Goal: Find contact information: Find contact information

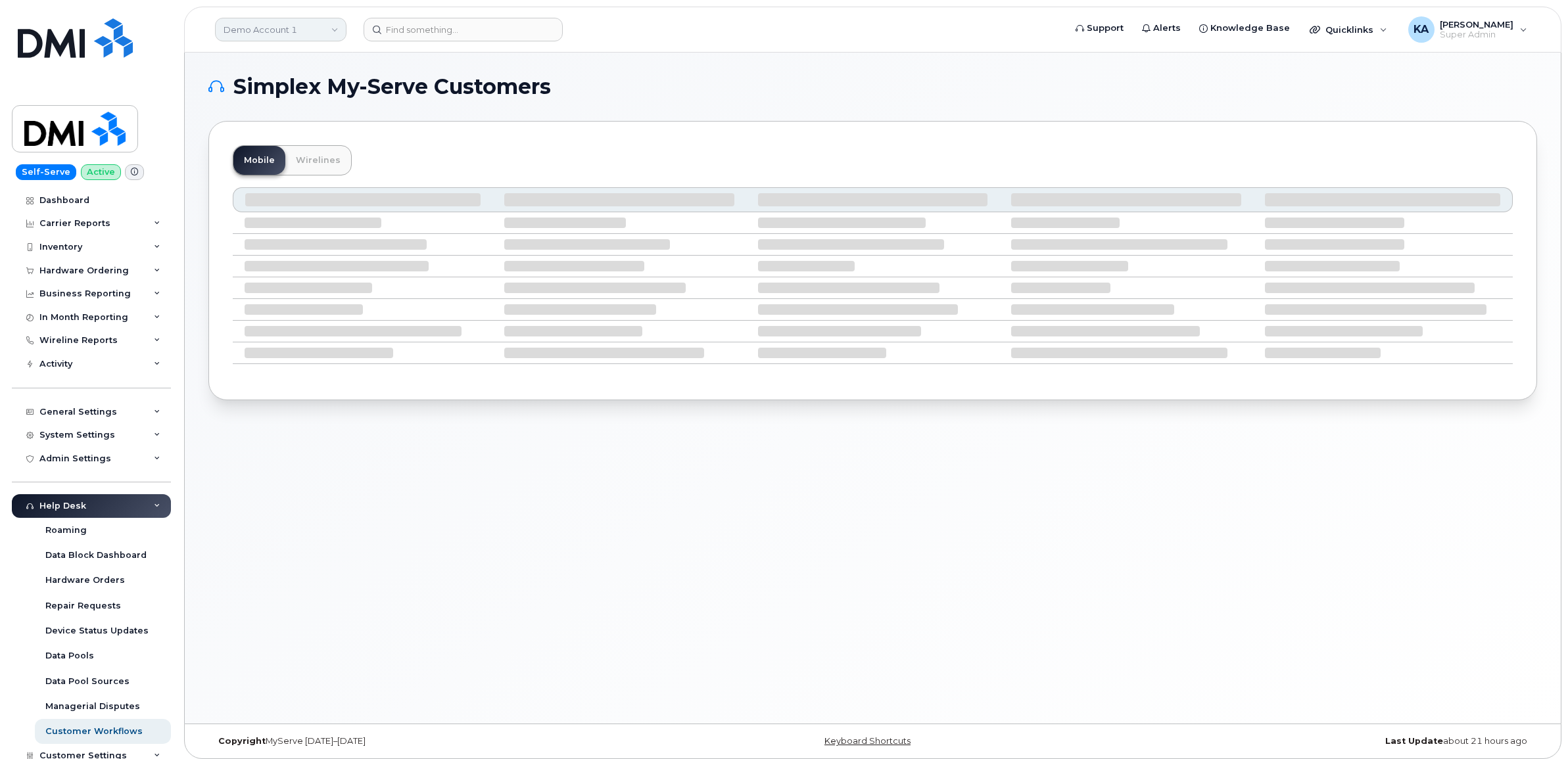
click at [327, 31] on link "Demo Account 1" at bounding box center [281, 29] width 131 height 24
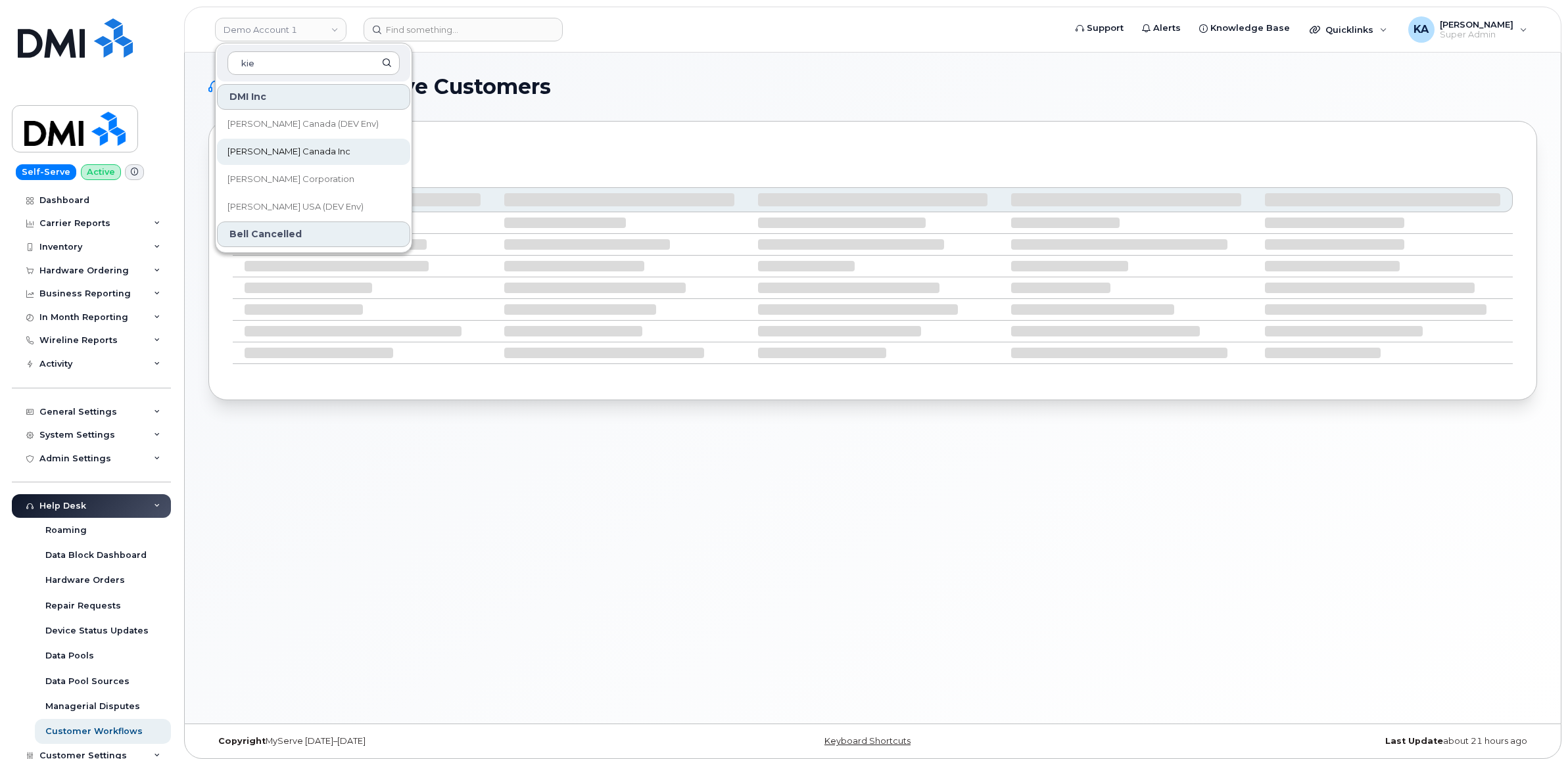
type input "kie"
click at [276, 148] on span "[PERSON_NAME] Canada Inc" at bounding box center [289, 152] width 123 height 13
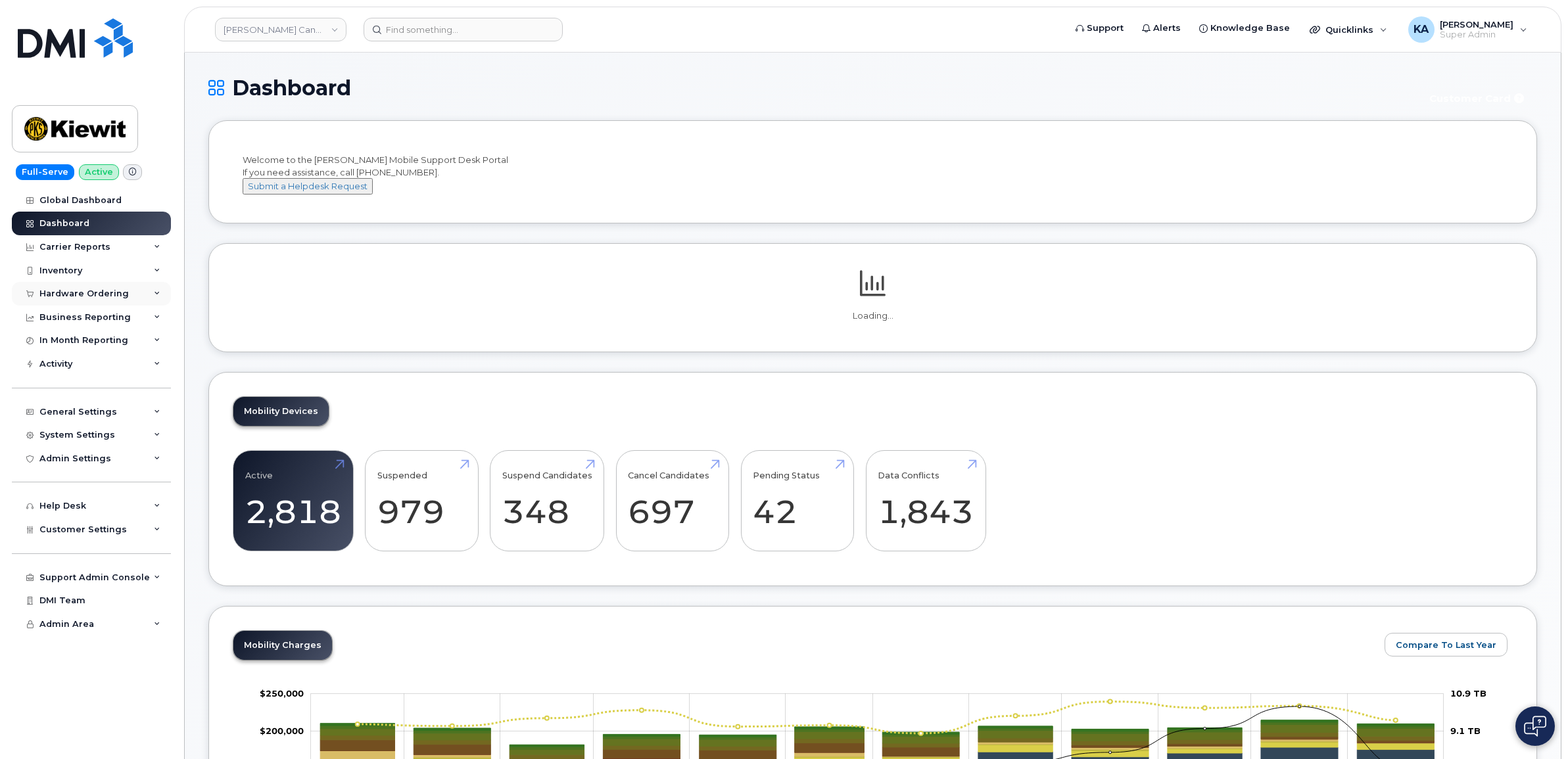
click at [100, 290] on div "Hardware Ordering" at bounding box center [84, 294] width 89 height 11
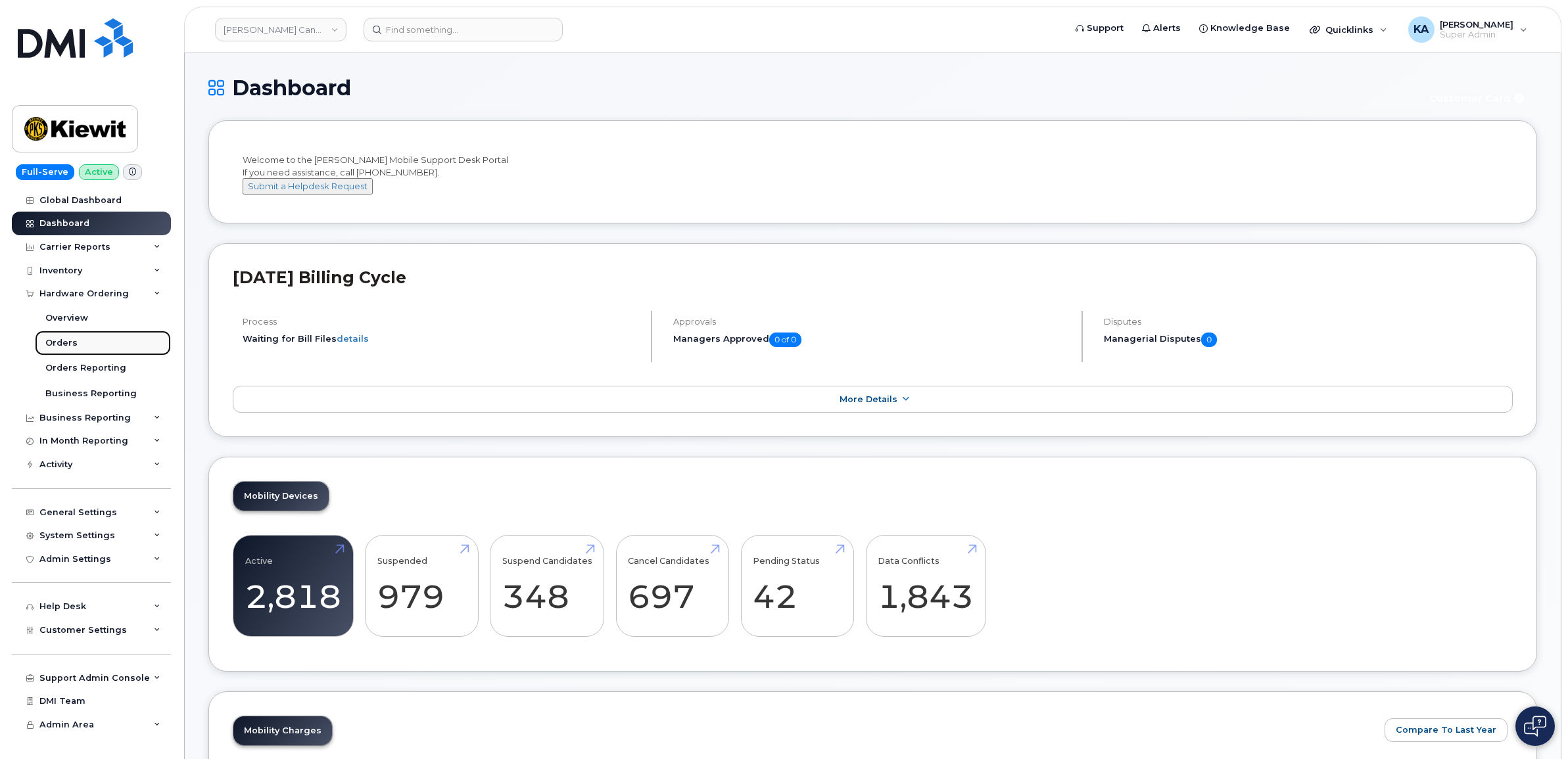
click at [64, 340] on div "Orders" at bounding box center [62, 343] width 32 height 12
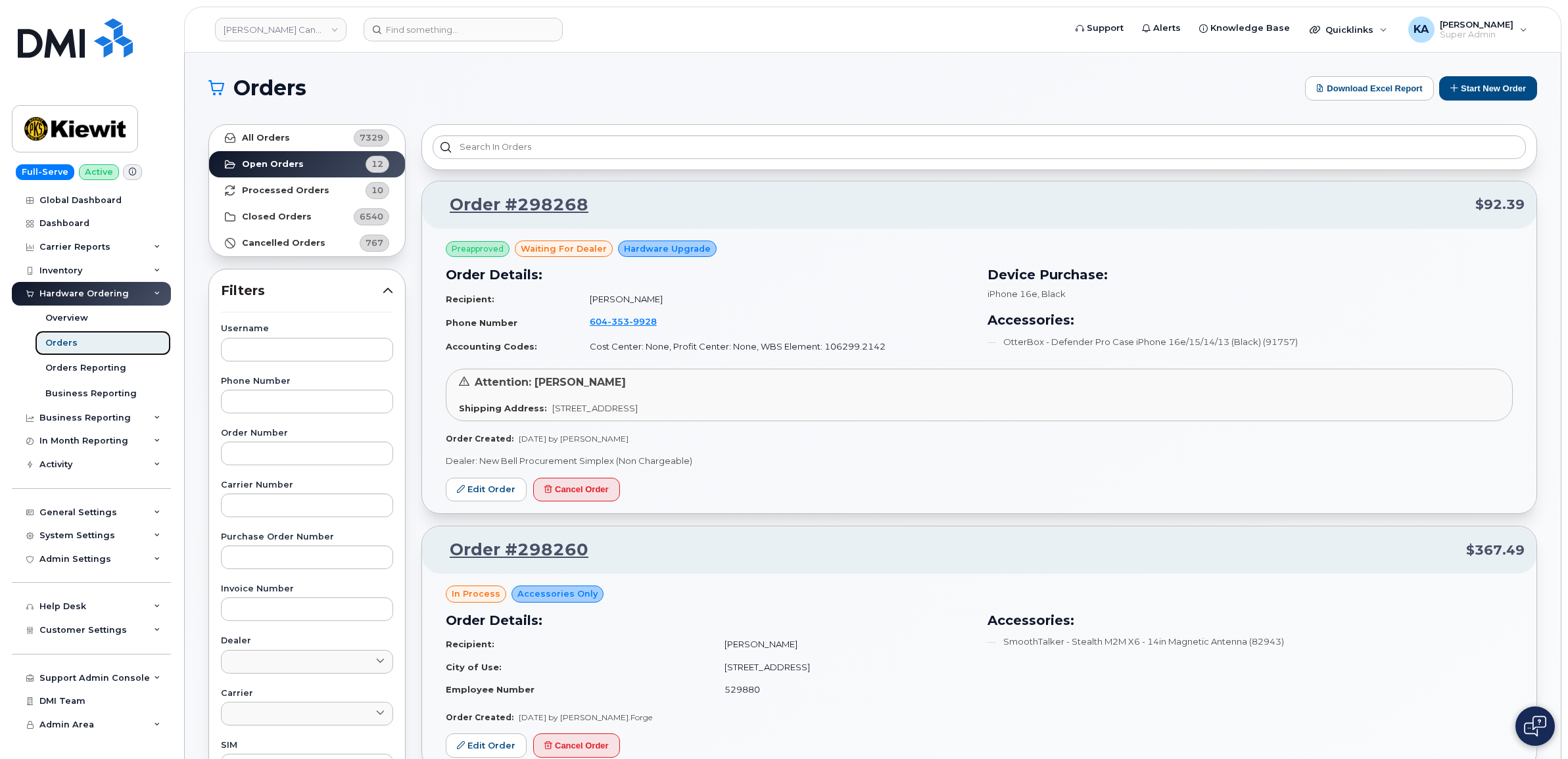
click at [62, 342] on div "Orders" at bounding box center [62, 343] width 32 height 12
click at [291, 29] on link "Kiewit Canada Inc" at bounding box center [281, 29] width 131 height 24
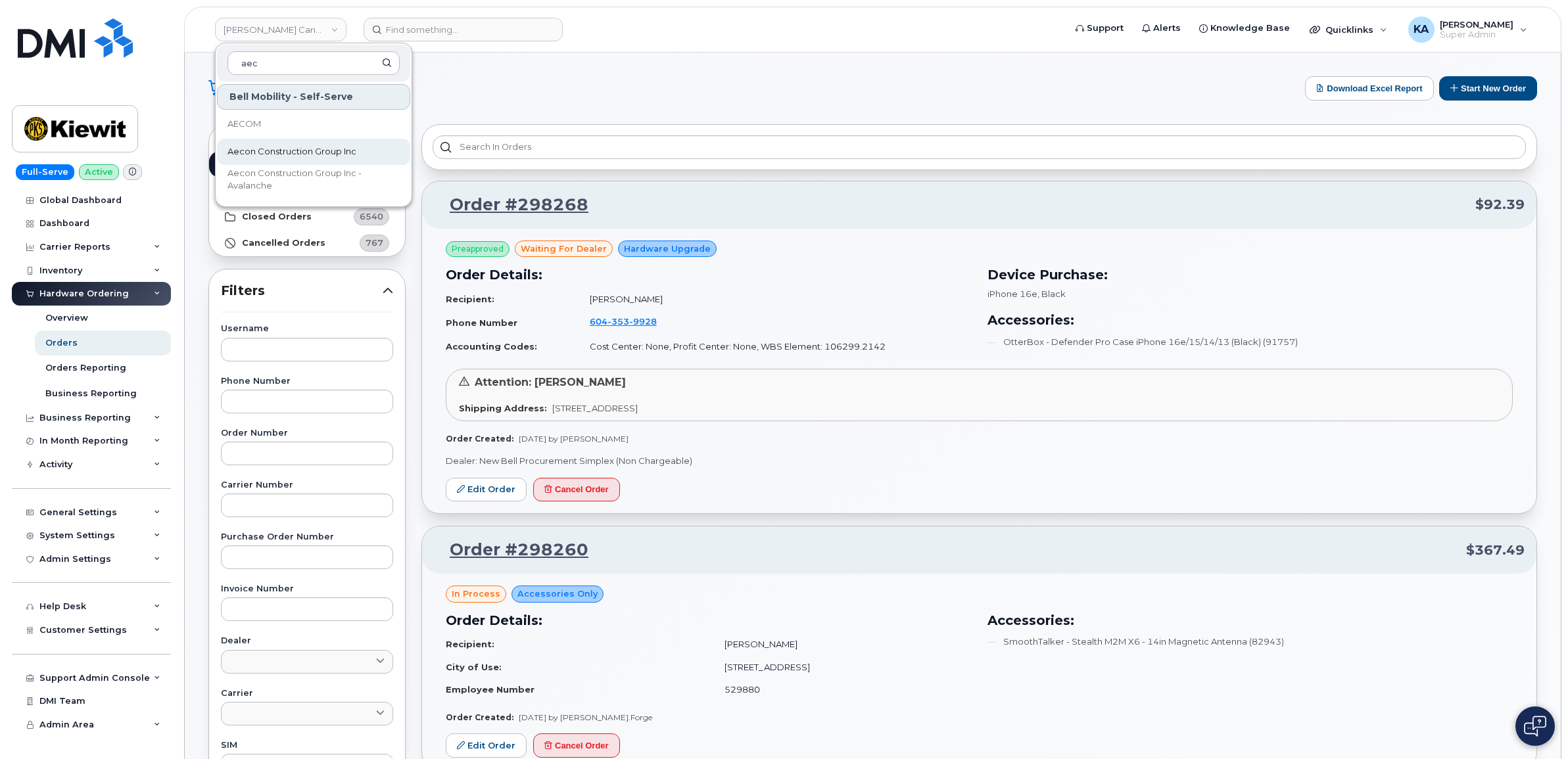
type input "aec"
click at [252, 149] on span "Aecon Construction Group Inc" at bounding box center [292, 152] width 129 height 13
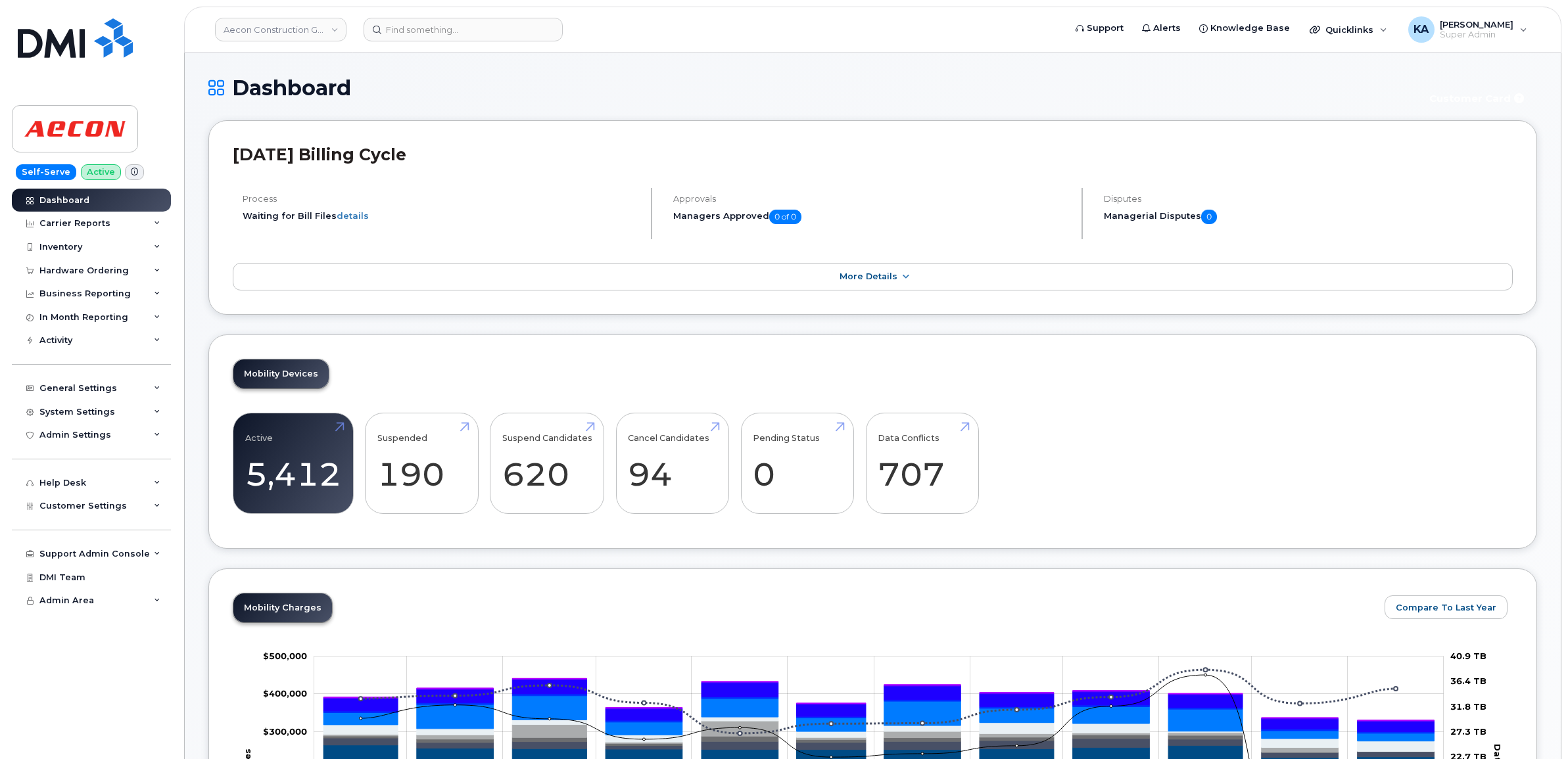
click at [96, 268] on div "Hardware Ordering" at bounding box center [84, 271] width 89 height 11
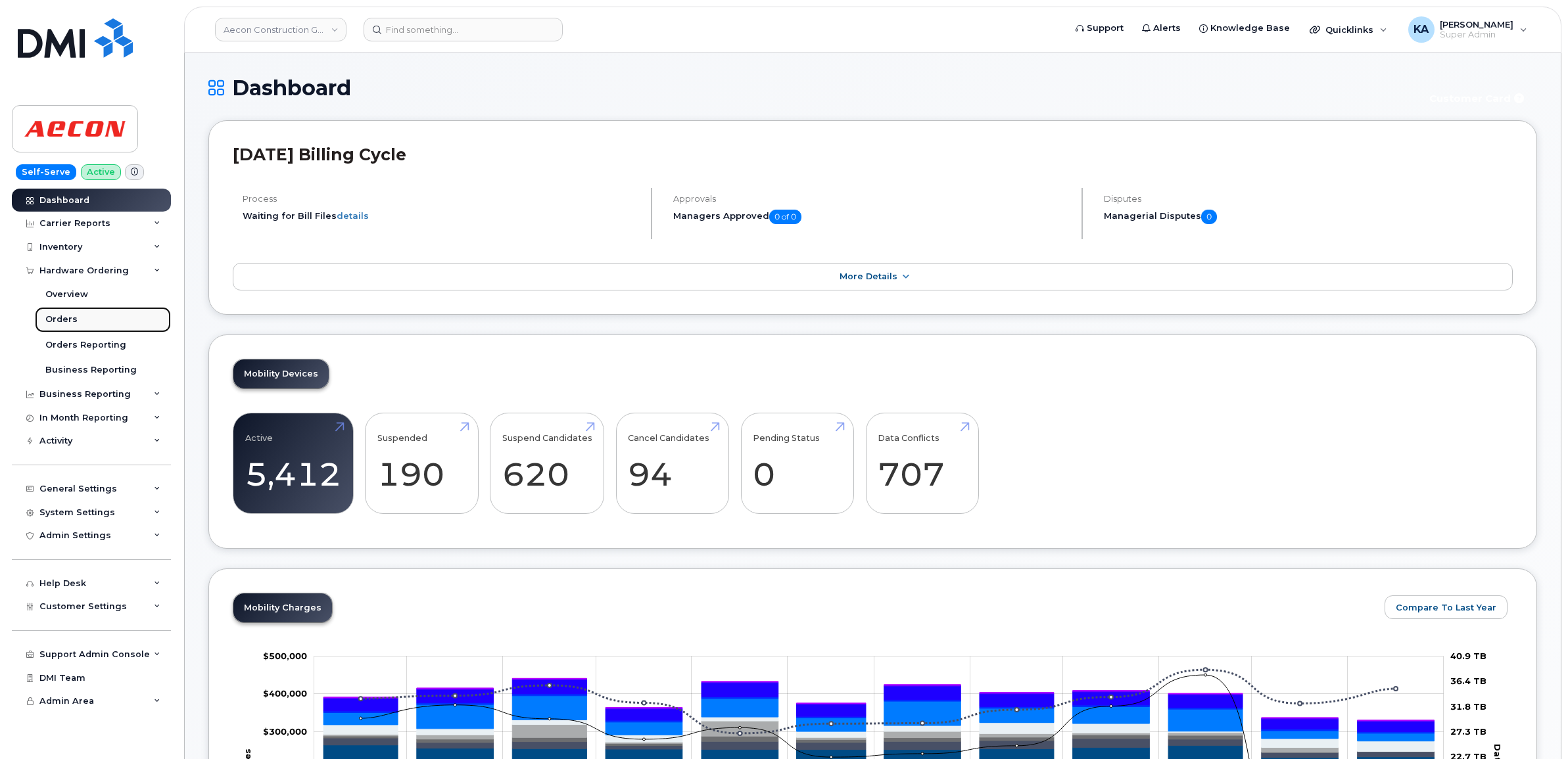
click at [50, 319] on div "Orders" at bounding box center [62, 319] width 32 height 12
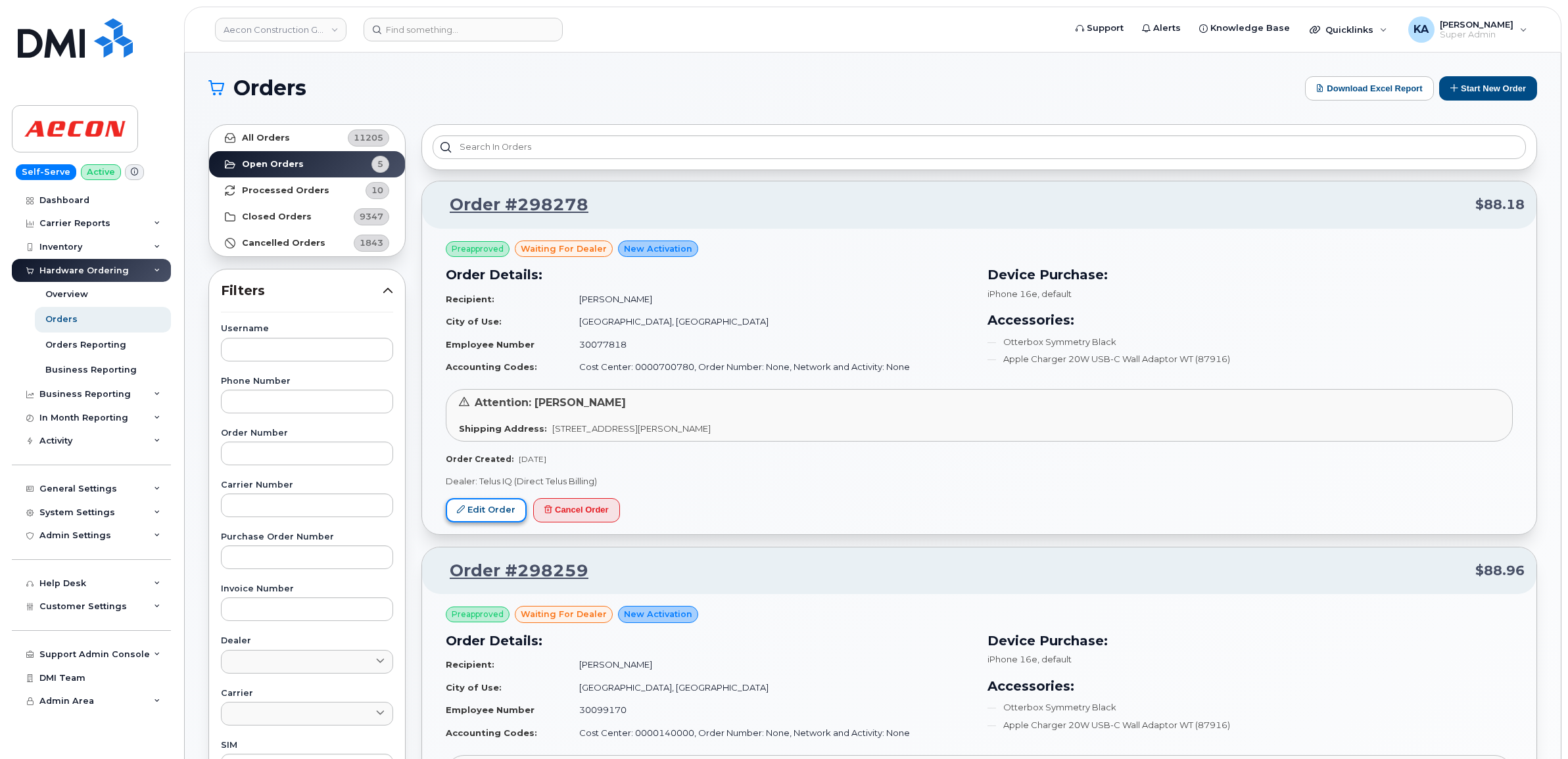
click at [478, 508] on link "Edit Order" at bounding box center [486, 511] width 81 height 24
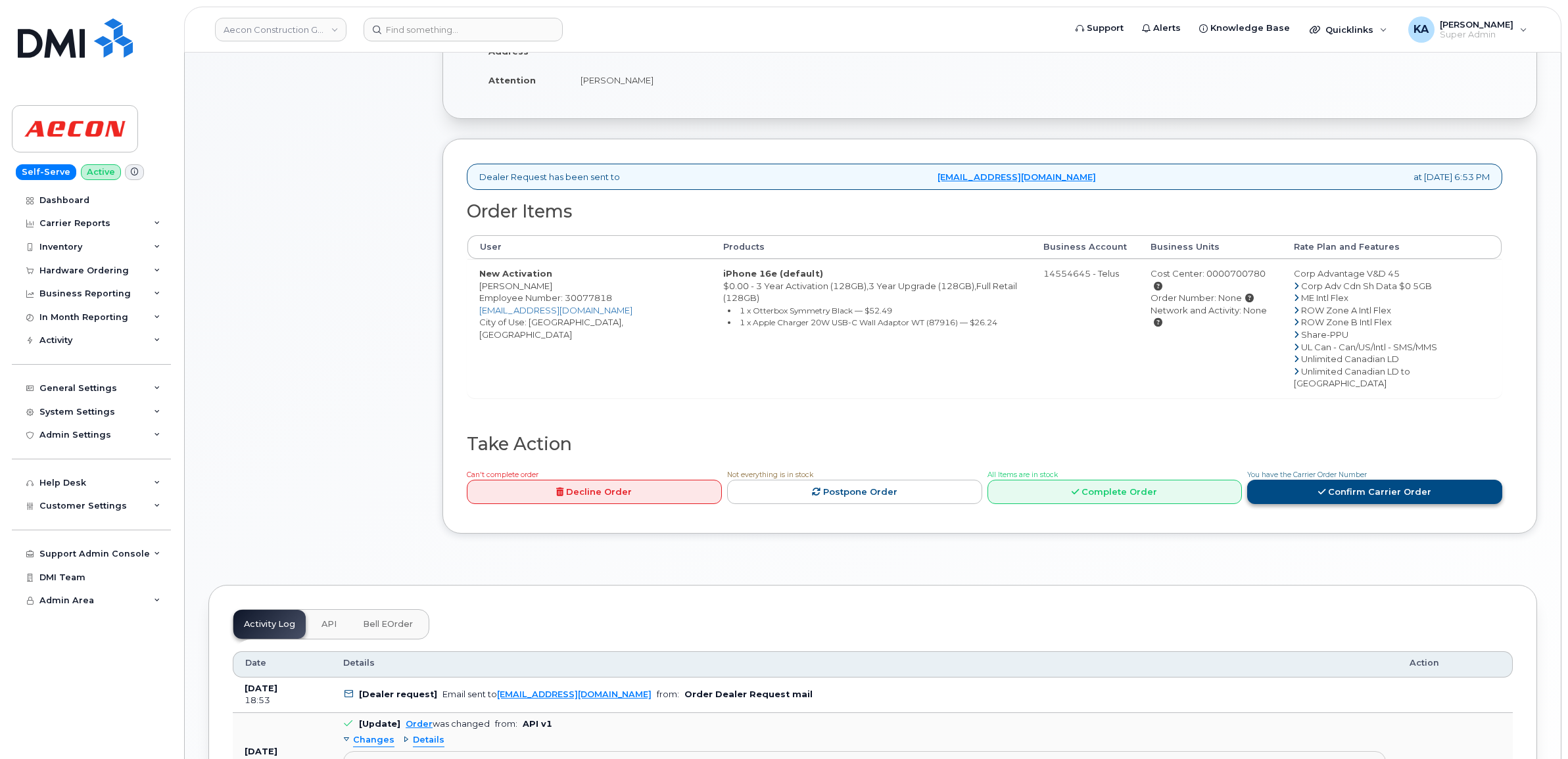
scroll to position [328, 0]
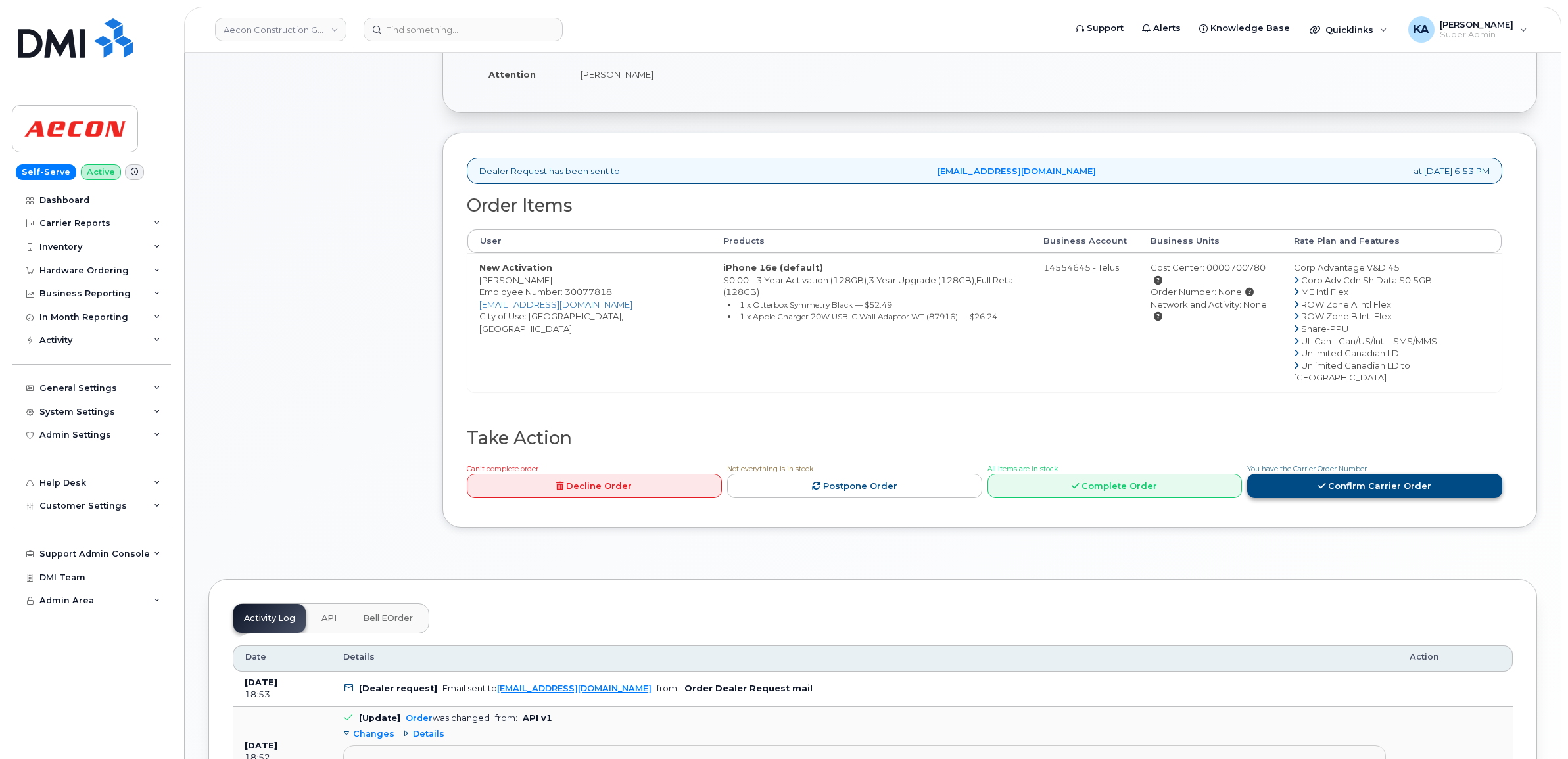
click at [1305, 474] on link "Confirm Carrier Order" at bounding box center [1374, 487] width 255 height 24
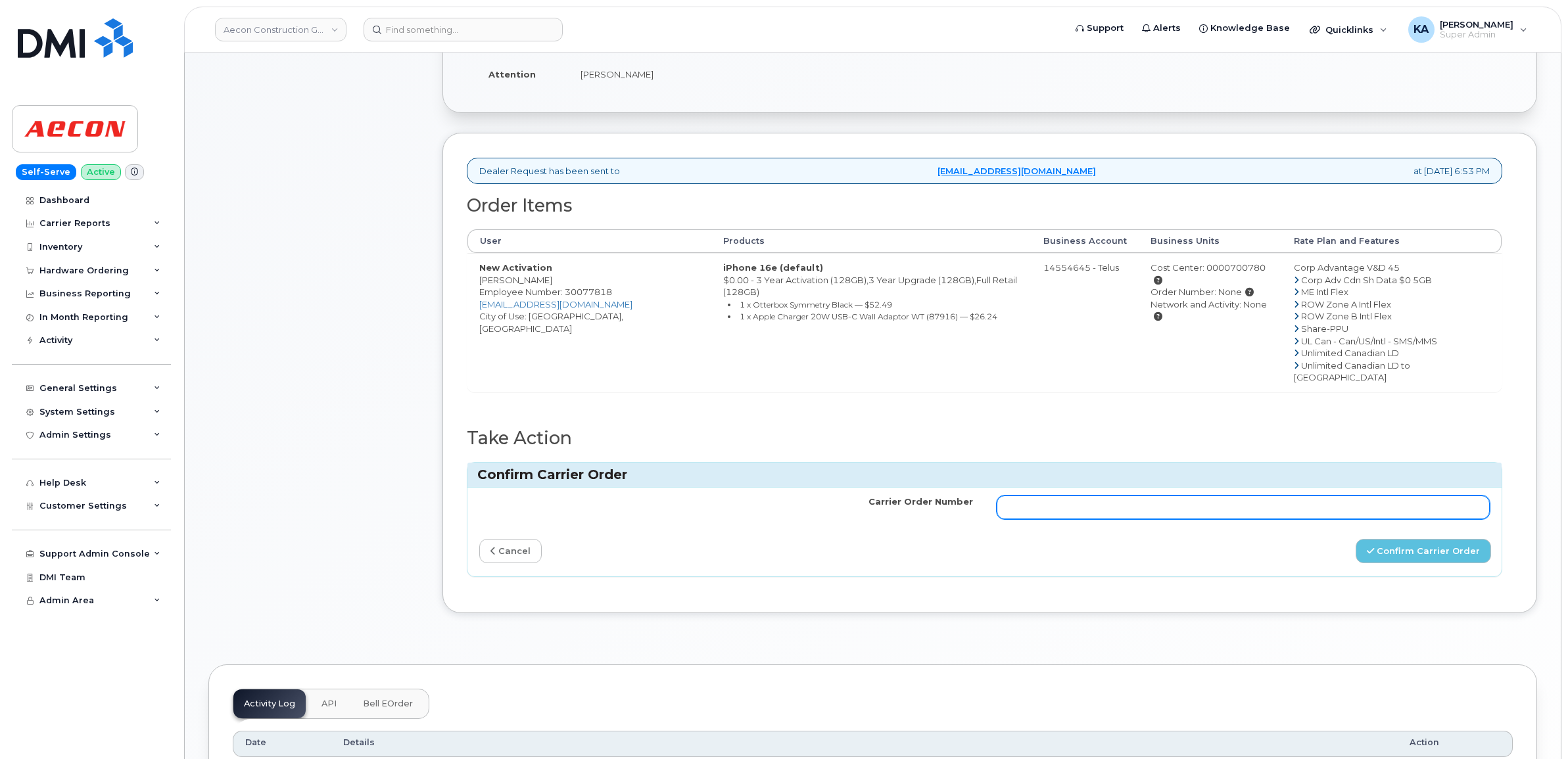
click at [1073, 495] on input "Carrier Order Number" at bounding box center [1243, 507] width 494 height 24
paste input "TL60019853"
type input "TL60019853"
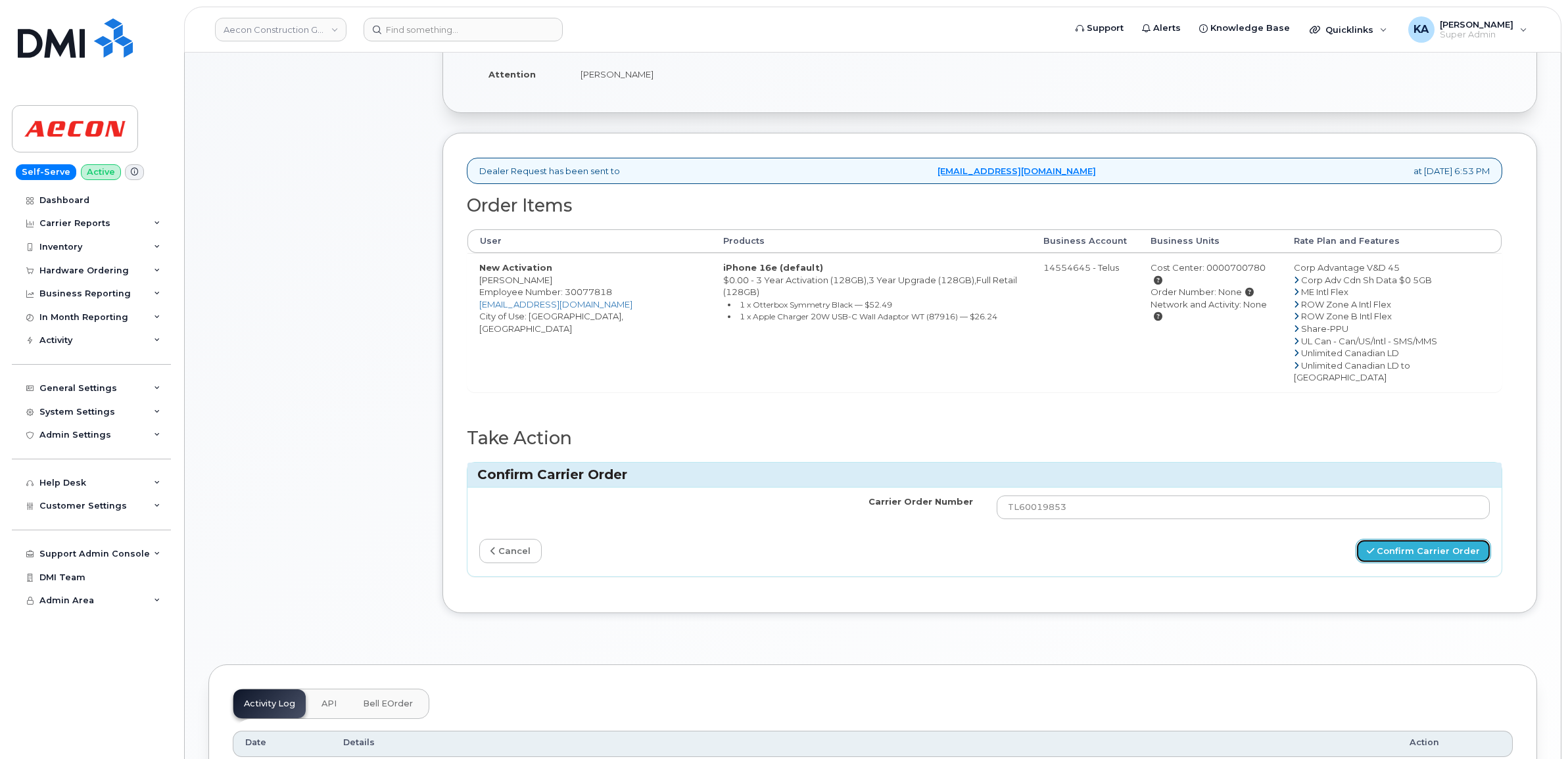
click at [1405, 539] on button "Confirm Carrier Order" at bounding box center [1423, 551] width 135 height 24
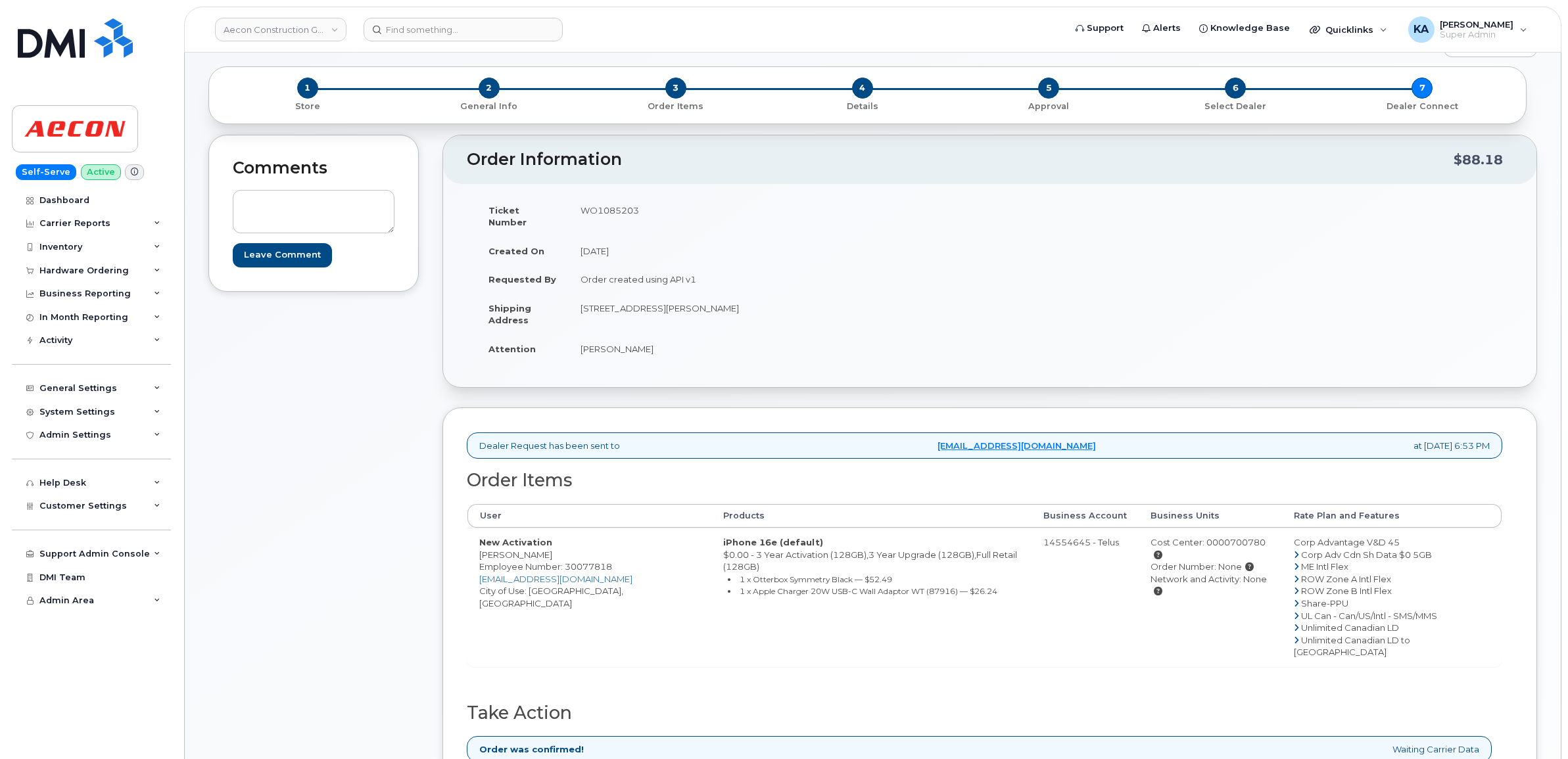
scroll to position [165, 0]
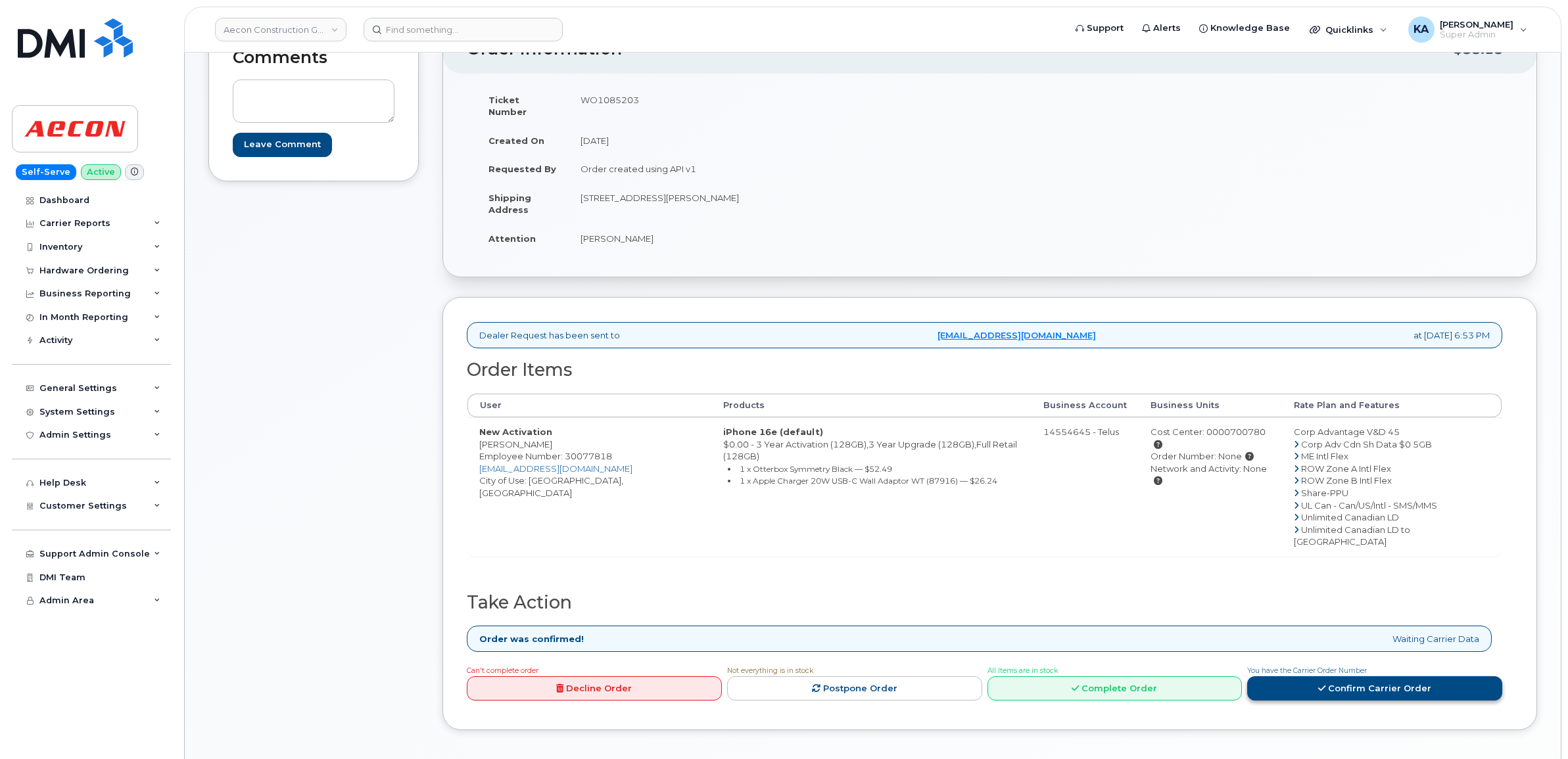
click at [1331, 676] on link "Confirm Carrier Order" at bounding box center [1374, 688] width 255 height 24
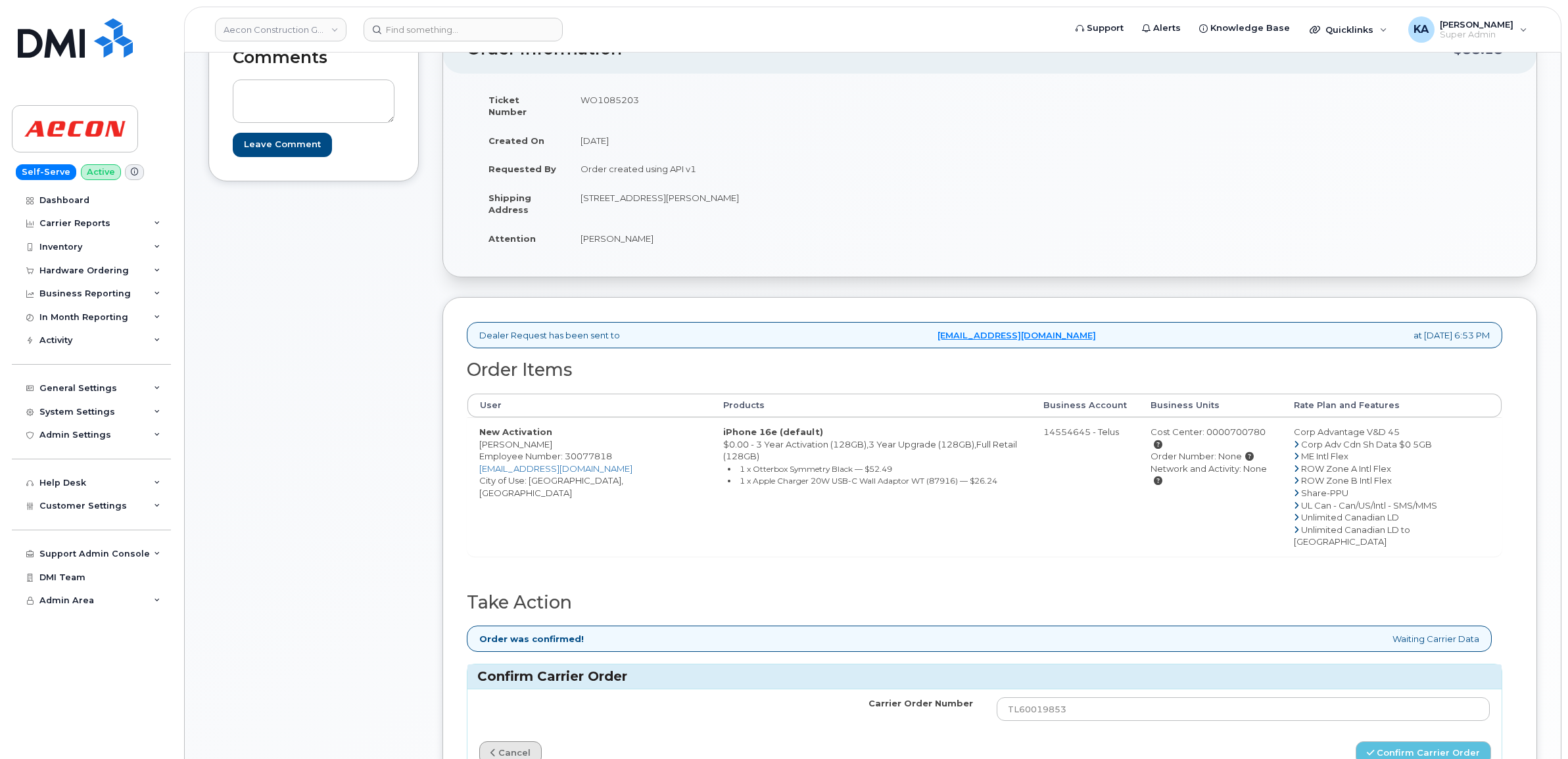
click at [502, 742] on link "cancel" at bounding box center [510, 754] width 62 height 24
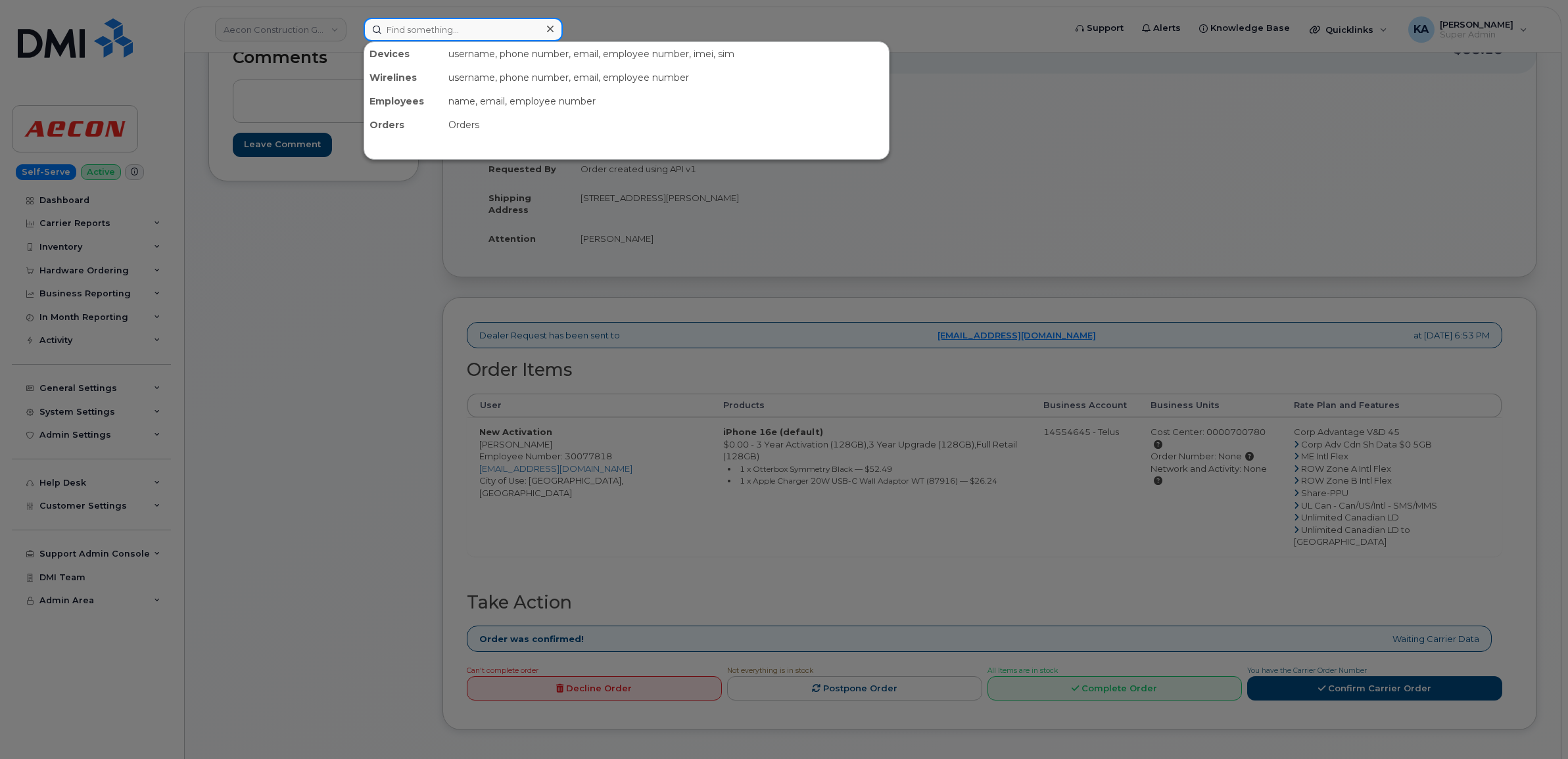
click at [422, 30] on input at bounding box center [463, 29] width 199 height 24
paste input "5193312868"
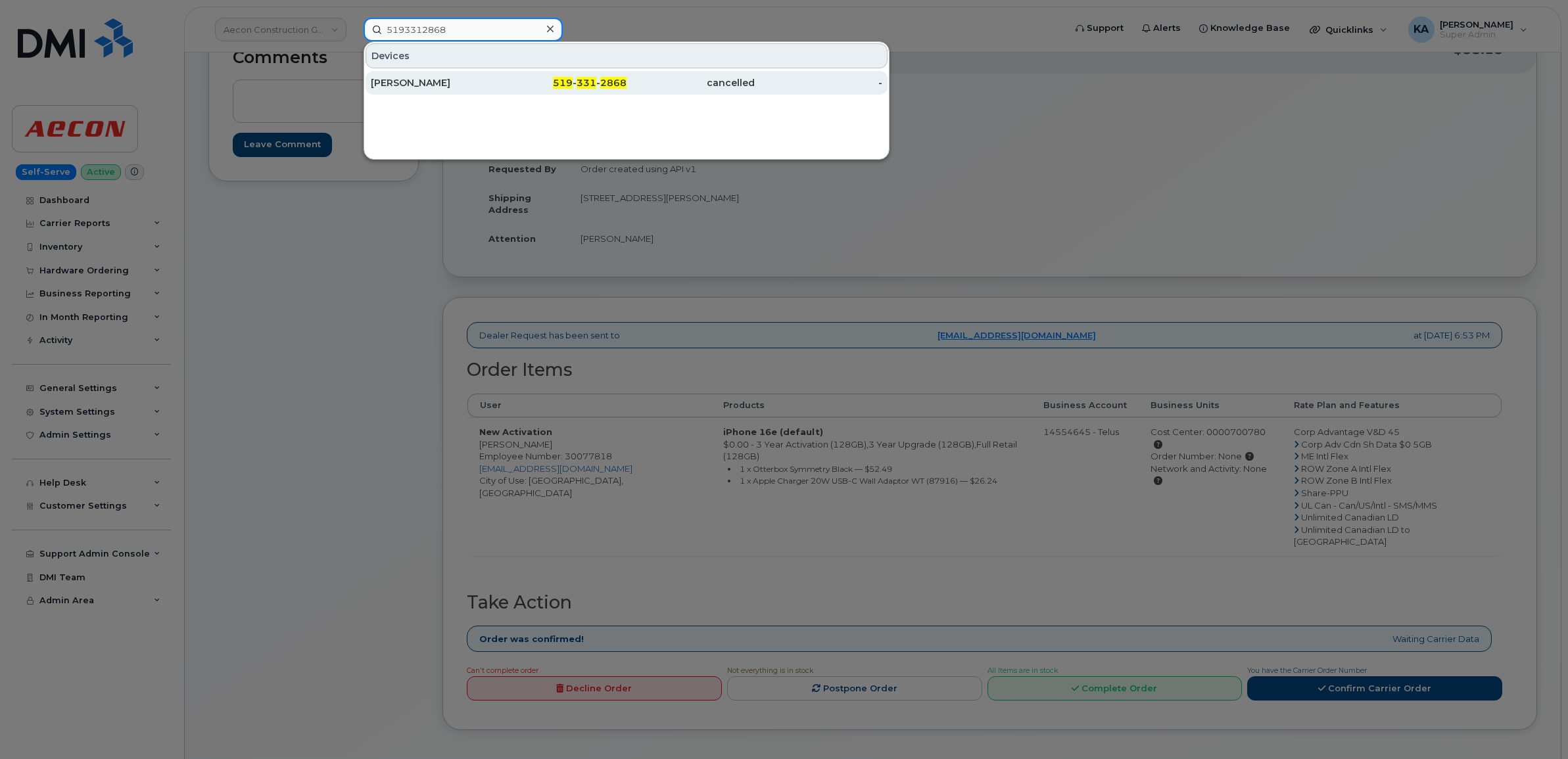
type input "5193312868"
click at [405, 83] on div "[PERSON_NAME]" at bounding box center [435, 83] width 128 height 13
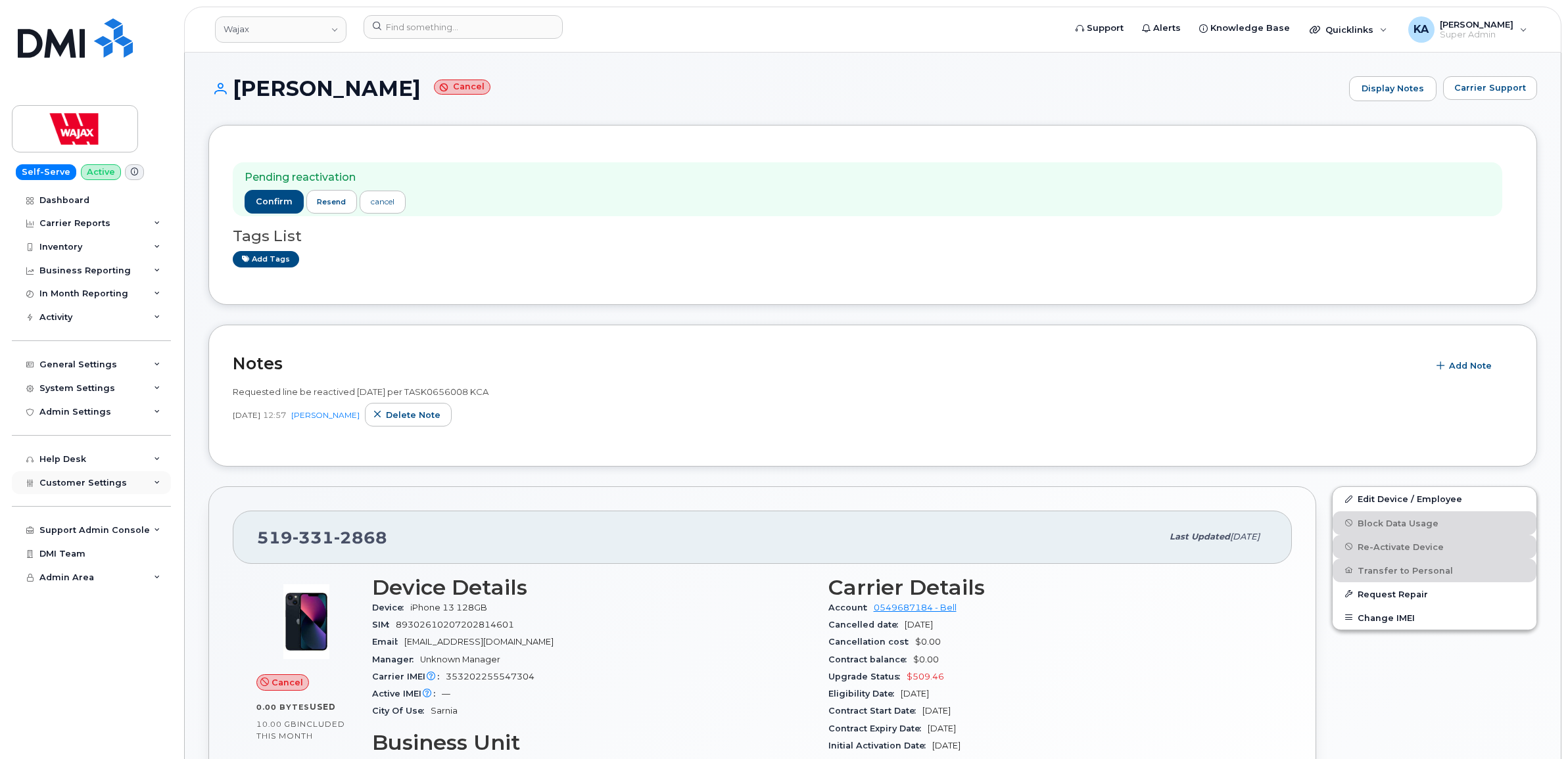
click at [62, 487] on span "Customer Settings" at bounding box center [84, 482] width 88 height 10
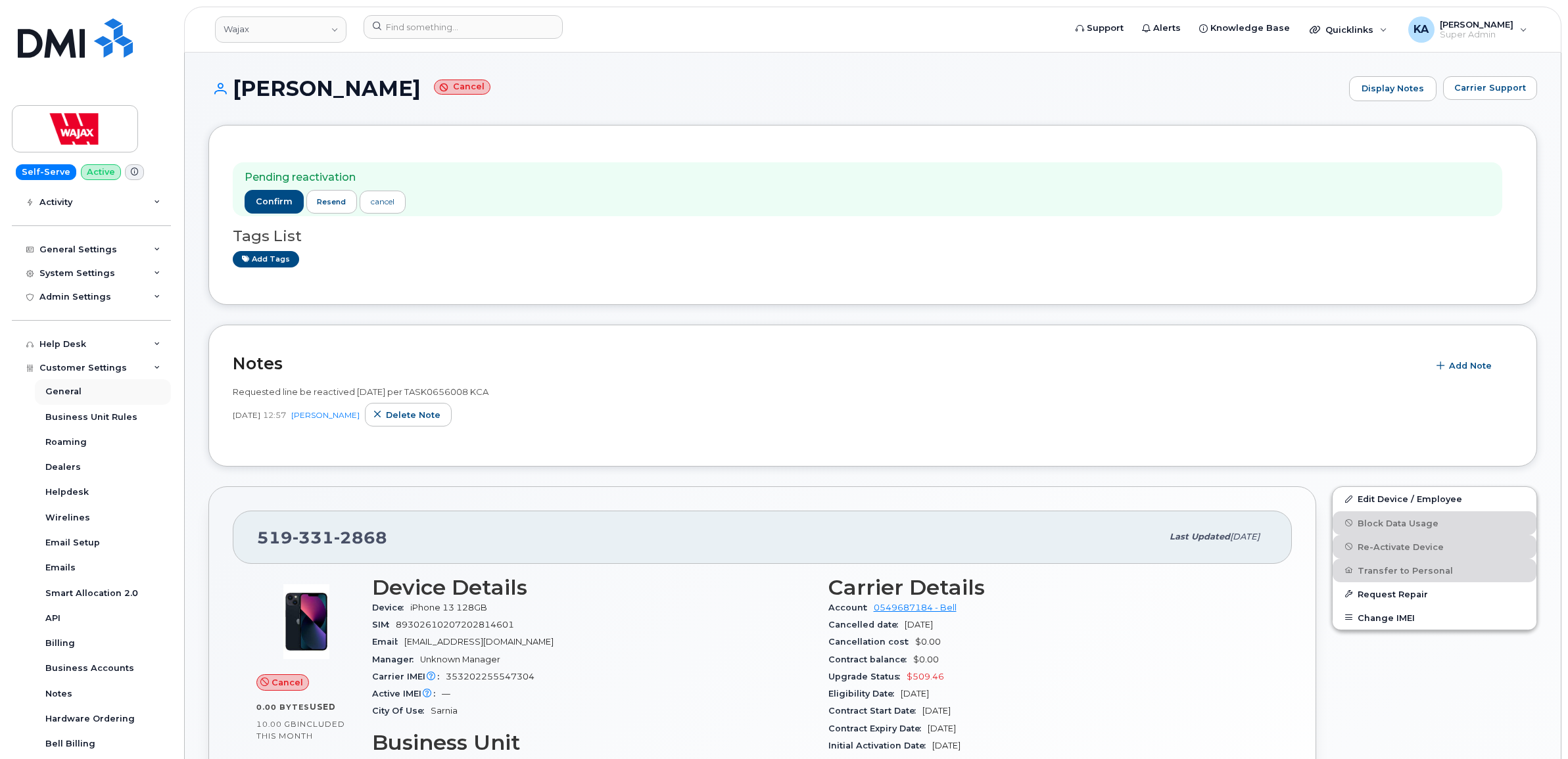
scroll to position [165, 0]
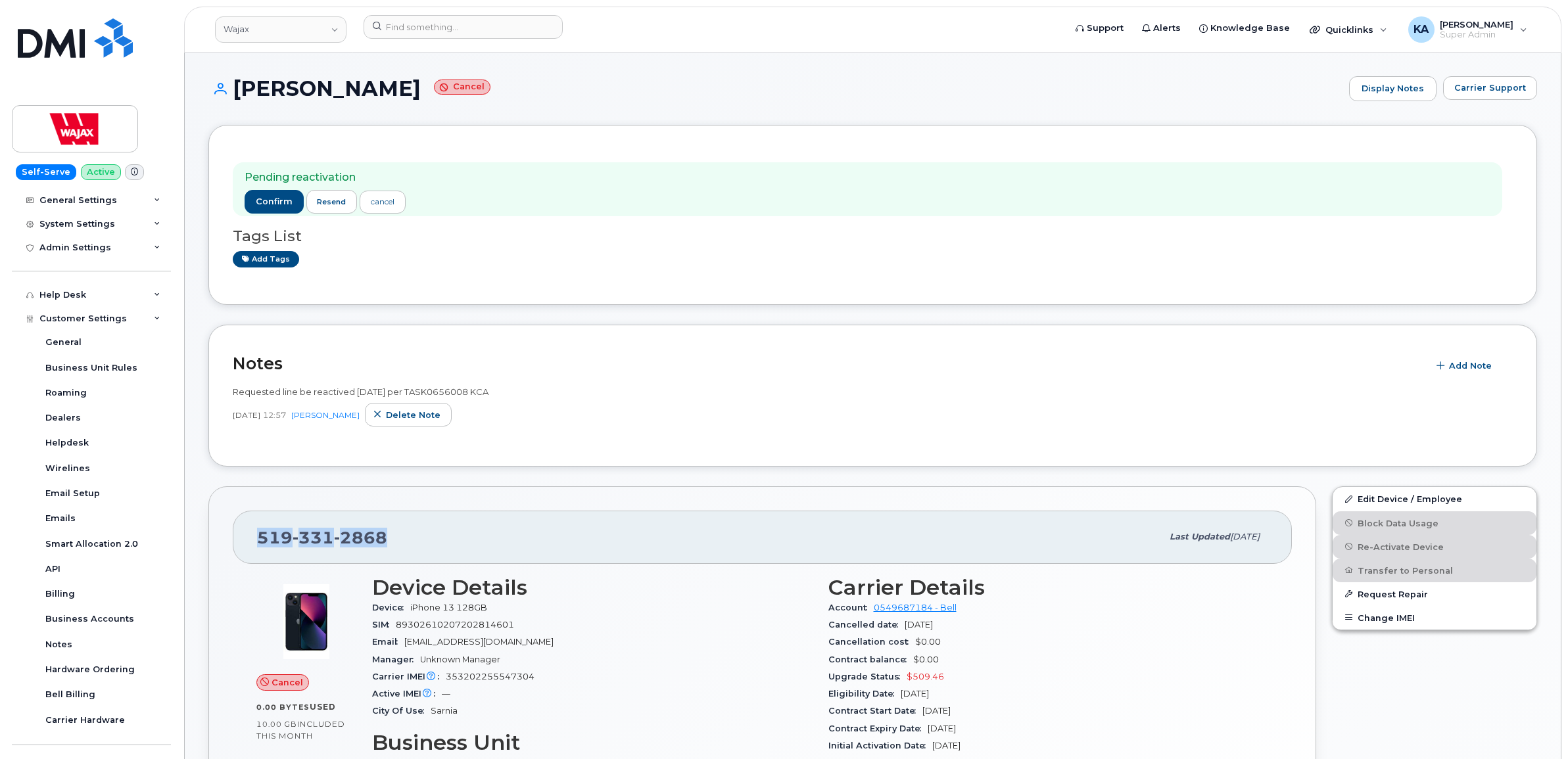
drag, startPoint x: 259, startPoint y: 537, endPoint x: 387, endPoint y: 543, distance: 128.1
click at [387, 543] on div "519 331 2868" at bounding box center [709, 537] width 905 height 28
drag, startPoint x: 386, startPoint y: 543, endPoint x: 375, endPoint y: 543, distance: 11.0
copy span "519 331 2868"
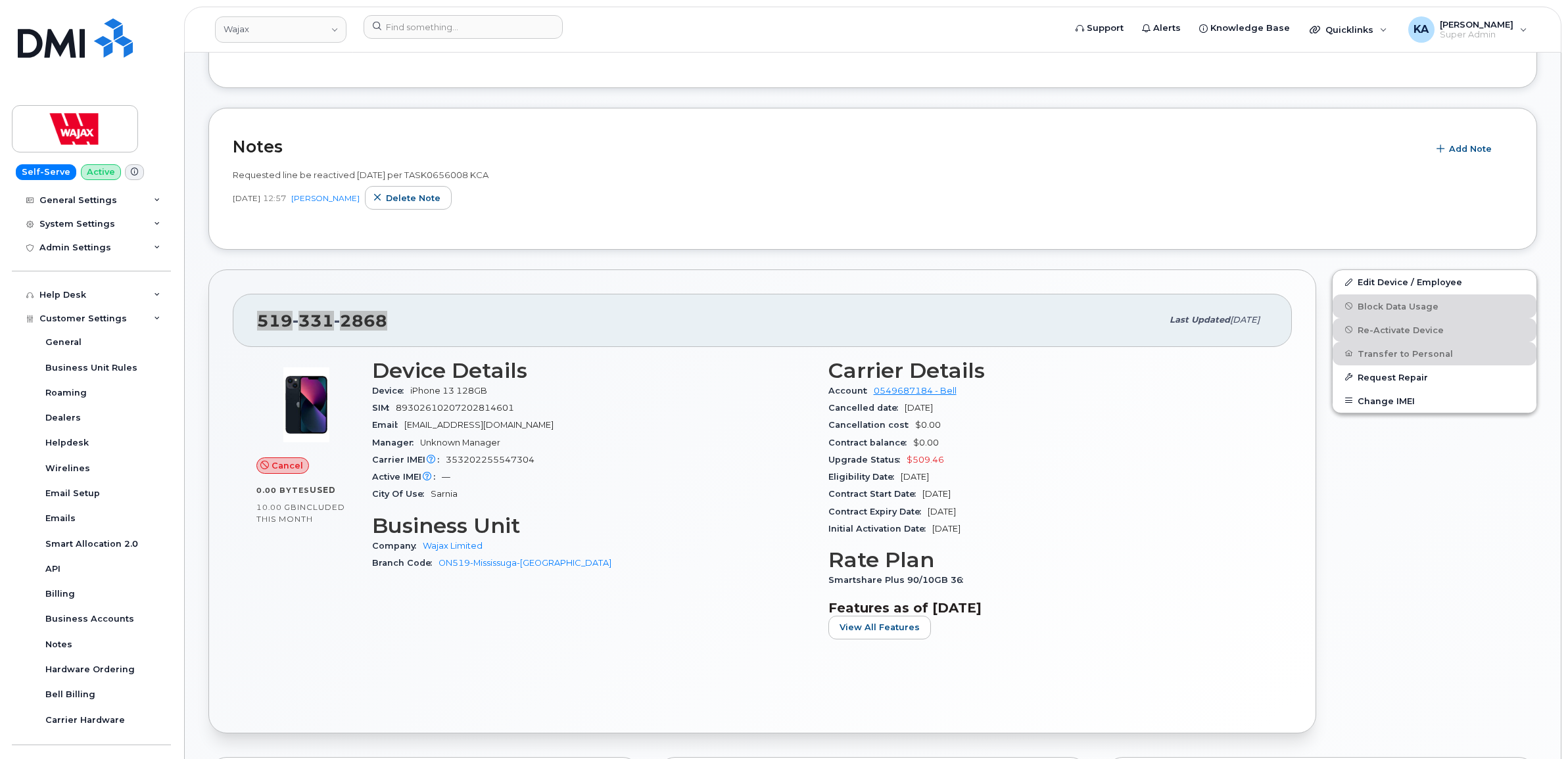
scroll to position [247, 0]
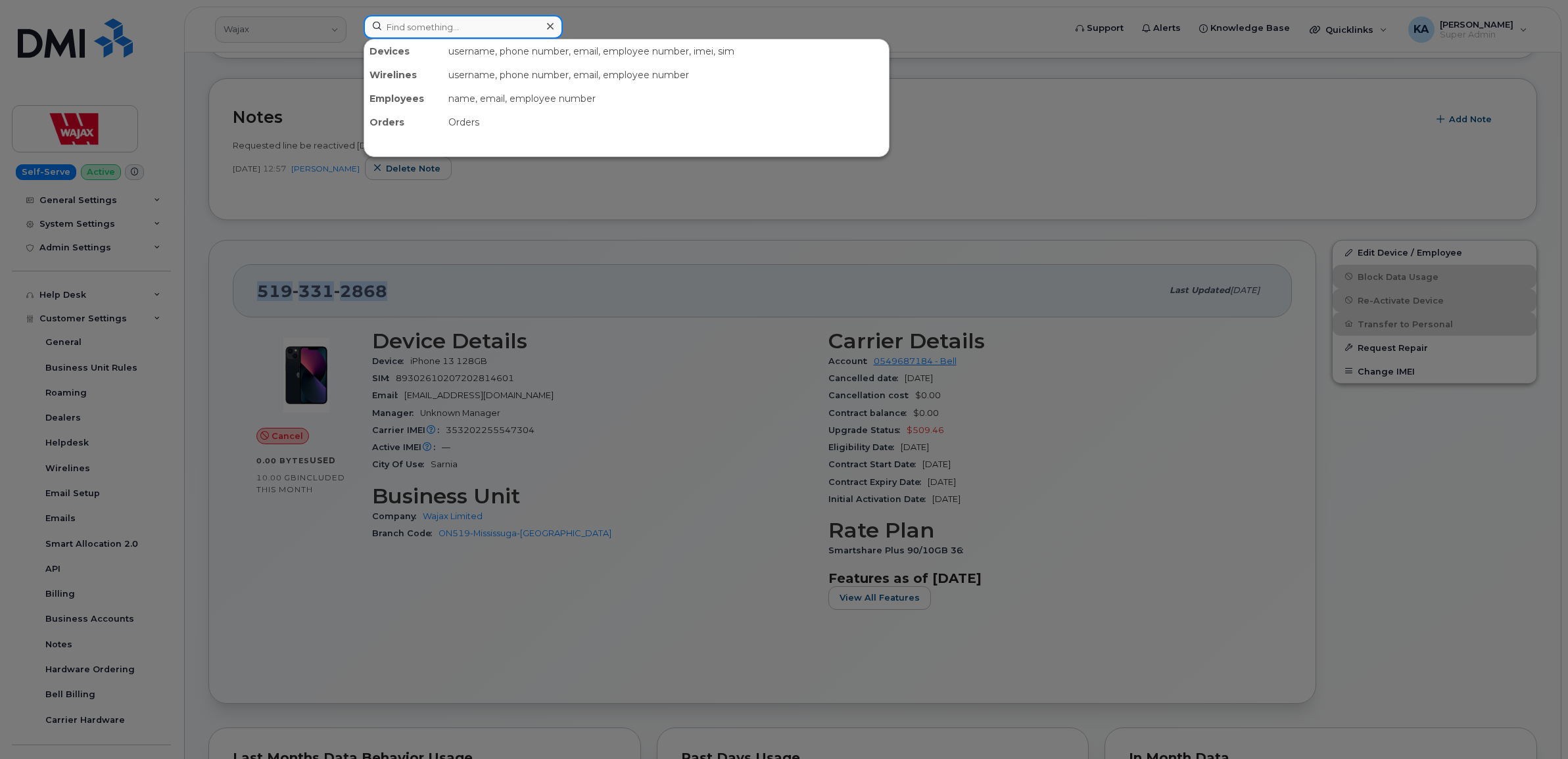
click at [408, 30] on input at bounding box center [463, 27] width 199 height 24
paste input "4163034971"
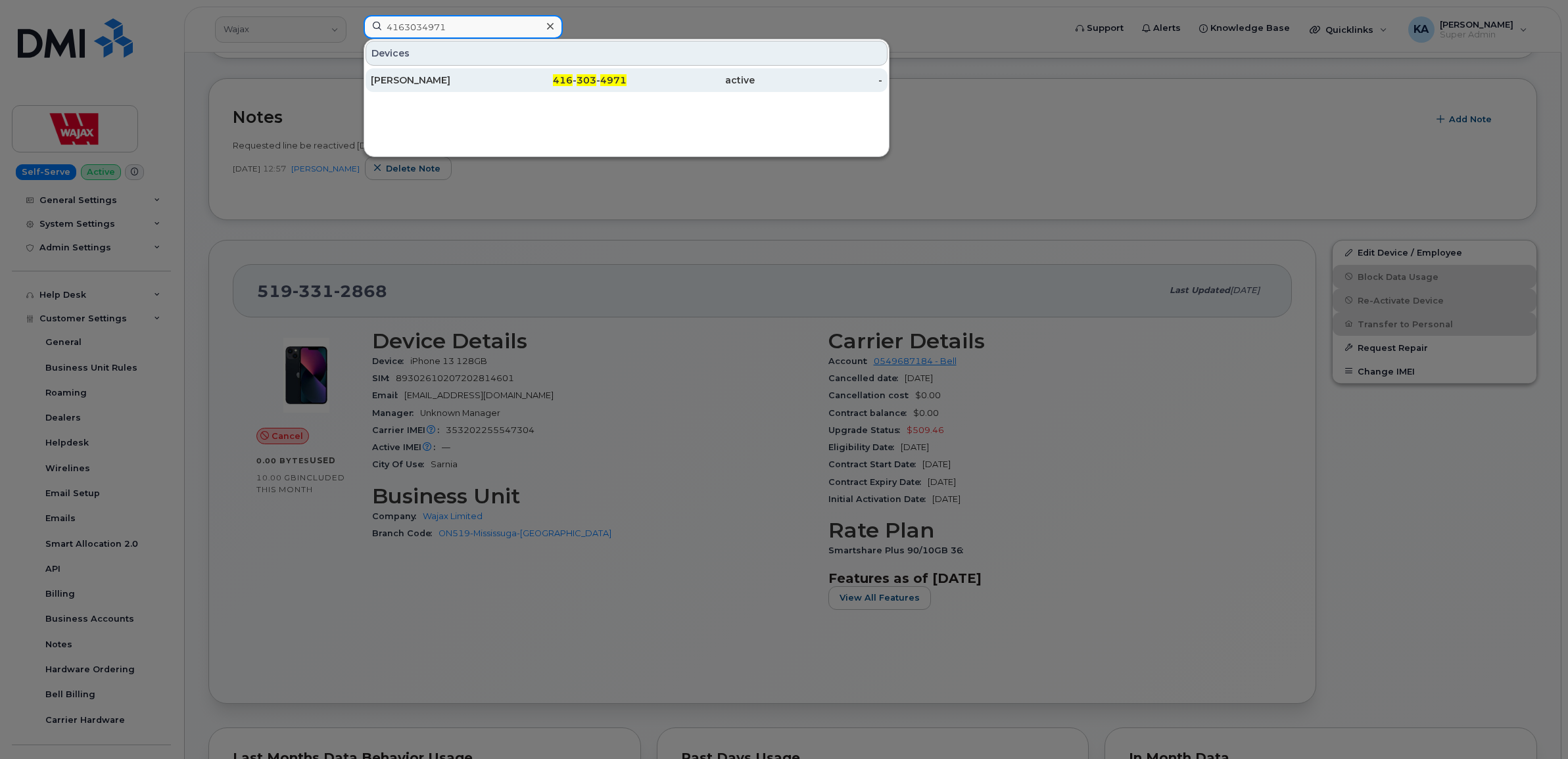
type input "4163034971"
click at [406, 79] on div "Edward Faddies" at bounding box center [435, 80] width 128 height 13
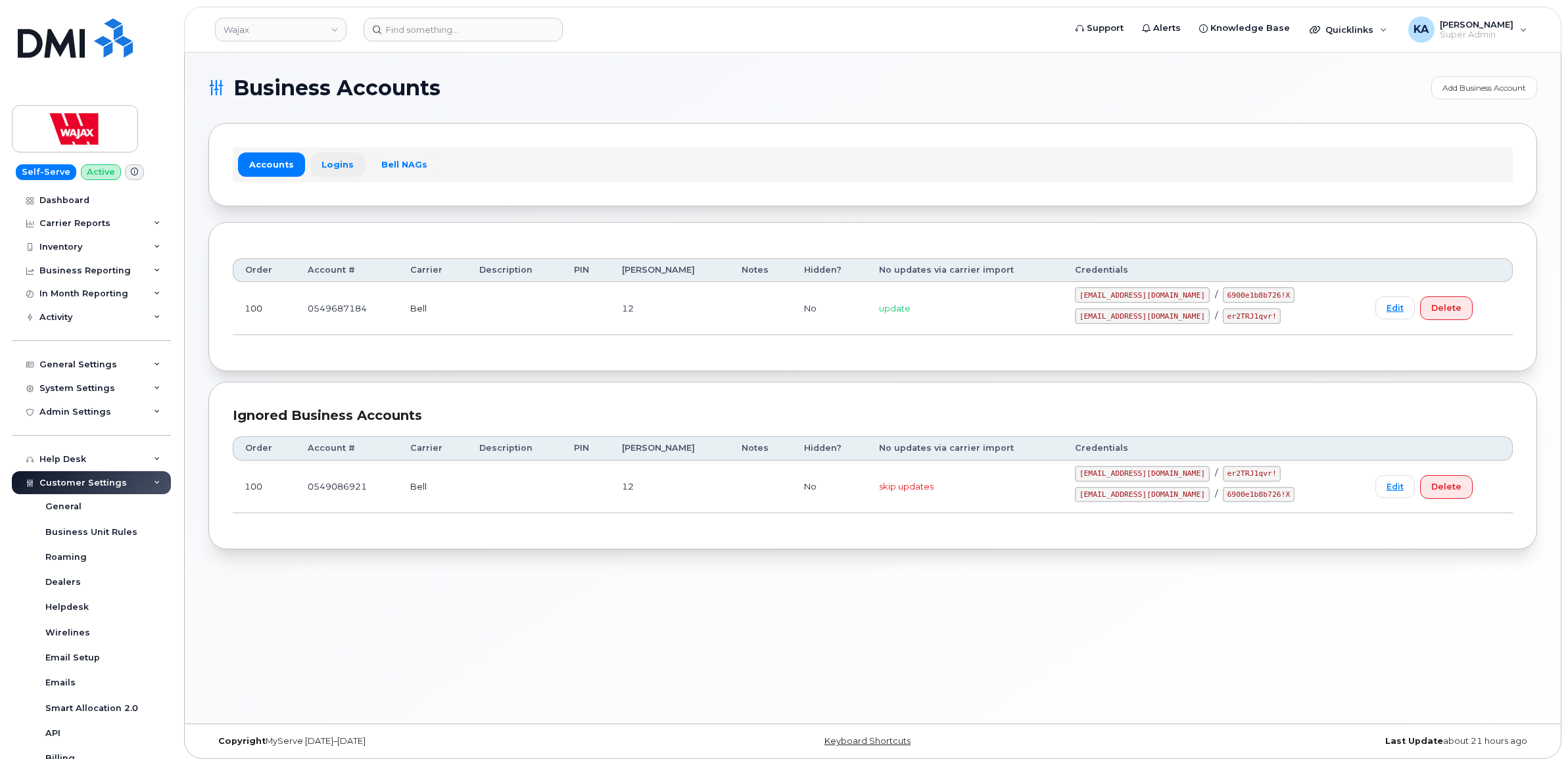
click at [328, 161] on link "Logins" at bounding box center [337, 164] width 54 height 24
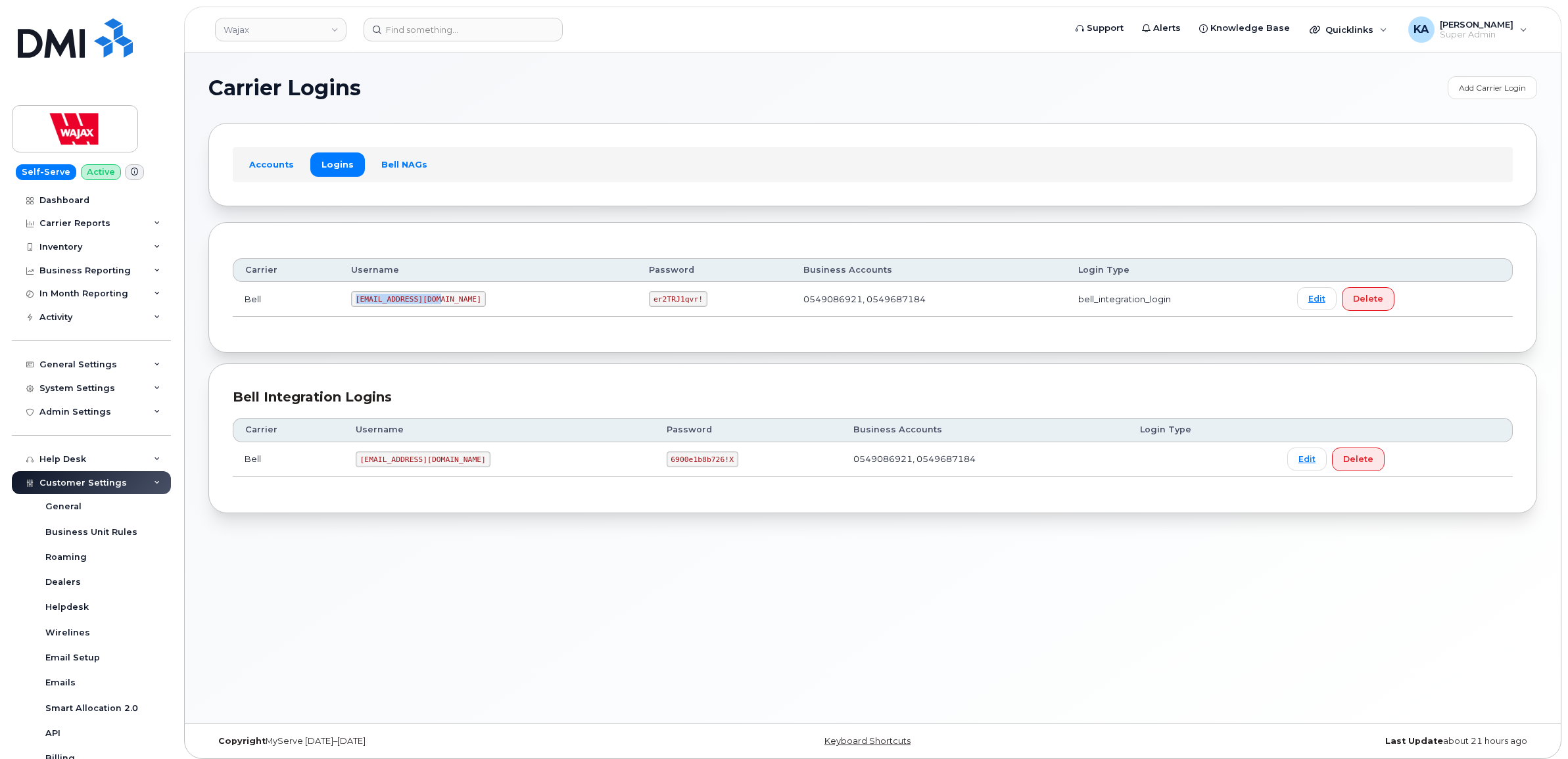
drag, startPoint x: 358, startPoint y: 302, endPoint x: 443, endPoint y: 307, distance: 85.1
click at [443, 307] on td "[EMAIL_ADDRESS][DOMAIN_NAME]" at bounding box center [487, 299] width 298 height 35
drag, startPoint x: 443, startPoint y: 307, endPoint x: 422, endPoint y: 302, distance: 21.6
copy code "[EMAIL_ADDRESS][DOMAIN_NAME]"
drag, startPoint x: 583, startPoint y: 301, endPoint x: 635, endPoint y: 304, distance: 52.1
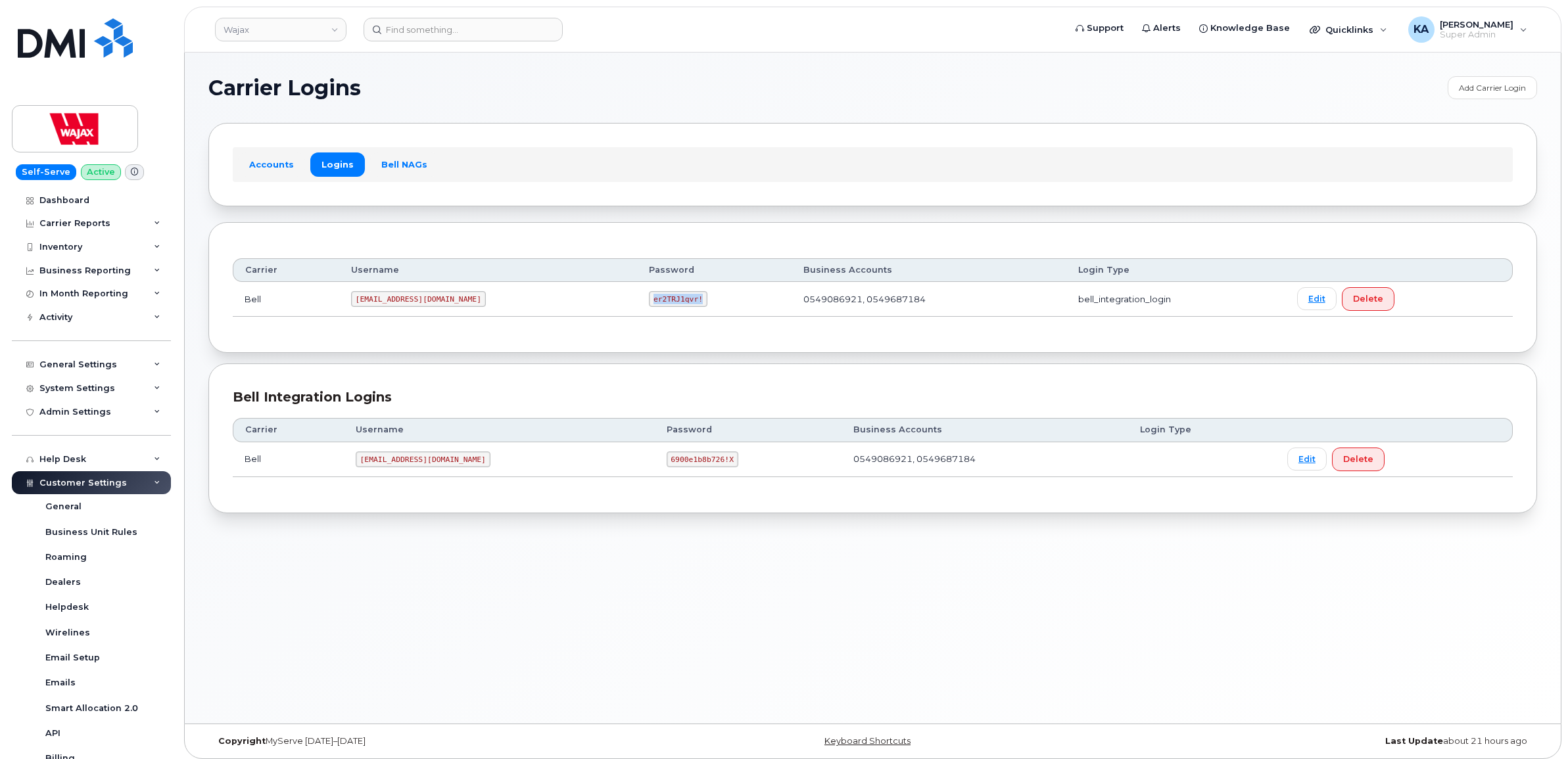
click at [637, 307] on td "er2TRJ1qvr!" at bounding box center [714, 299] width 155 height 35
drag, startPoint x: 635, startPoint y: 304, endPoint x: 622, endPoint y: 301, distance: 13.3
copy code "er2TRJ1qvr!"
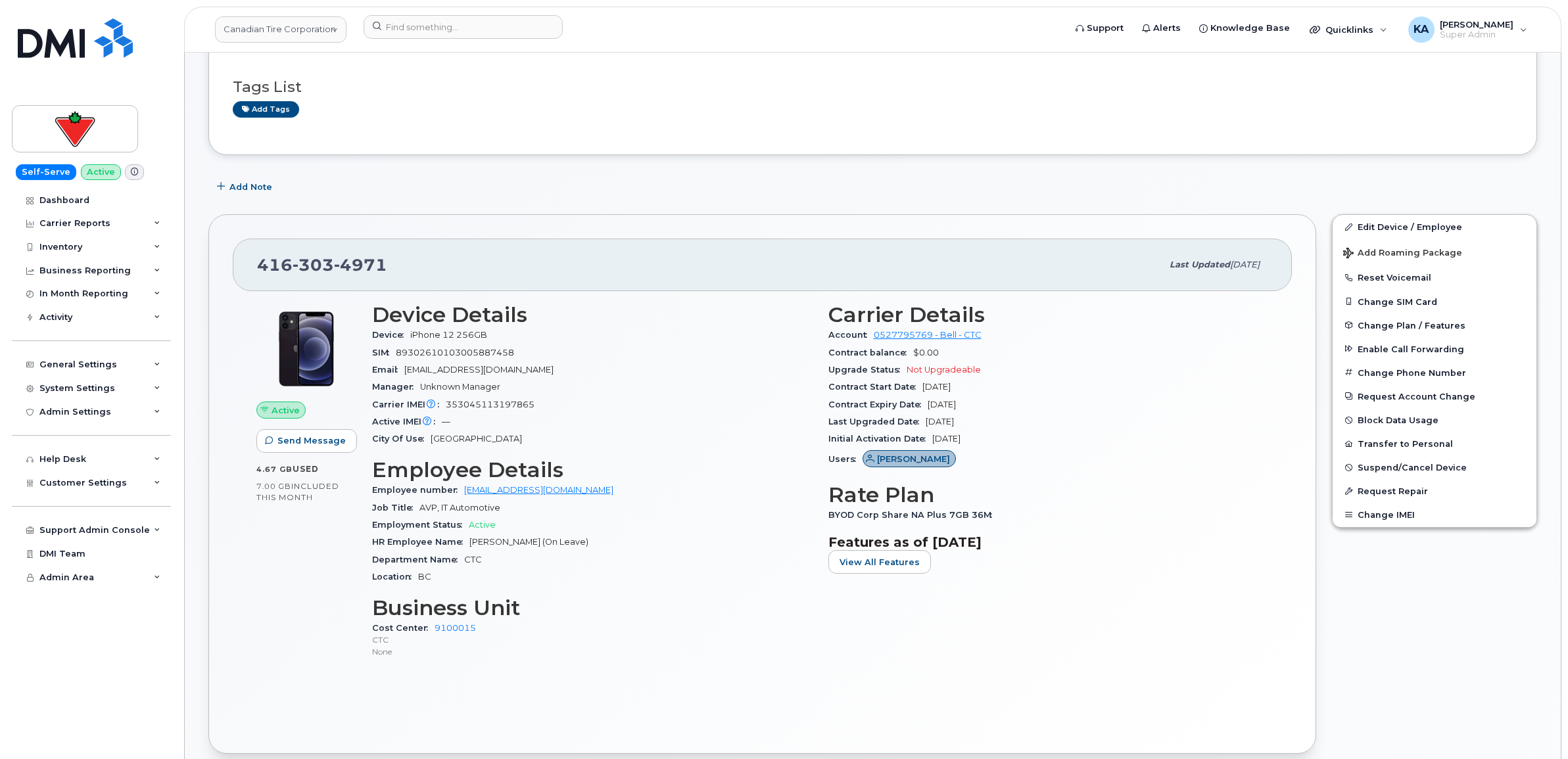
scroll to position [247, 0]
click at [99, 487] on span "Customer Settings" at bounding box center [84, 482] width 88 height 10
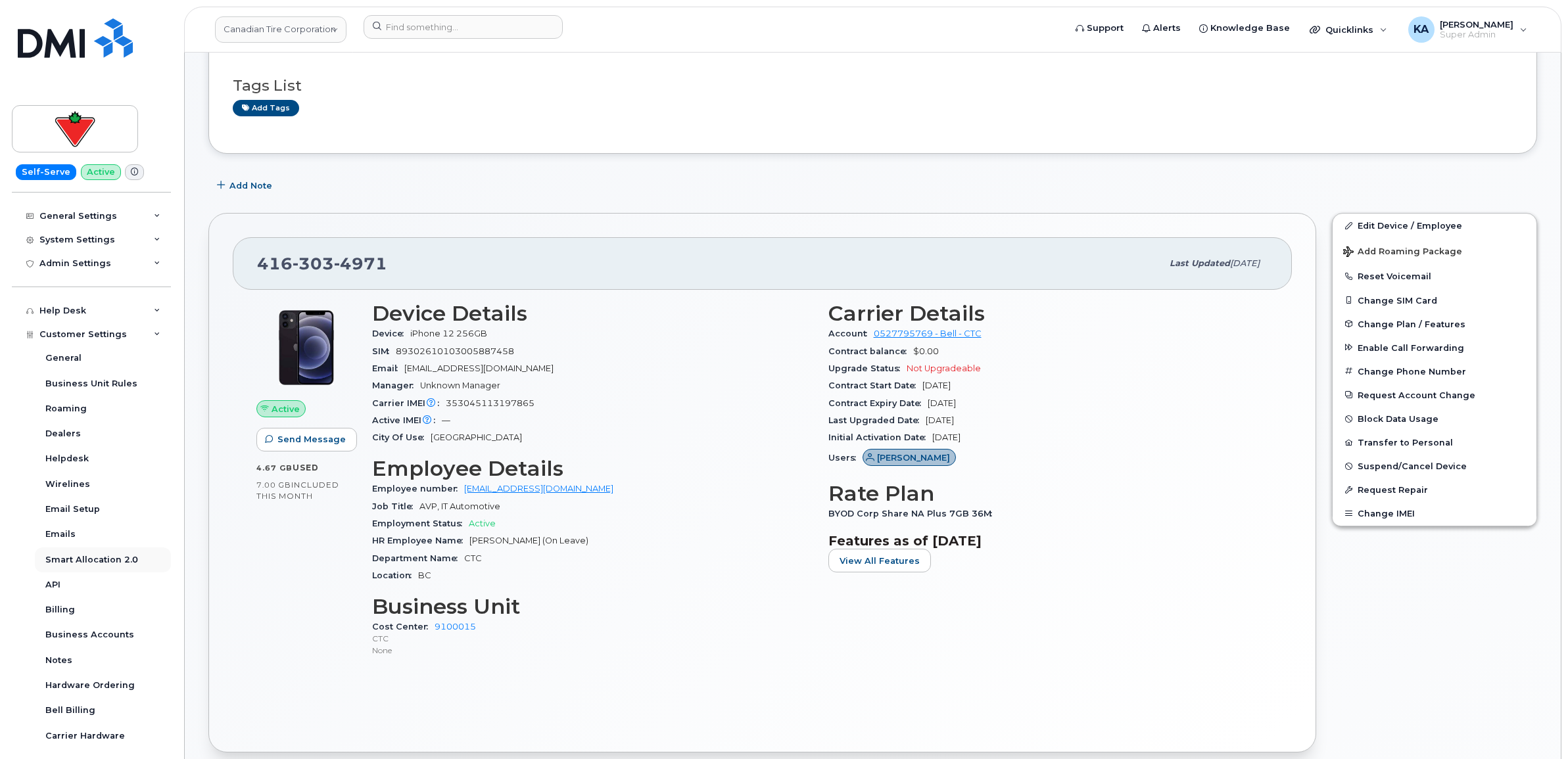
scroll to position [165, 0]
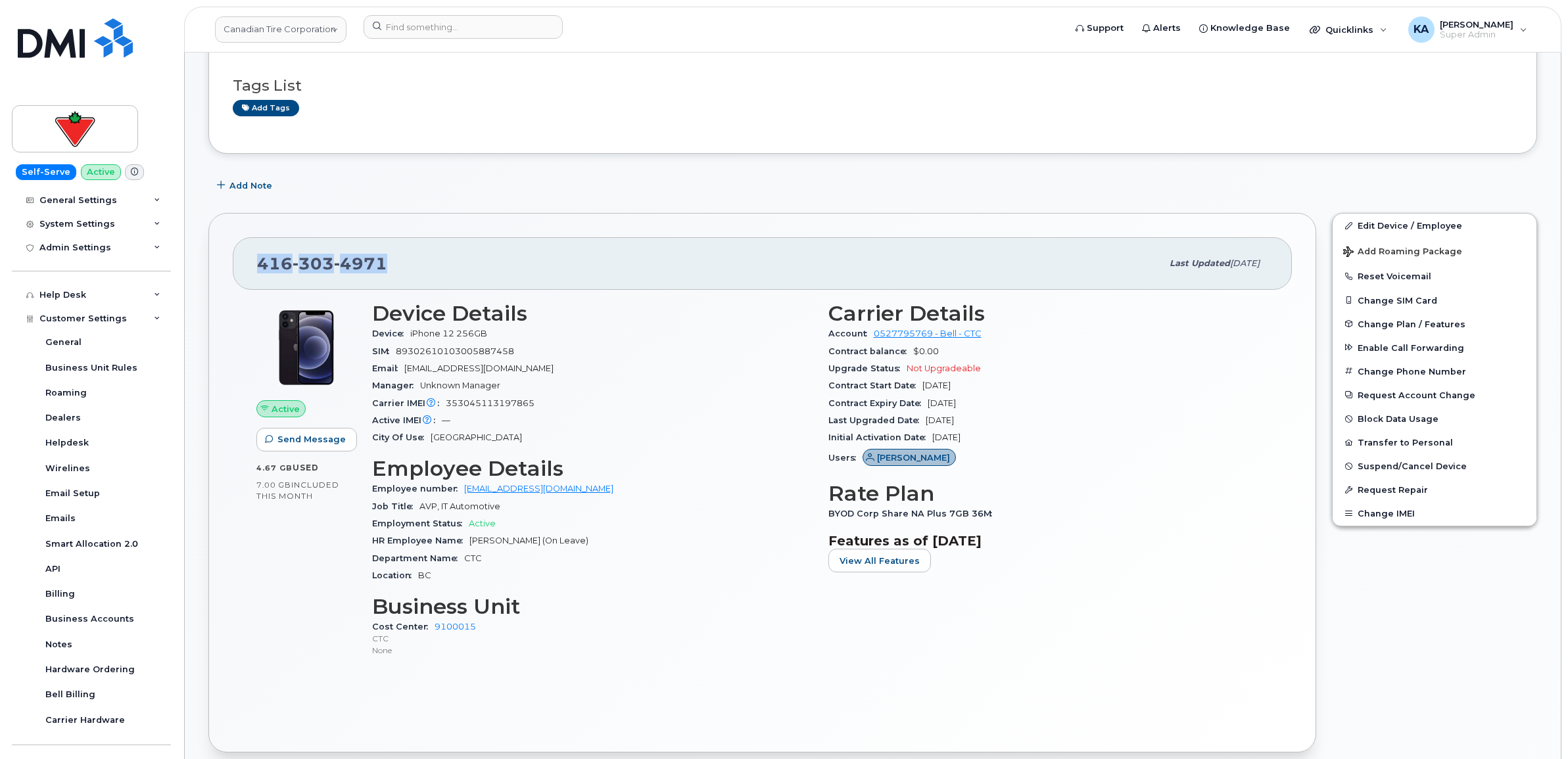
drag, startPoint x: 256, startPoint y: 263, endPoint x: 401, endPoint y: 274, distance: 145.4
click at [403, 277] on div "416 303 4971 Last updated Aug 14, 2025" at bounding box center [762, 264] width 1059 height 53
drag, startPoint x: 401, startPoint y: 274, endPoint x: 362, endPoint y: 268, distance: 39.5
copy span "416 303 4971"
click at [252, 255] on div "416 303 4971 Last updated Aug 14, 2025" at bounding box center [762, 264] width 1059 height 53
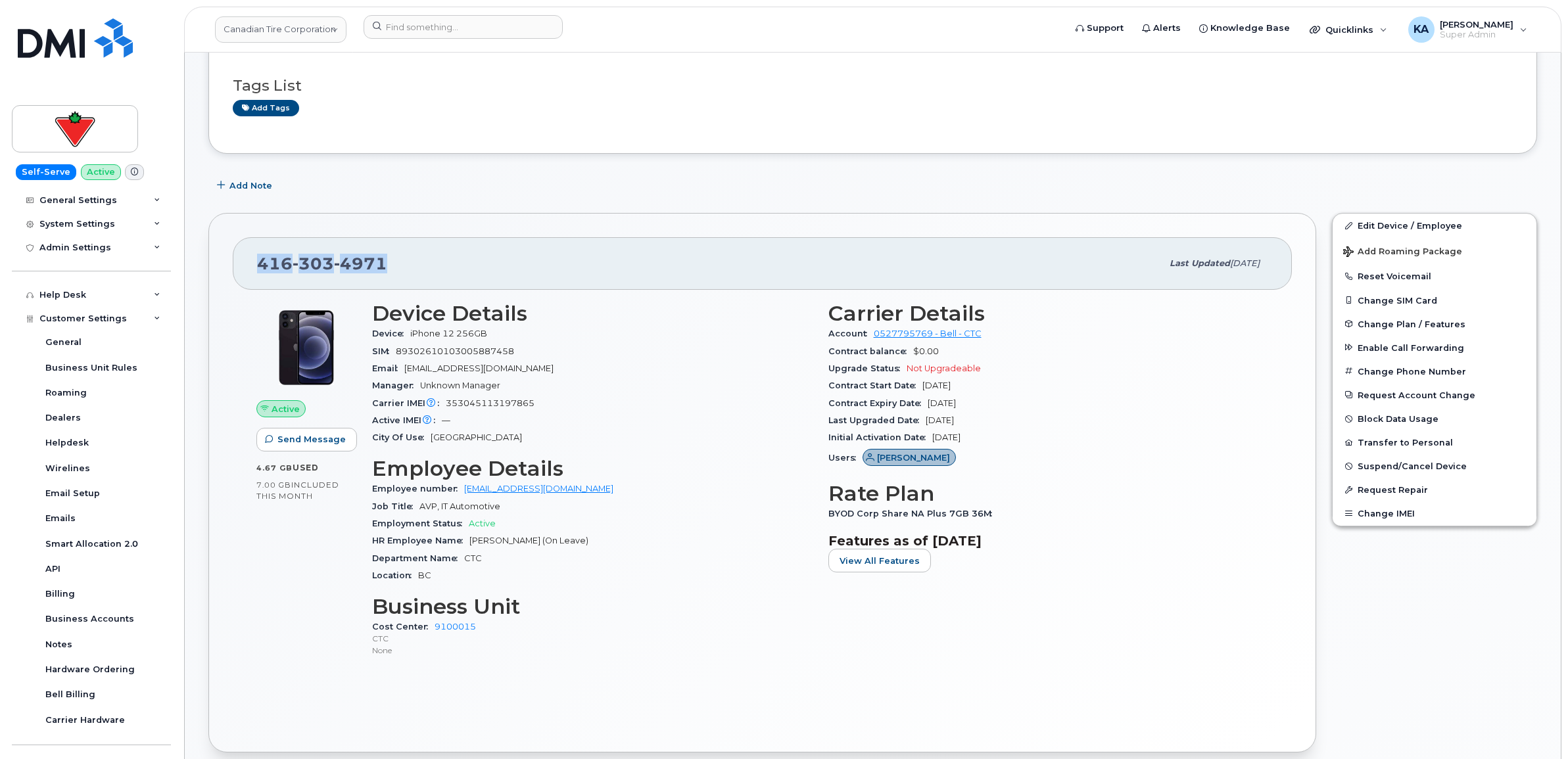
click at [251, 259] on div "416 303 4971 Last updated Aug 14, 2025" at bounding box center [762, 264] width 1059 height 53
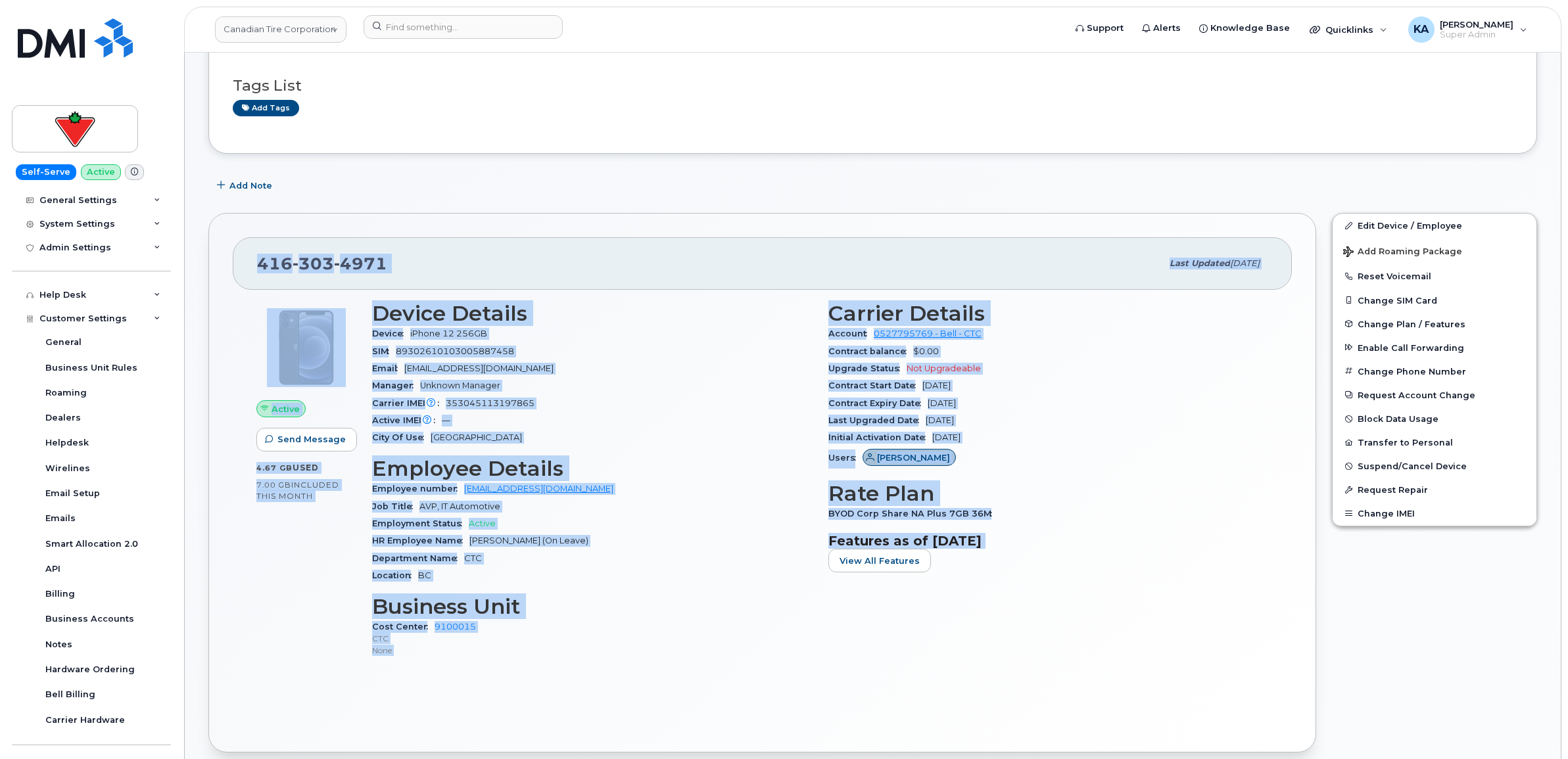
drag, startPoint x: 247, startPoint y: 259, endPoint x: 1069, endPoint y: 551, distance: 872.3
click at [1069, 551] on div "416 303 4971 Last updated Aug 14, 2025 Active Send Message 4.67 GB  used 7.00 G…" at bounding box center [762, 483] width 1107 height 540
copy div "416 303 4971 Last updated Aug 14, 2025 Active Send Message 4.67 GB  used 7.00 G…"
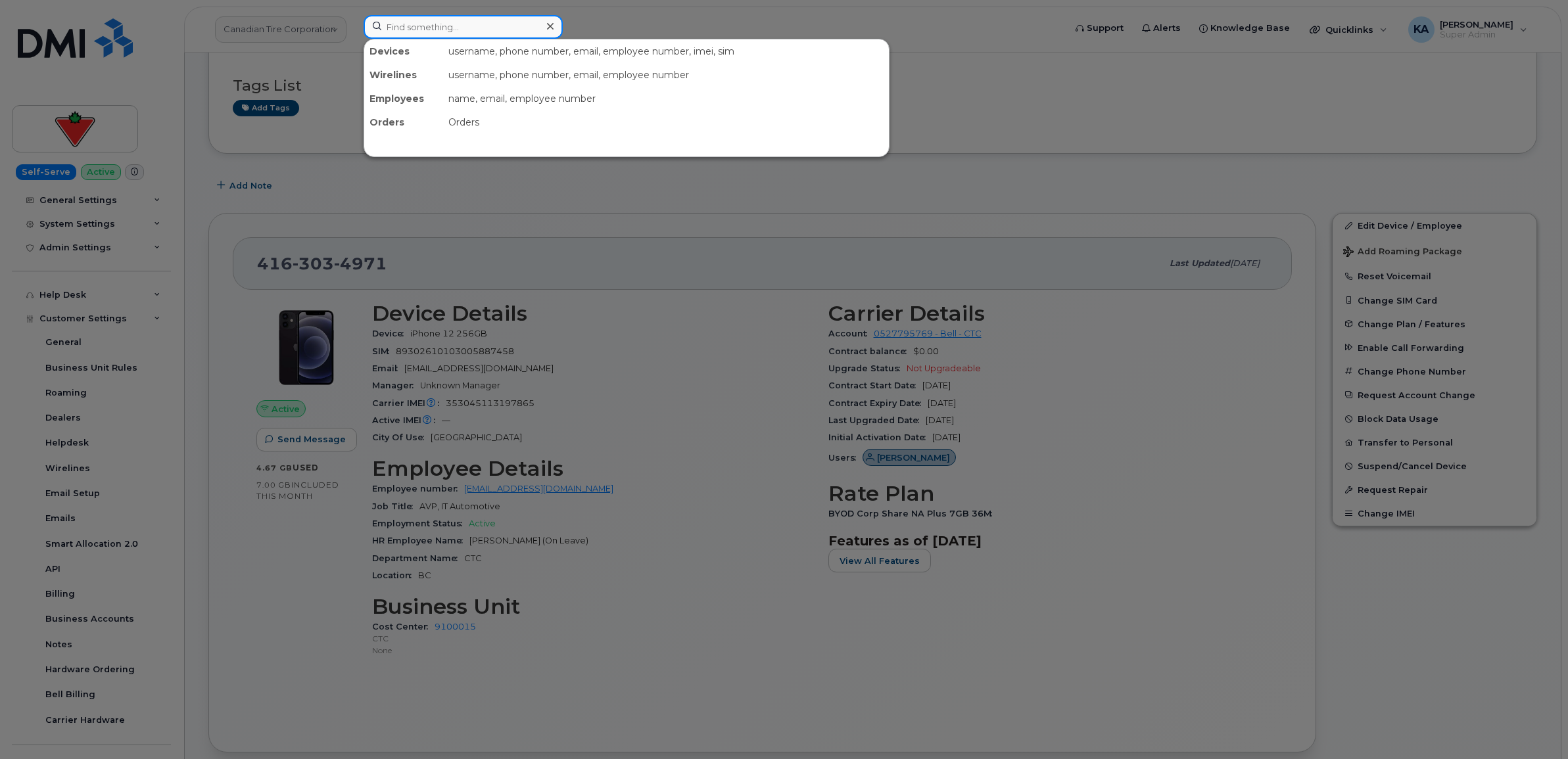
click at [453, 28] on input at bounding box center [463, 27] width 199 height 24
paste input "7802647159"
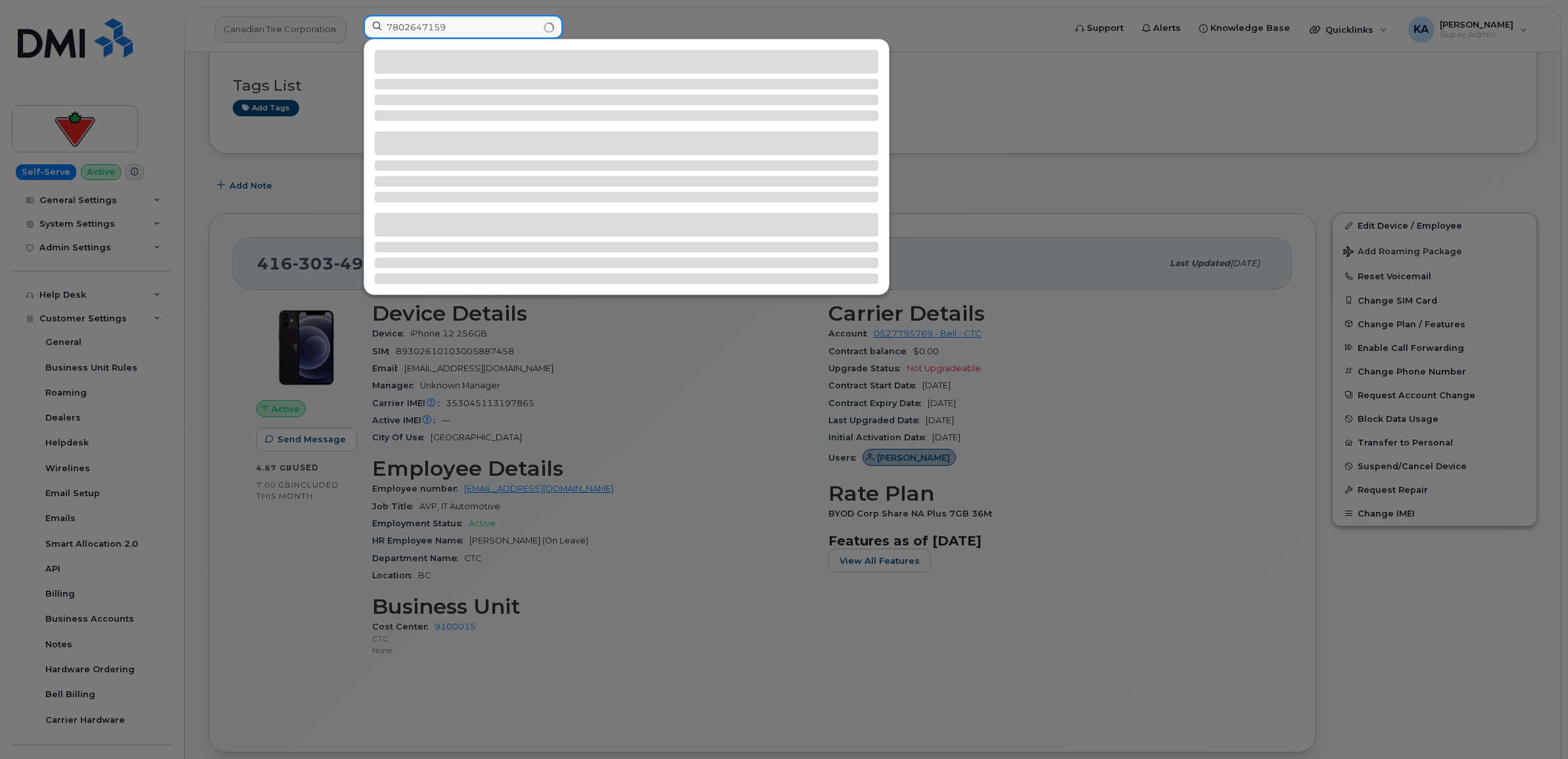
type input "7802647159"
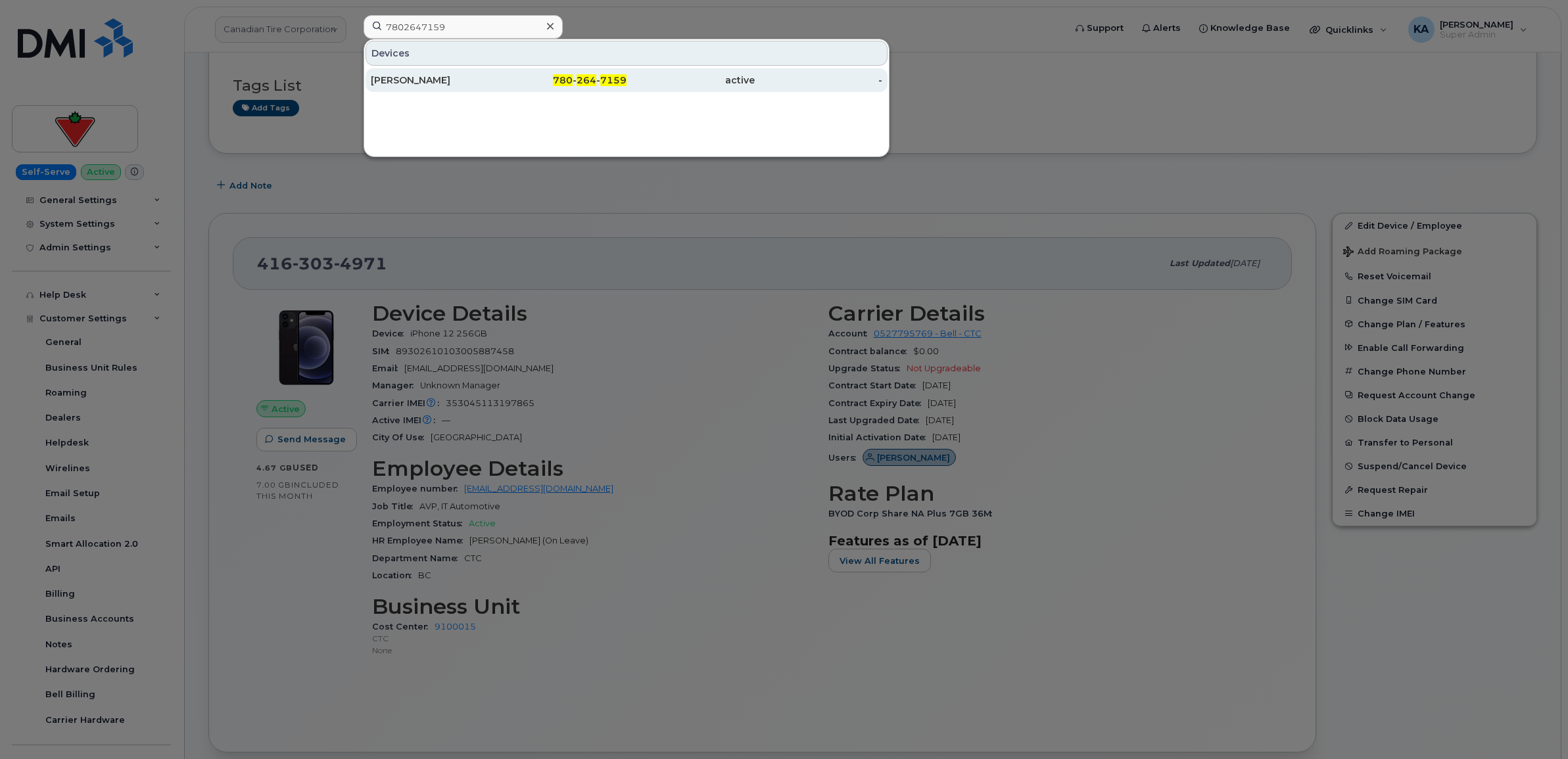
click at [428, 76] on div "Christopher Twach" at bounding box center [435, 80] width 128 height 13
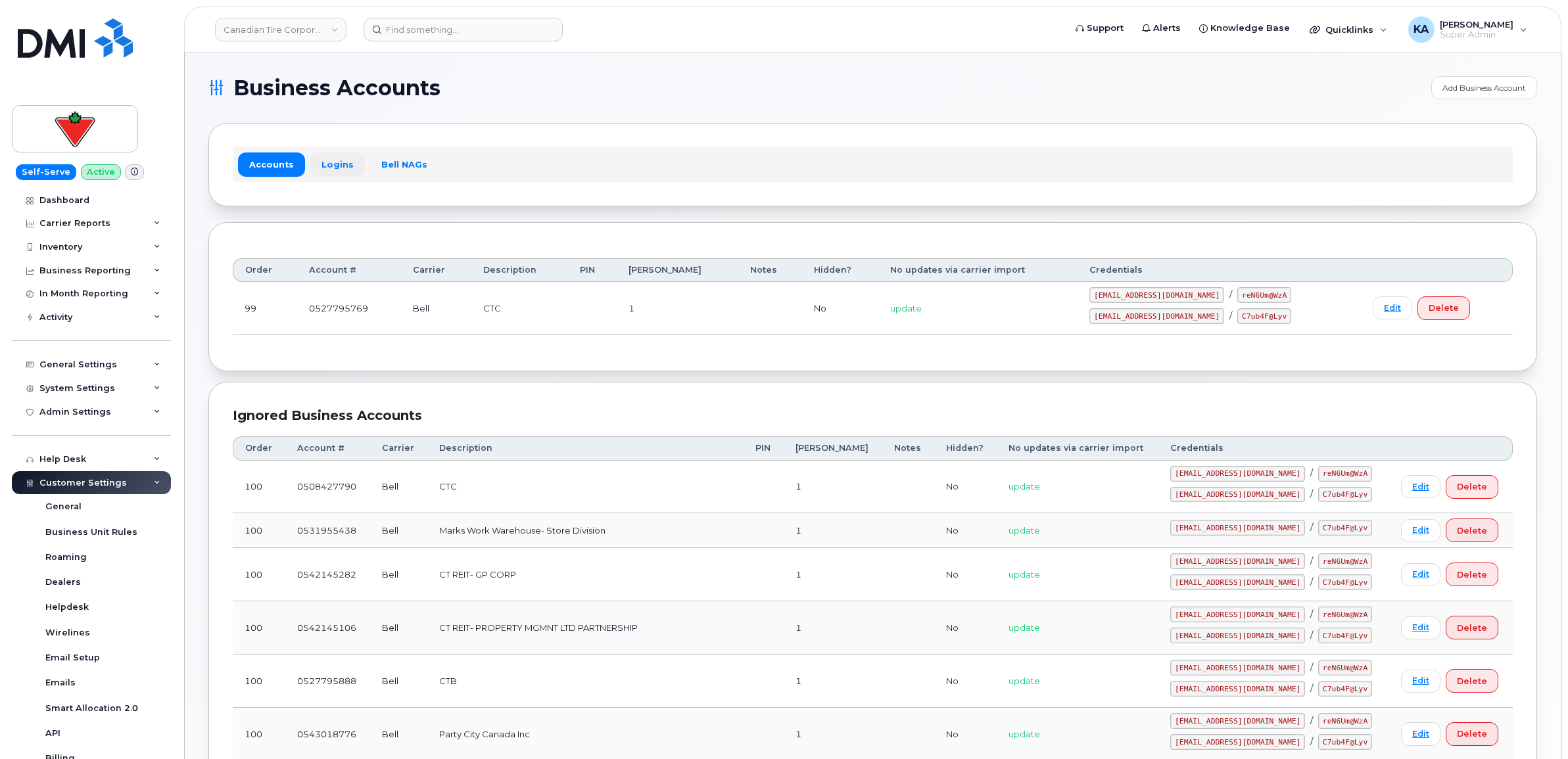
click at [334, 165] on link "Logins" at bounding box center [337, 164] width 54 height 24
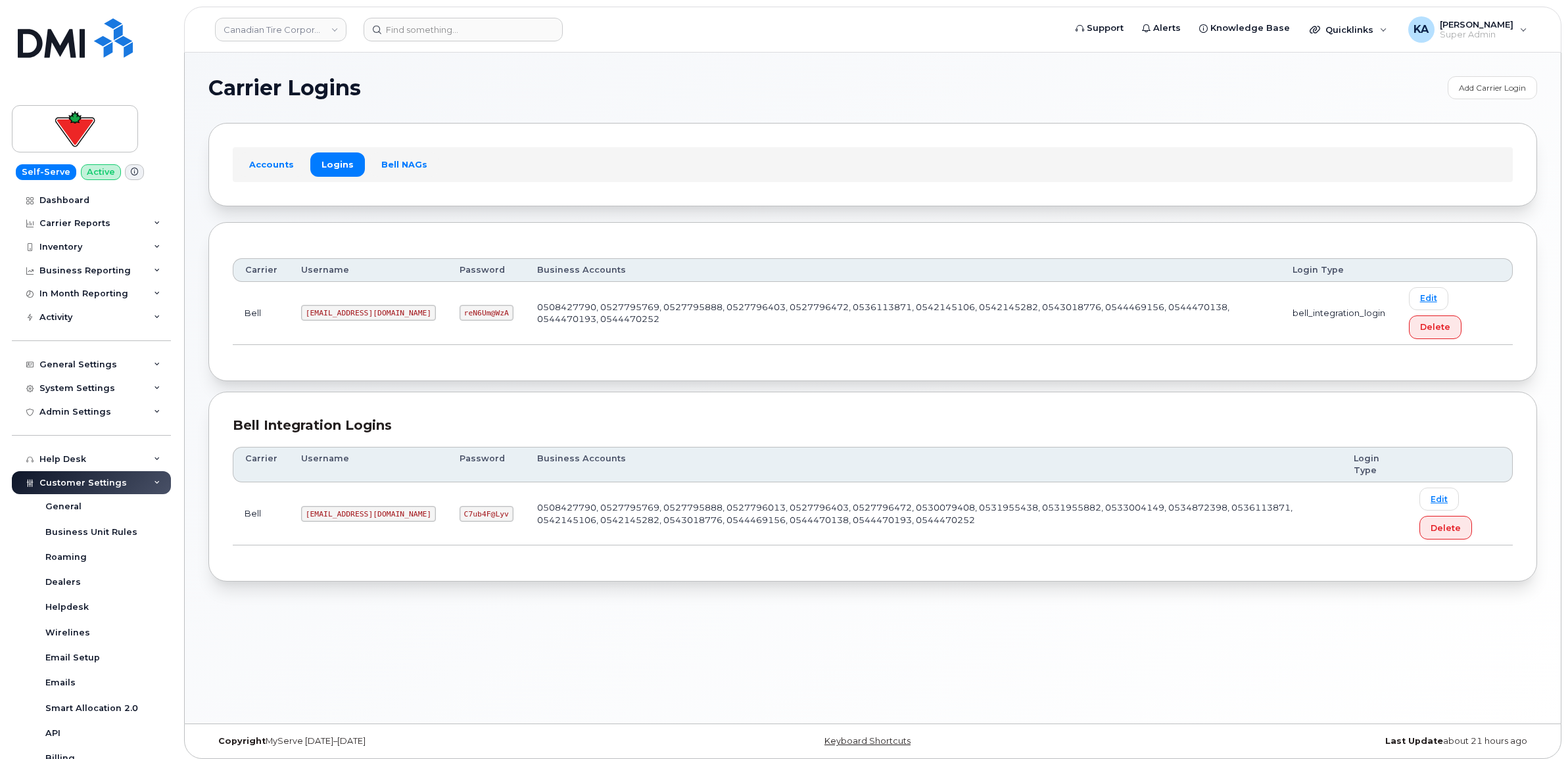
drag, startPoint x: 302, startPoint y: 315, endPoint x: 448, endPoint y: 322, distance: 146.2
click at [436, 321] on code "[EMAIL_ADDRESS][DOMAIN_NAME]" at bounding box center [368, 312] width 135 height 15
drag, startPoint x: 448, startPoint y: 322, endPoint x: 418, endPoint y: 318, distance: 30.3
copy code "[EMAIL_ADDRESS][DOMAIN_NAME]"
drag, startPoint x: 478, startPoint y: 315, endPoint x: 529, endPoint y: 321, distance: 51.4
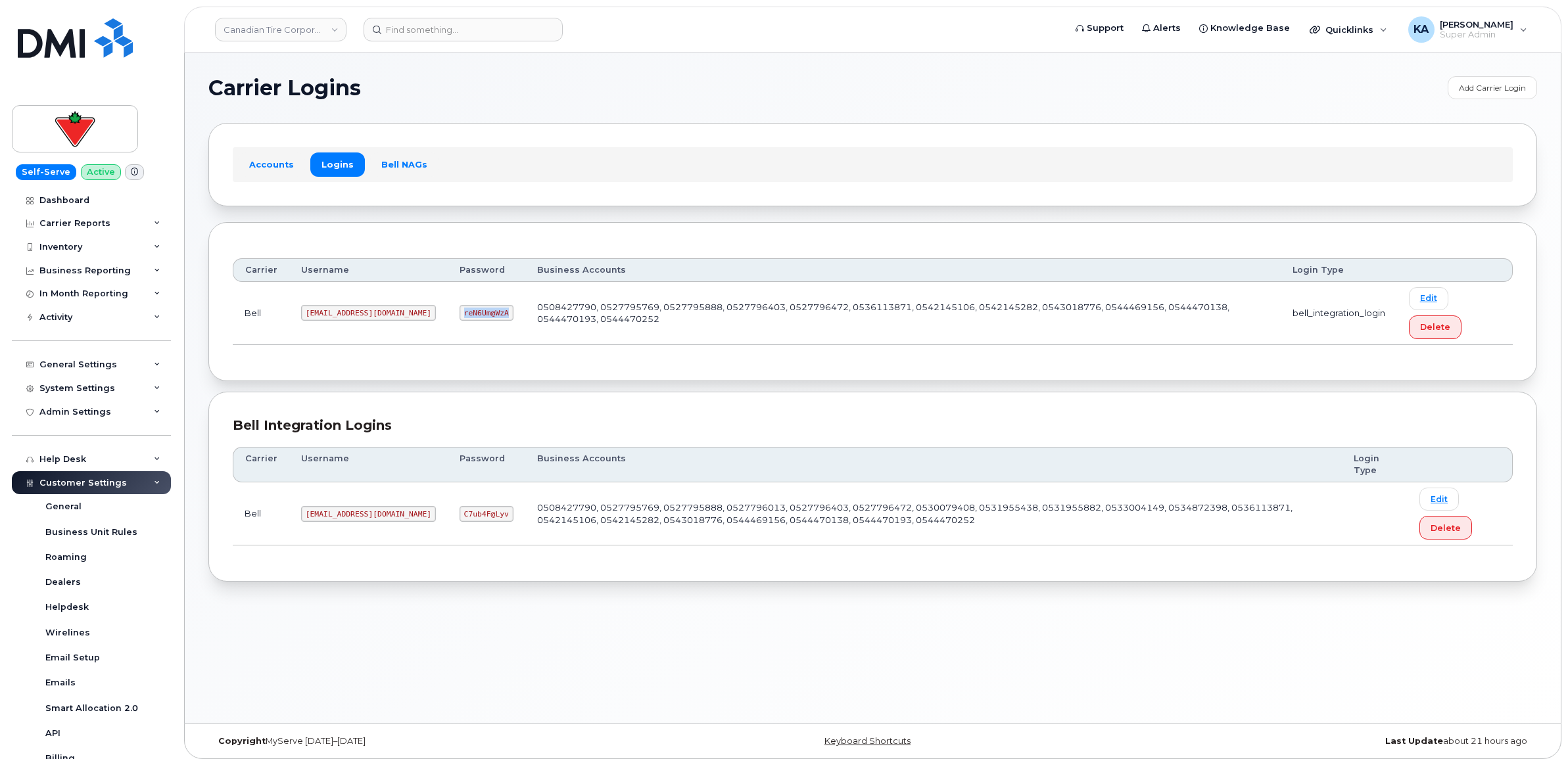
click at [525, 321] on td "reN6Um@WzA" at bounding box center [486, 314] width 78 height 63
drag, startPoint x: 529, startPoint y: 321, endPoint x: 506, endPoint y: 316, distance: 23.5
copy code "reN6Um@WzA"
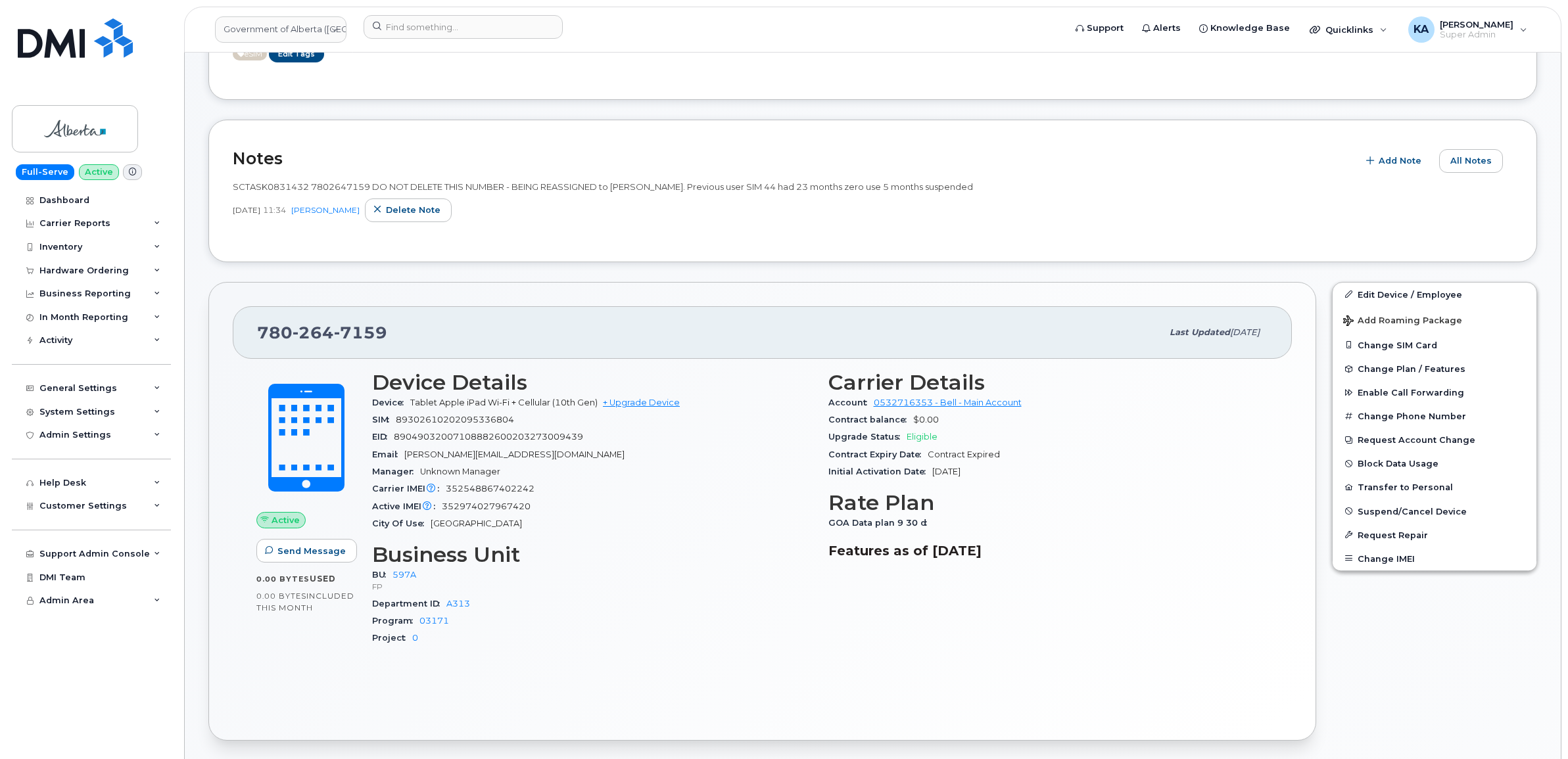
scroll to position [165, 0]
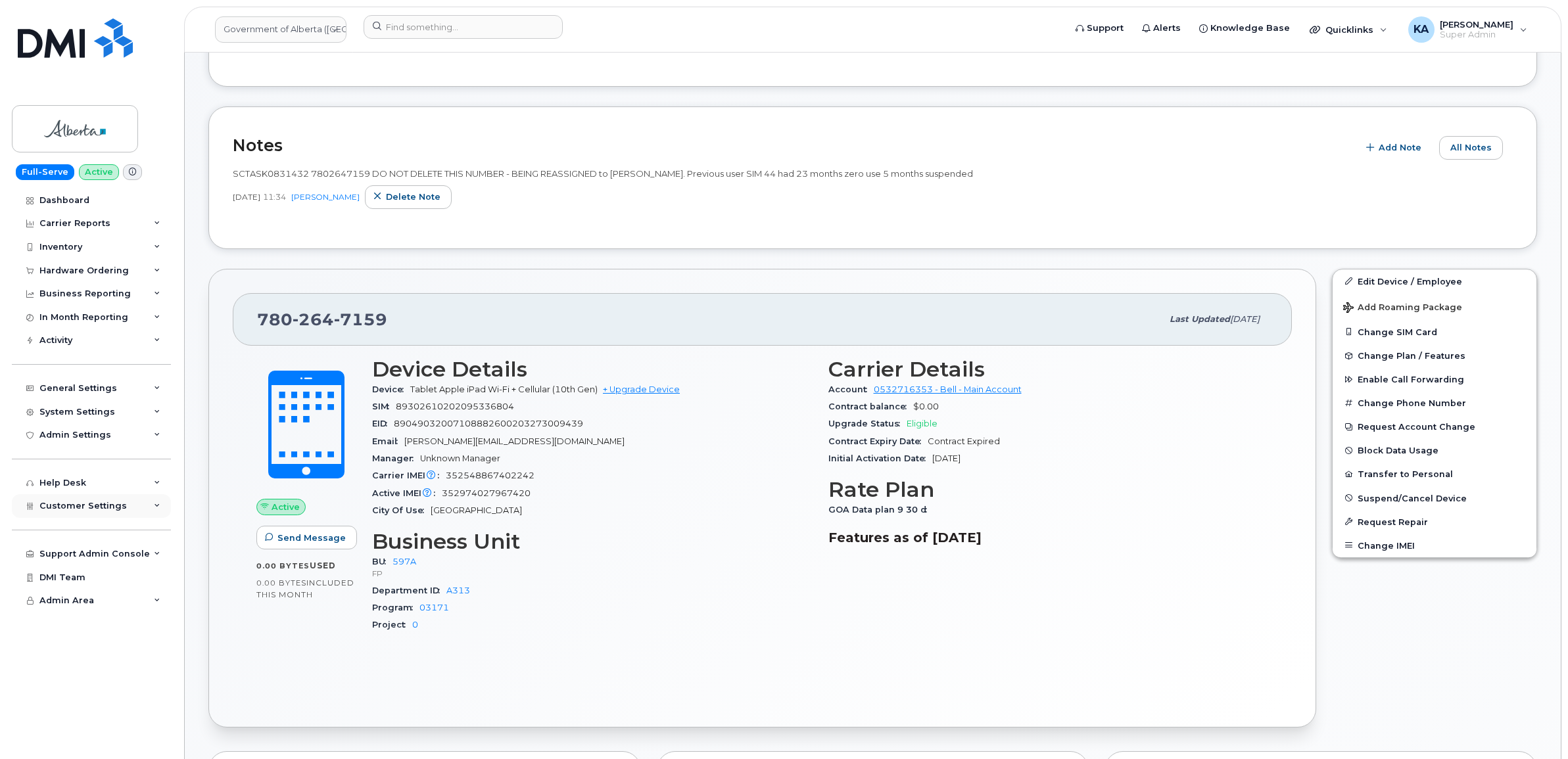
click at [73, 510] on span "Customer Settings" at bounding box center [84, 506] width 88 height 10
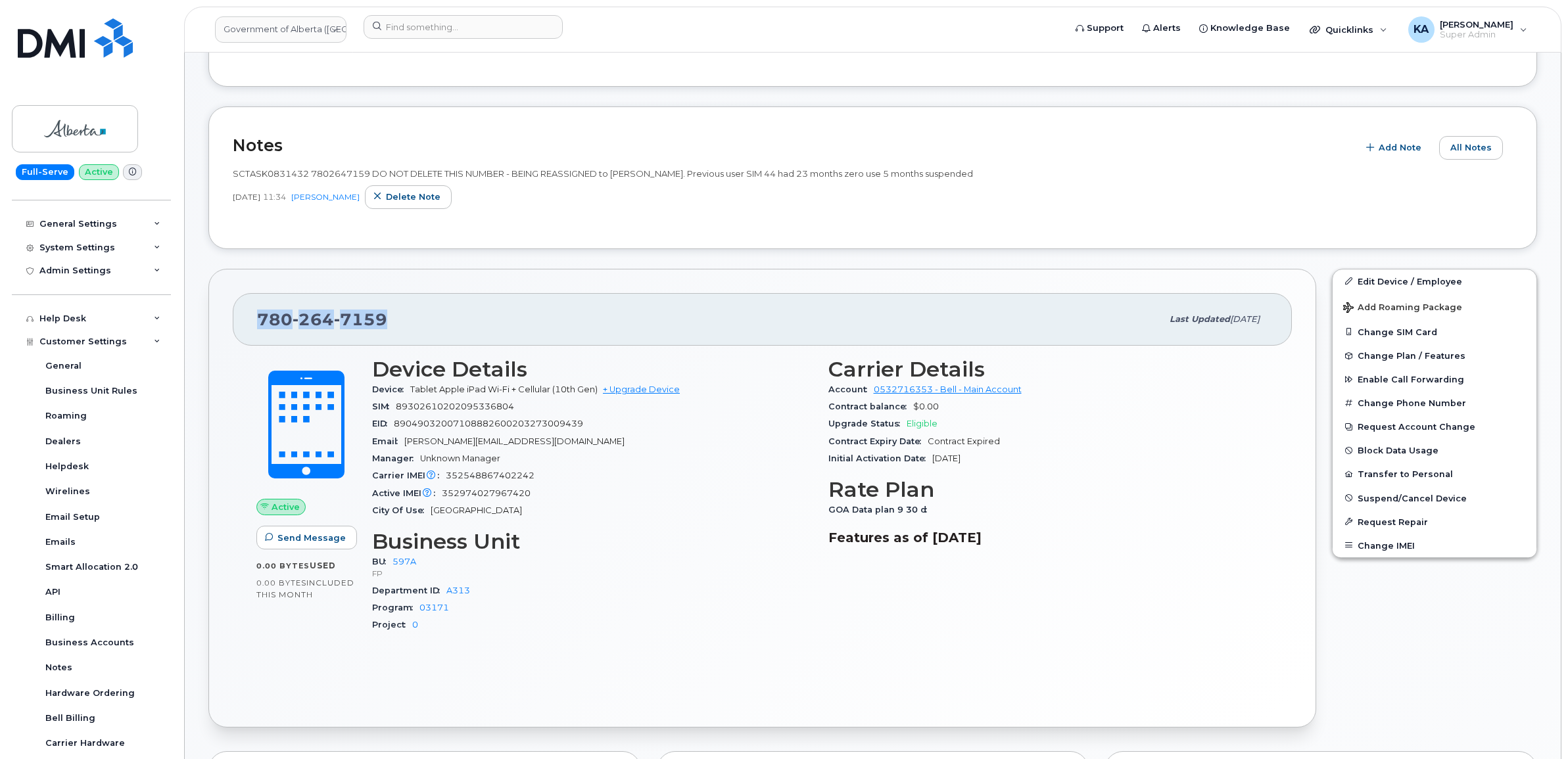
drag, startPoint x: 254, startPoint y: 324, endPoint x: 392, endPoint y: 332, distance: 138.2
click at [392, 332] on div "780 264 7159 Last updated Aug 14, 2025" at bounding box center [762, 319] width 1059 height 53
drag, startPoint x: 392, startPoint y: 332, endPoint x: 370, endPoint y: 319, distance: 25.6
copy span "780 264 7159"
click at [248, 317] on div "780 264 7159 Last updated Aug 14, 2025" at bounding box center [762, 319] width 1059 height 53
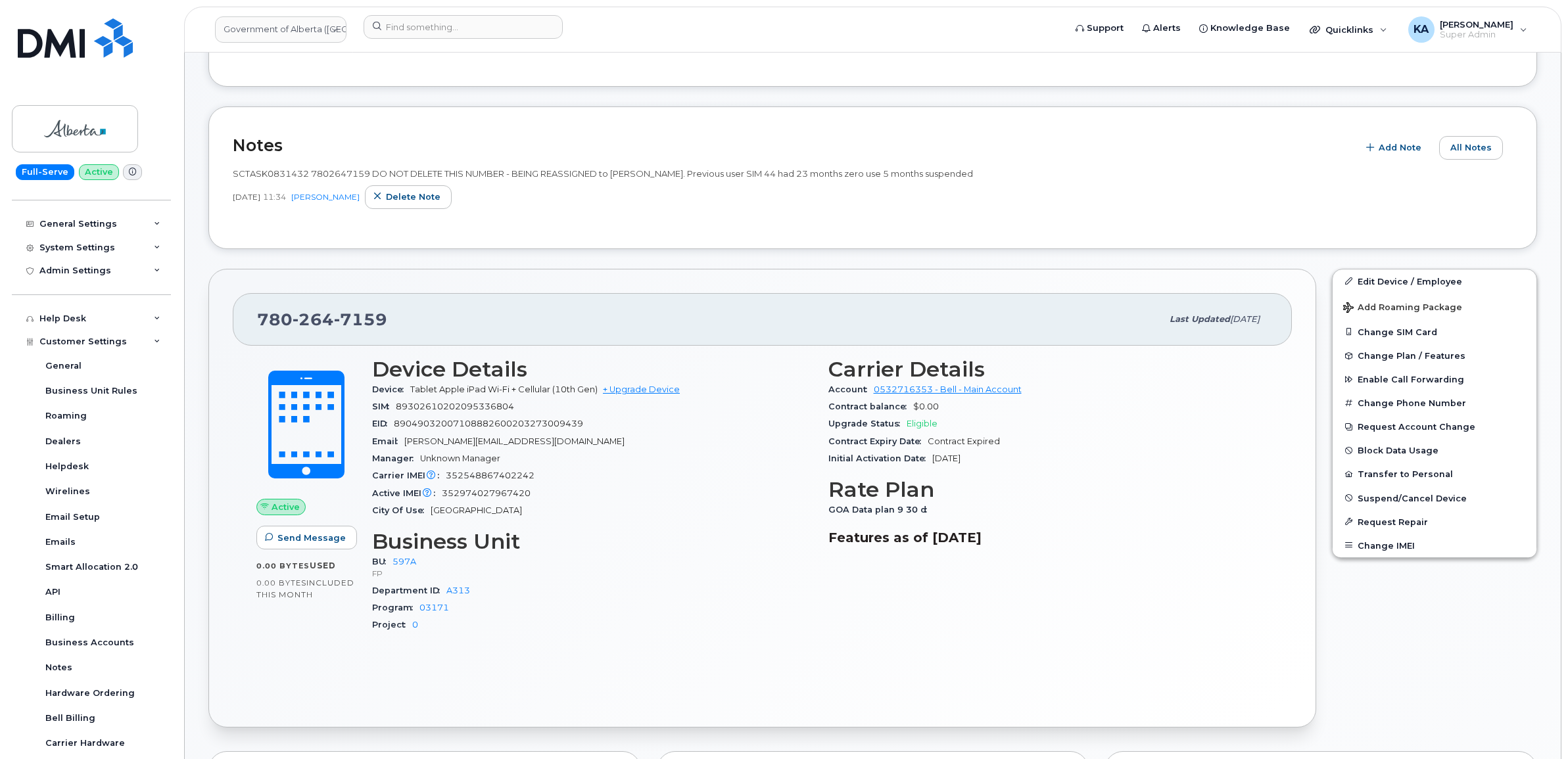
drag, startPoint x: 248, startPoint y: 315, endPoint x: 1039, endPoint y: 543, distance: 823.2
click at [1042, 547] on div "780 264 7159 Last updated Aug 14, 2025 Active Send Message 0.00 Bytes  used 0.0…" at bounding box center [762, 499] width 1107 height 460
copy div "780 264 7159 Last updated Aug 14, 2025 Active Send Message 0.00 Bytes  used 0.0…"
click at [474, 29] on input at bounding box center [463, 27] width 199 height 24
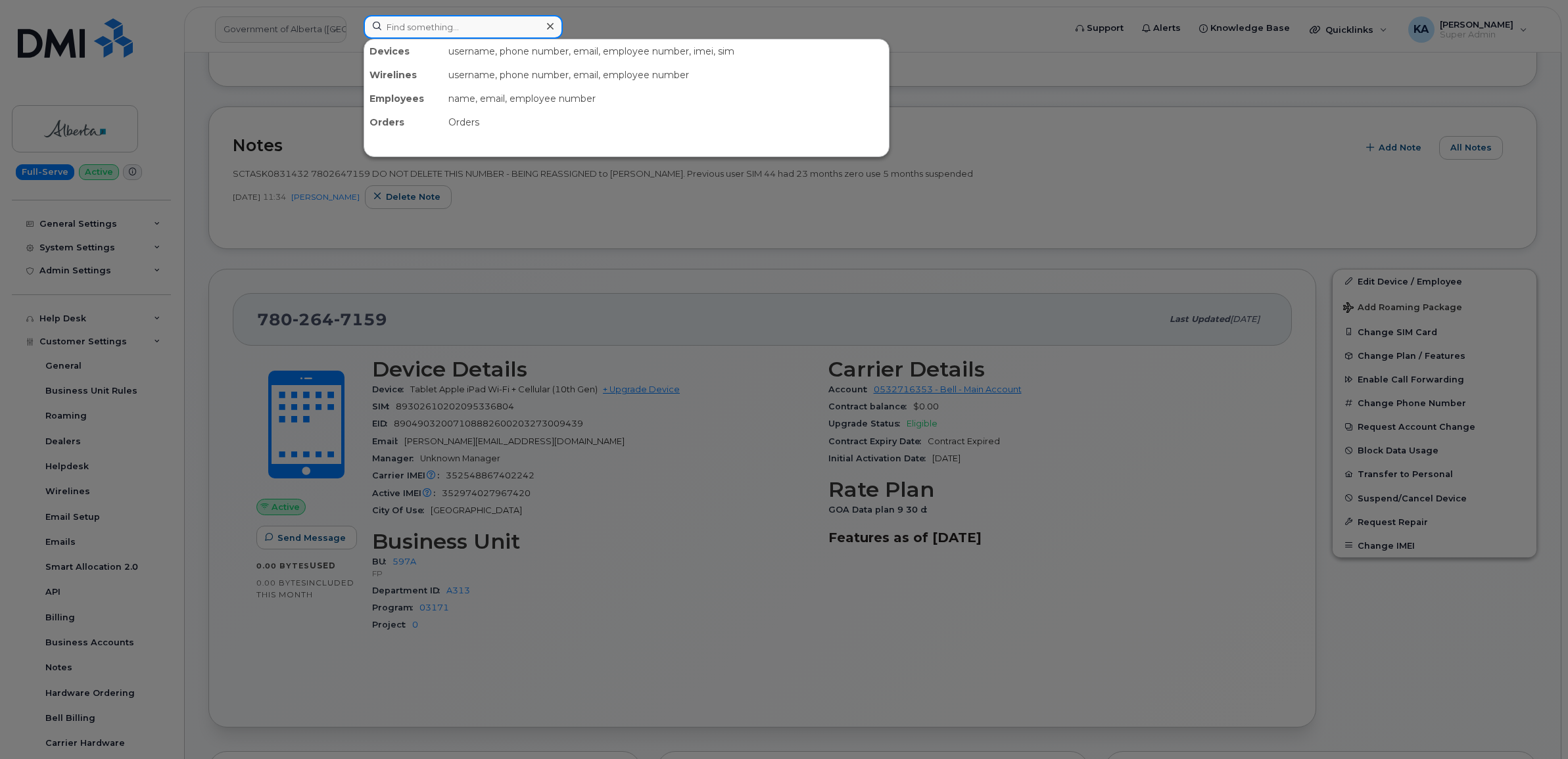
paste input "5197963272"
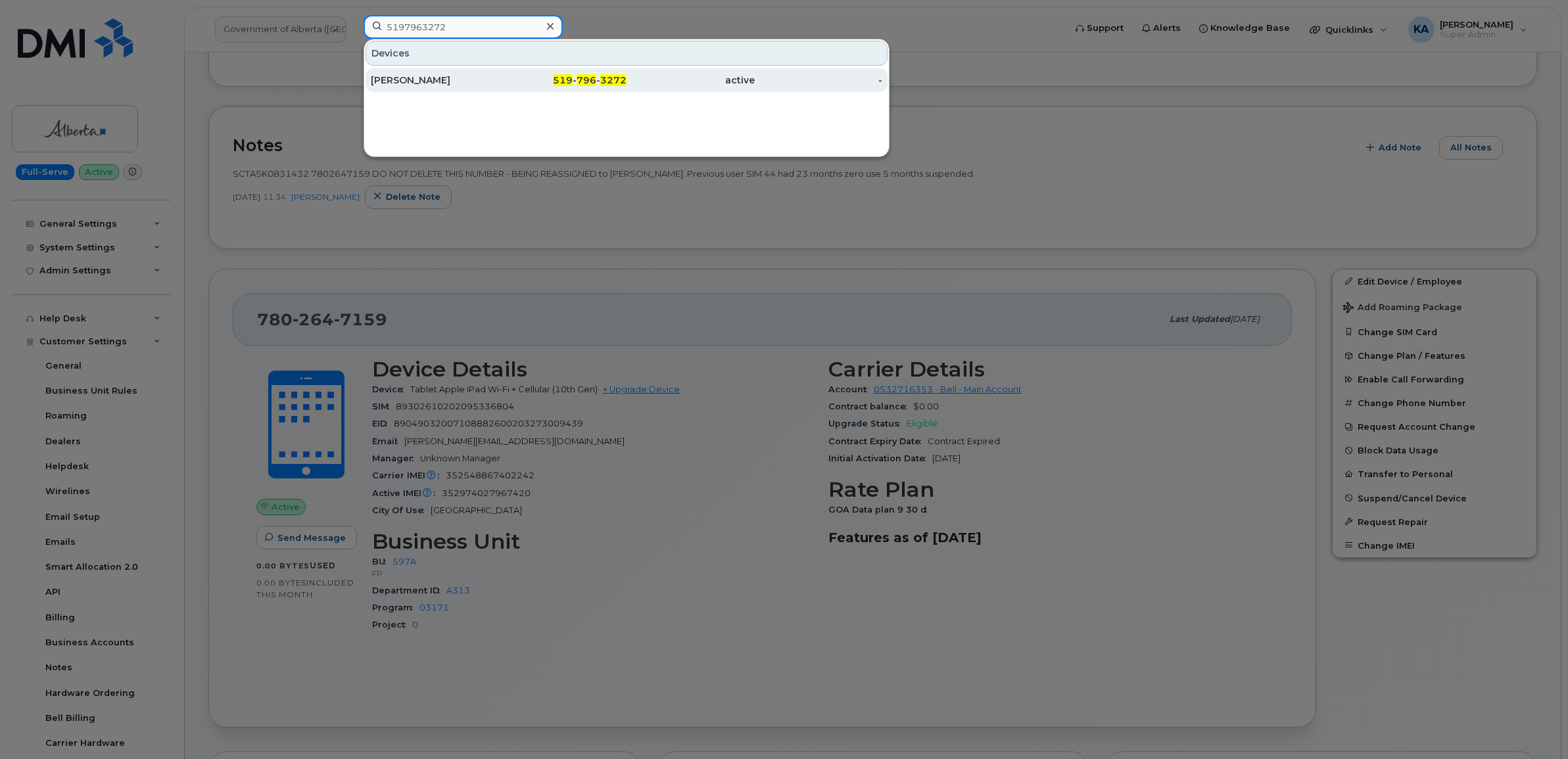
type input "5197963272"
click at [451, 75] on div "[PERSON_NAME]" at bounding box center [435, 80] width 128 height 13
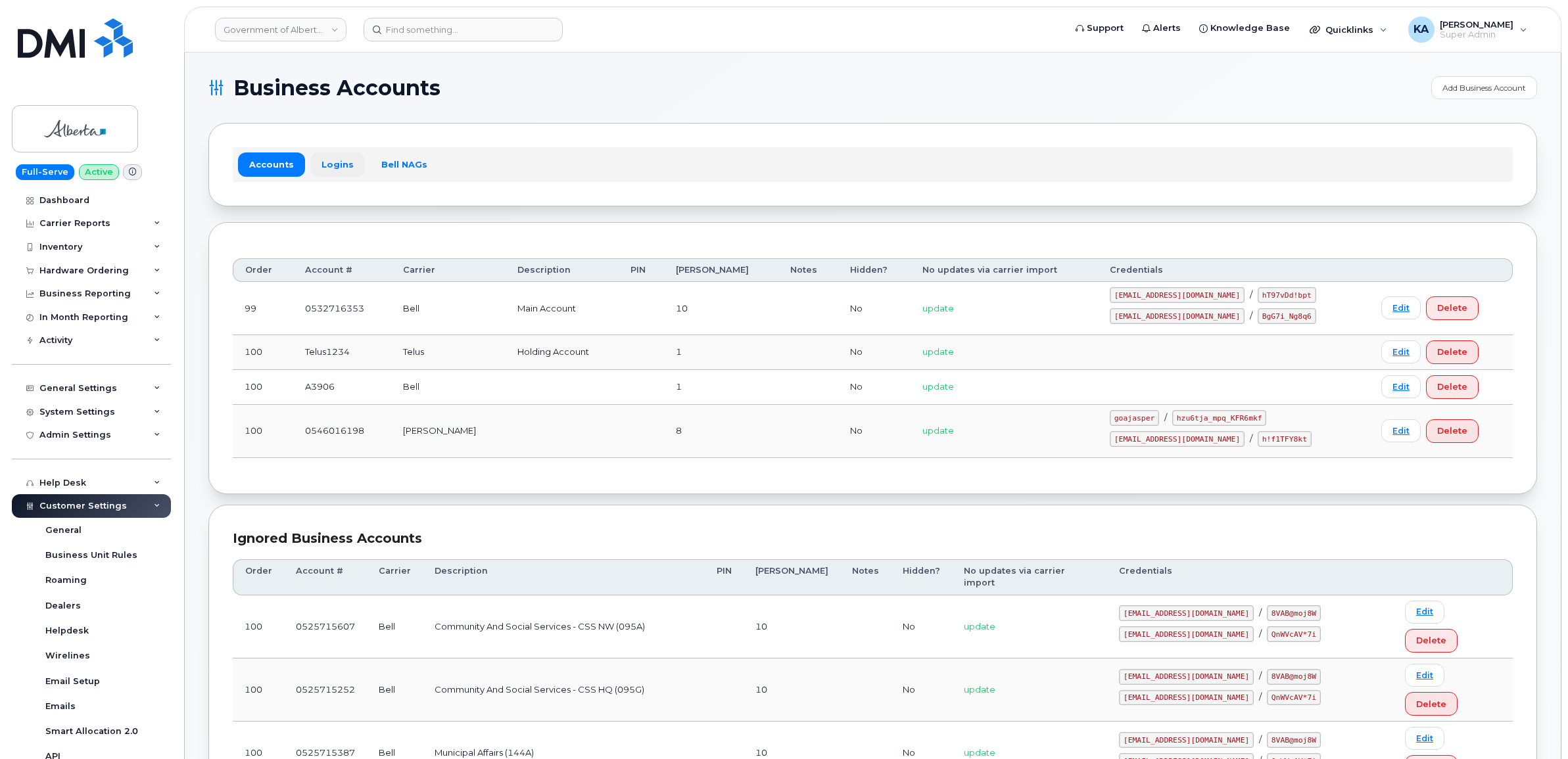
click at [339, 165] on link "Logins" at bounding box center [337, 164] width 54 height 24
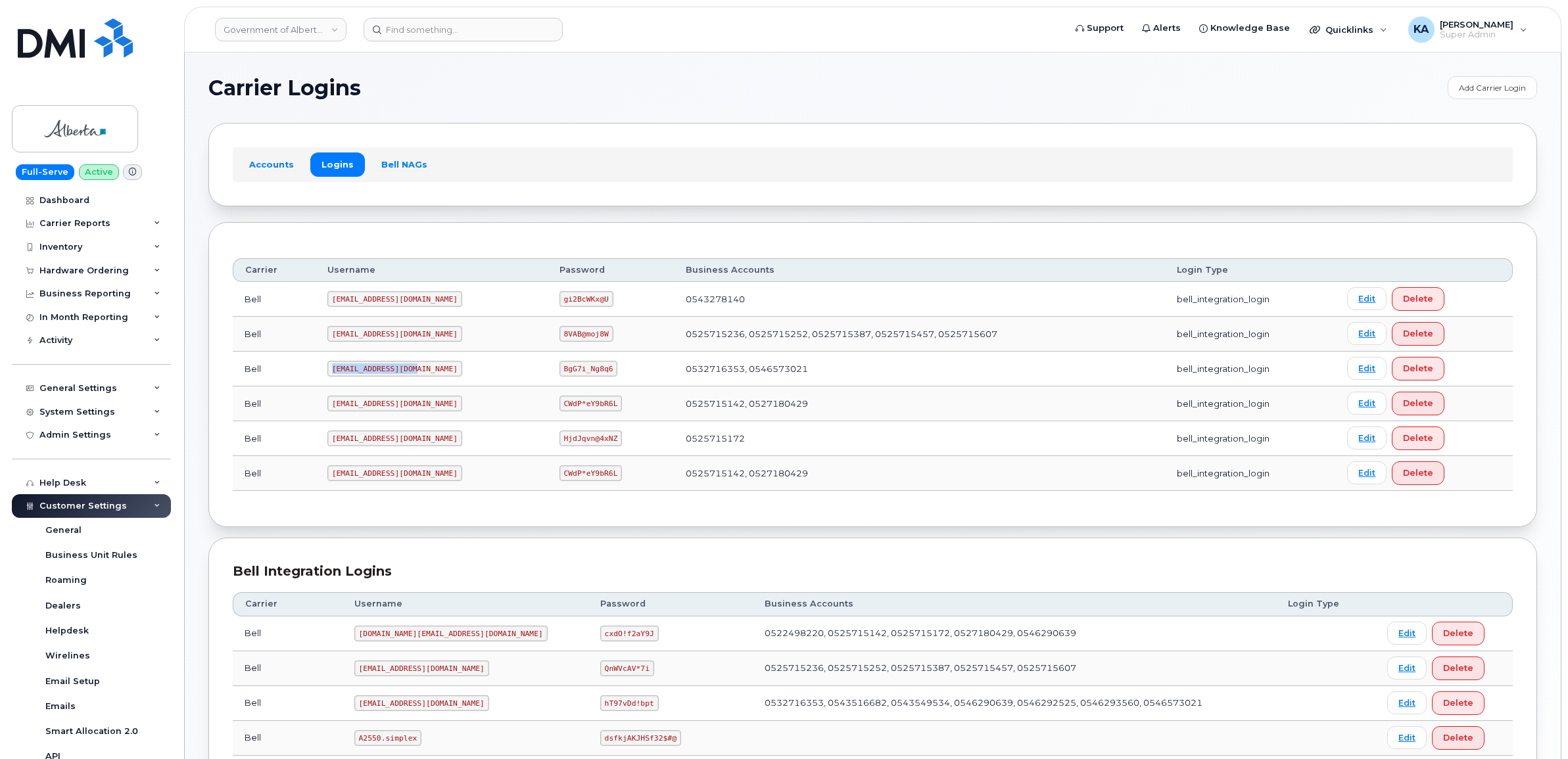
drag, startPoint x: 329, startPoint y: 373, endPoint x: 416, endPoint y: 373, distance: 87.0
click at [416, 373] on td "goa482E2@myserve.ca" at bounding box center [431, 369] width 232 height 35
drag, startPoint x: 416, startPoint y: 373, endPoint x: 395, endPoint y: 370, distance: 21.2
copy code "goa482E2@myserve.ca"
drag, startPoint x: 516, startPoint y: 370, endPoint x: 585, endPoint y: 383, distance: 70.2
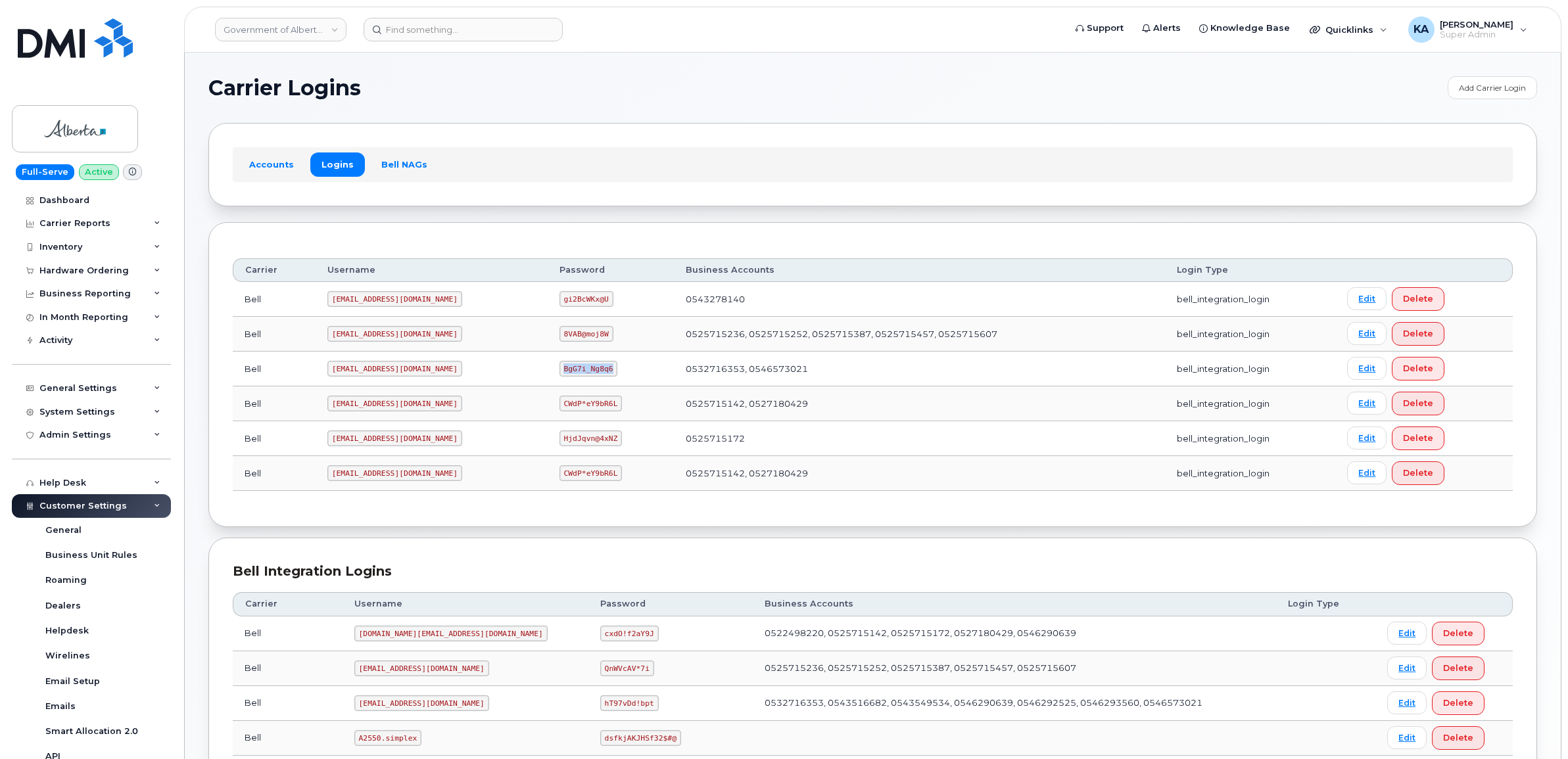
click at [585, 383] on td "BgG7i_Ng8q6" at bounding box center [610, 369] width 126 height 35
drag, startPoint x: 583, startPoint y: 381, endPoint x: 547, endPoint y: 368, distance: 38.3
copy code "BgG7i_Ng8q6"
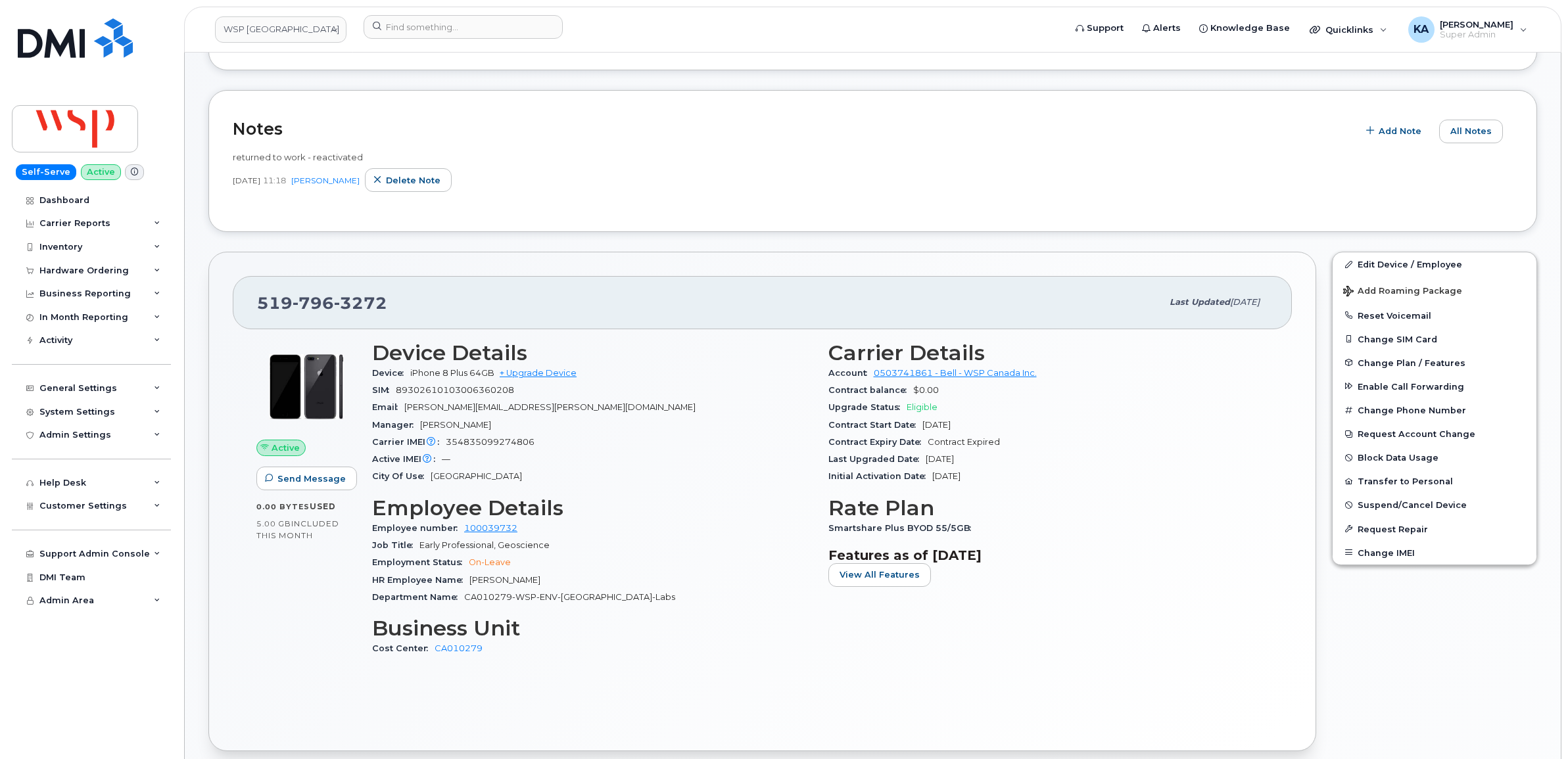
scroll to position [234, 0]
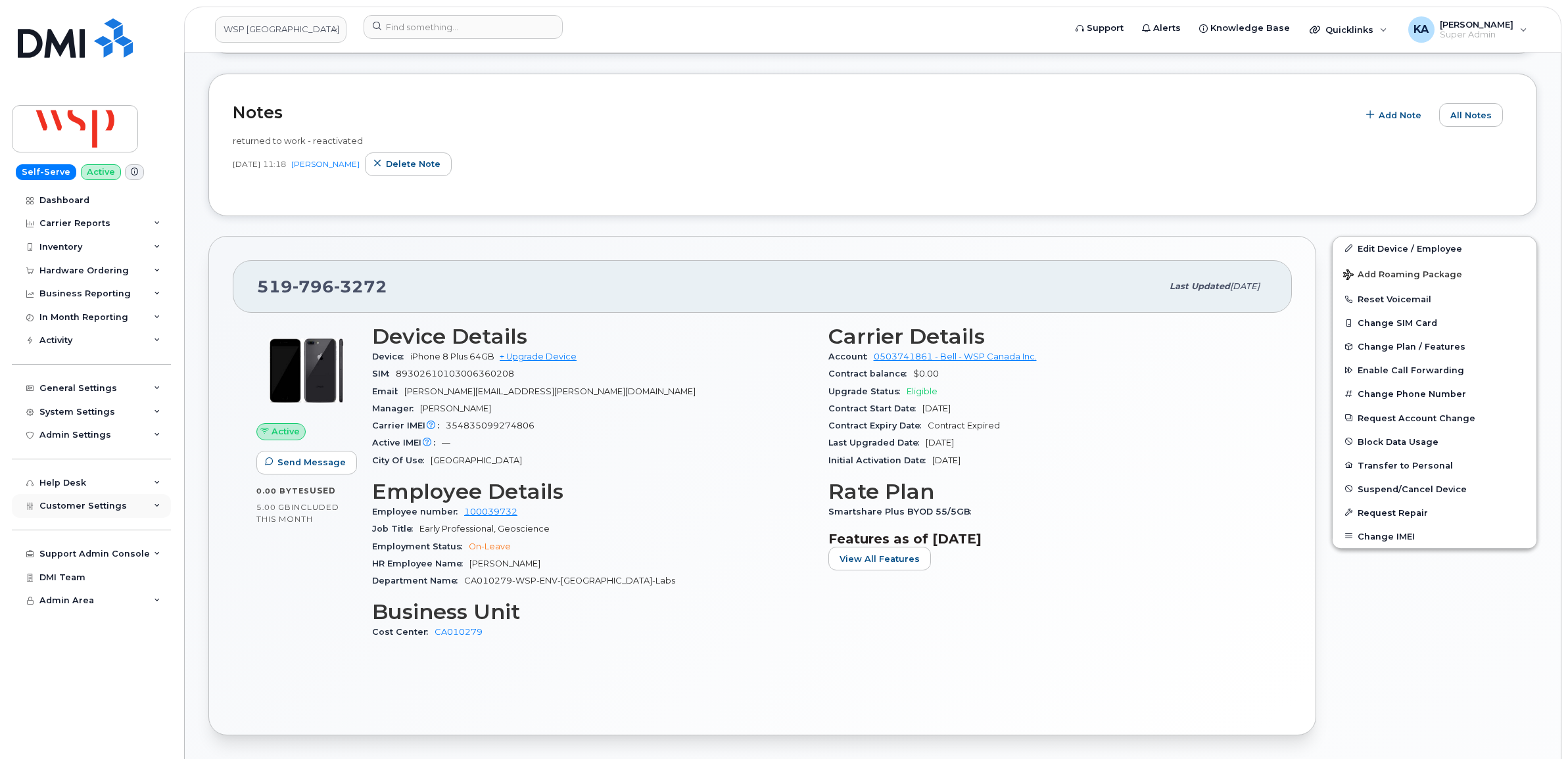
click at [86, 510] on span "Customer Settings" at bounding box center [84, 506] width 88 height 10
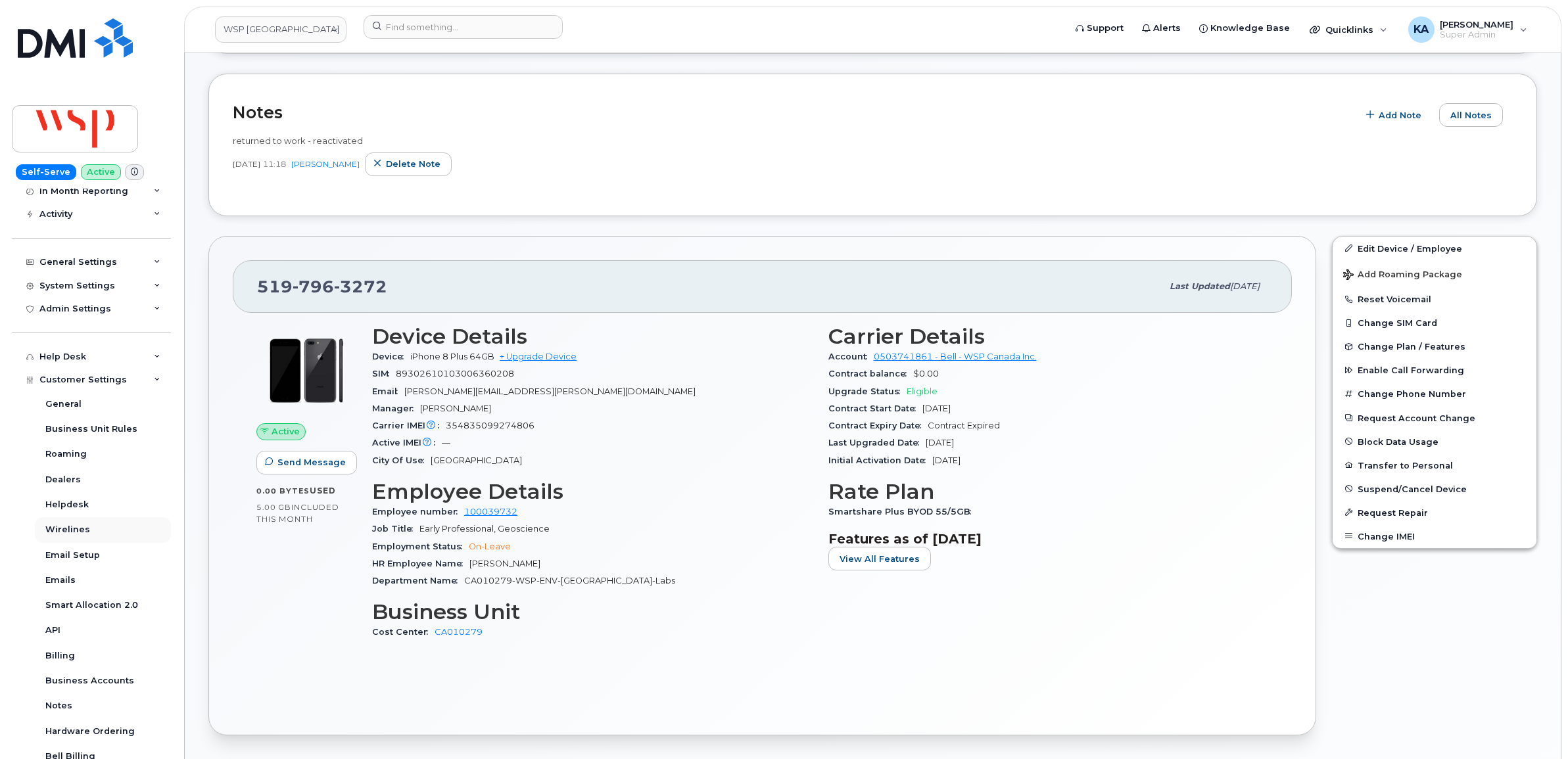
scroll to position [165, 0]
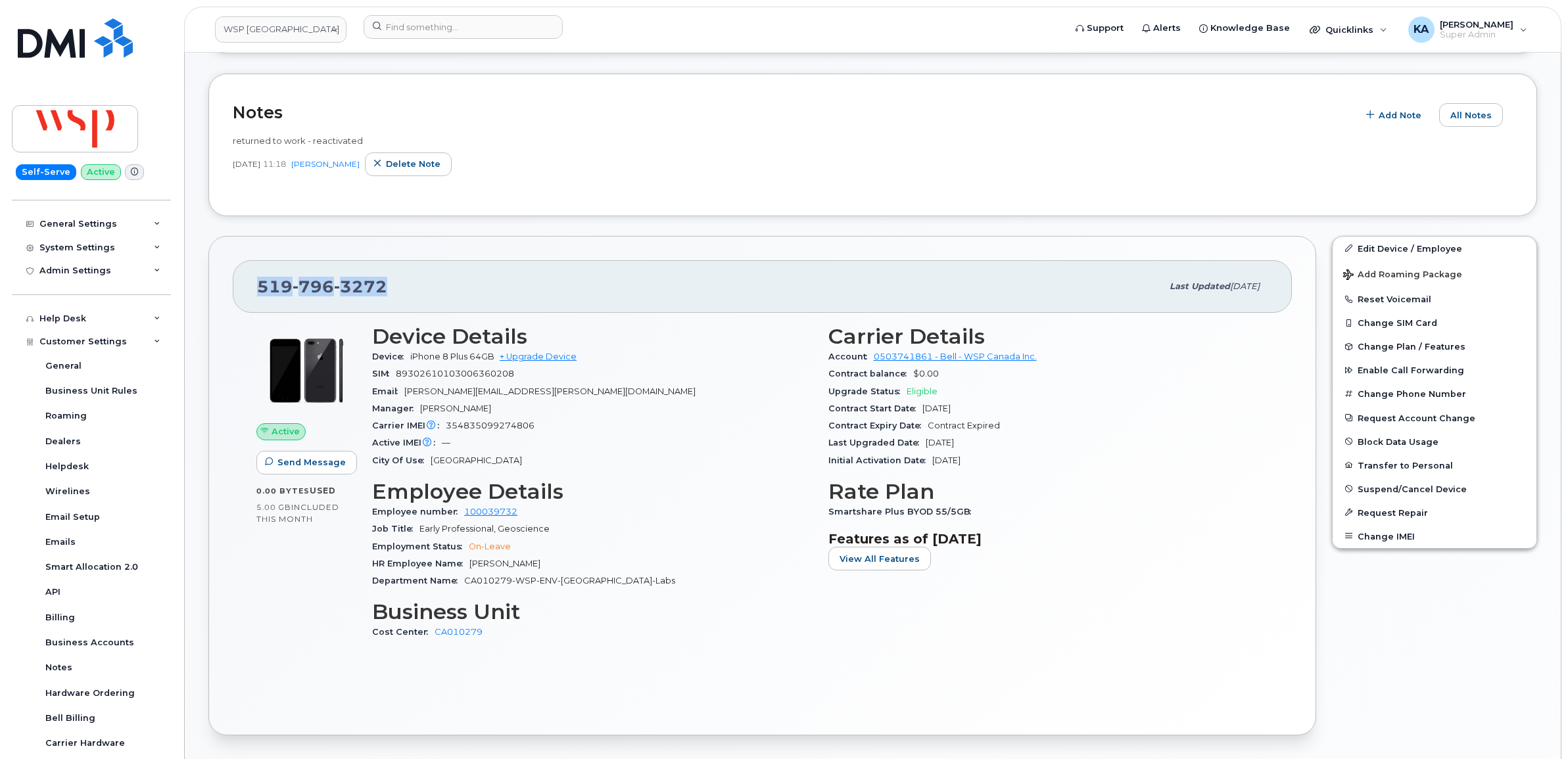
drag, startPoint x: 259, startPoint y: 286, endPoint x: 388, endPoint y: 290, distance: 129.1
click at [388, 291] on div "[PHONE_NUMBER]" at bounding box center [709, 286] width 905 height 28
drag, startPoint x: 388, startPoint y: 290, endPoint x: 372, endPoint y: 289, distance: 16.0
copy span "[PHONE_NUMBER]"
click at [255, 286] on div "[PHONE_NUMBER] Last updated [DATE]" at bounding box center [762, 286] width 1059 height 53
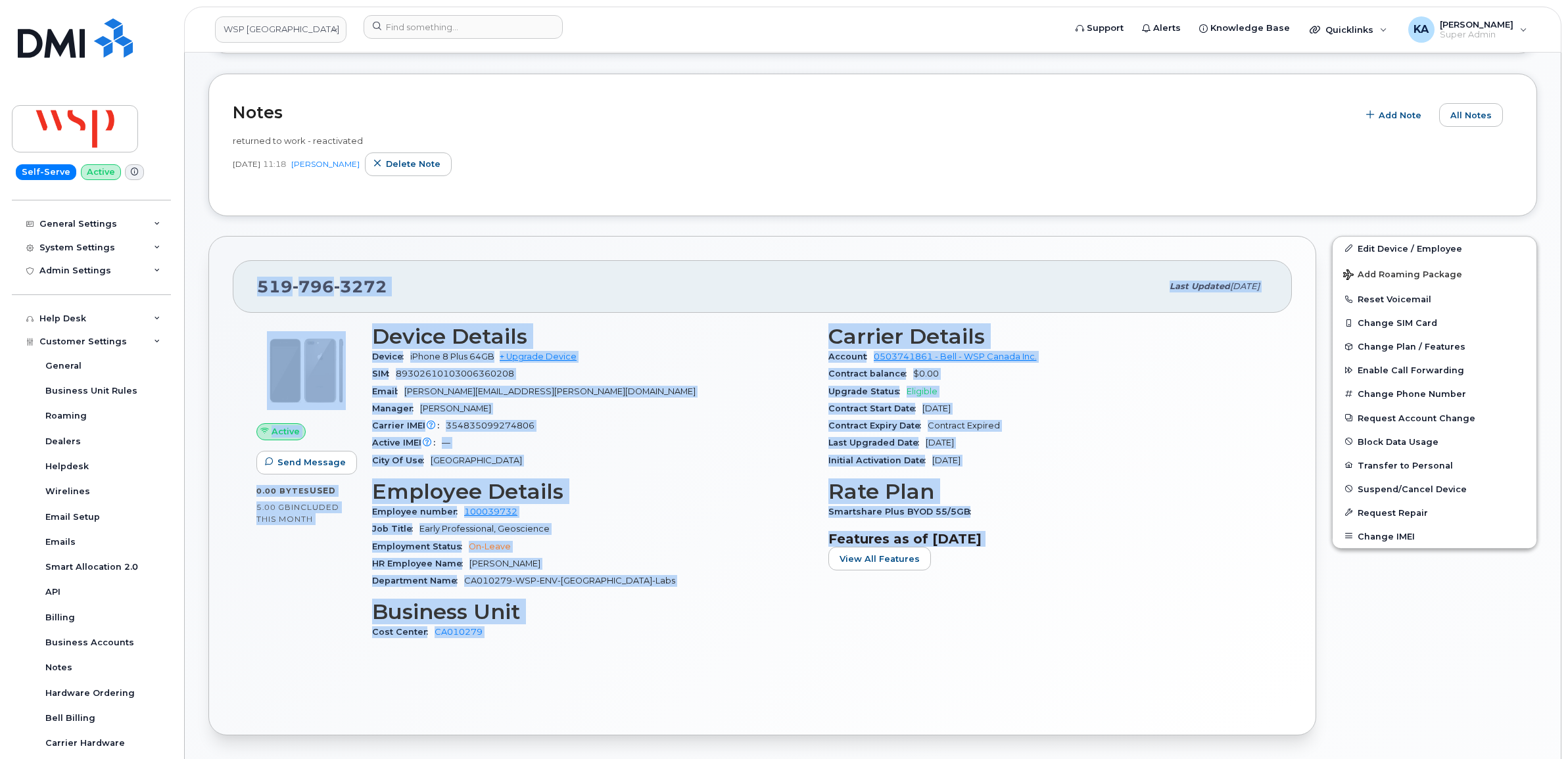
drag, startPoint x: 254, startPoint y: 286, endPoint x: 1058, endPoint y: 582, distance: 856.8
click at [1063, 589] on div "[PHONE_NUMBER] Last updated [DATE] Active Send Message 0.00 Bytes  used 5.00 GB…" at bounding box center [762, 486] width 1107 height 500
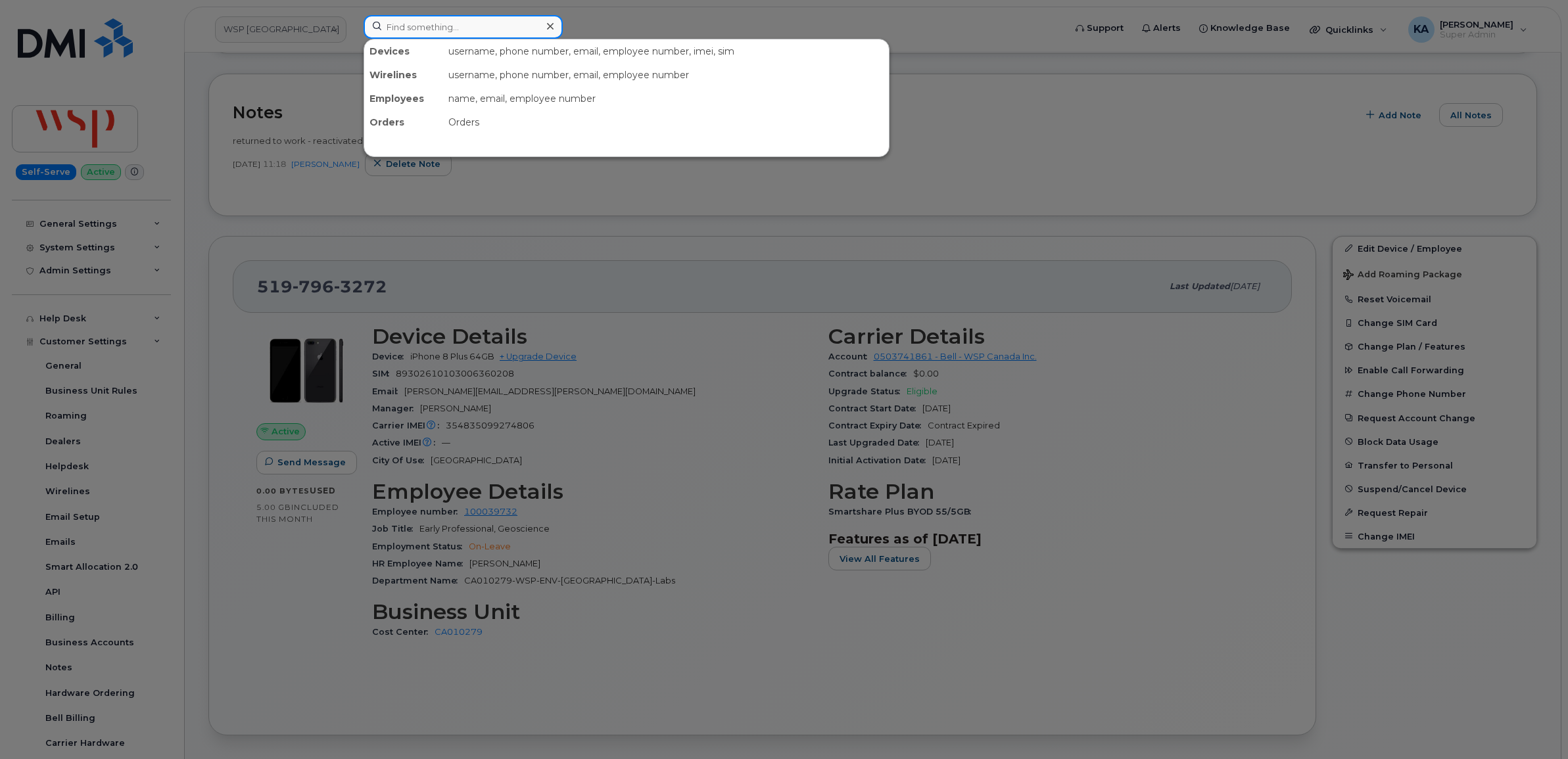
click at [478, 28] on input at bounding box center [463, 27] width 199 height 24
paste input "7782280010"
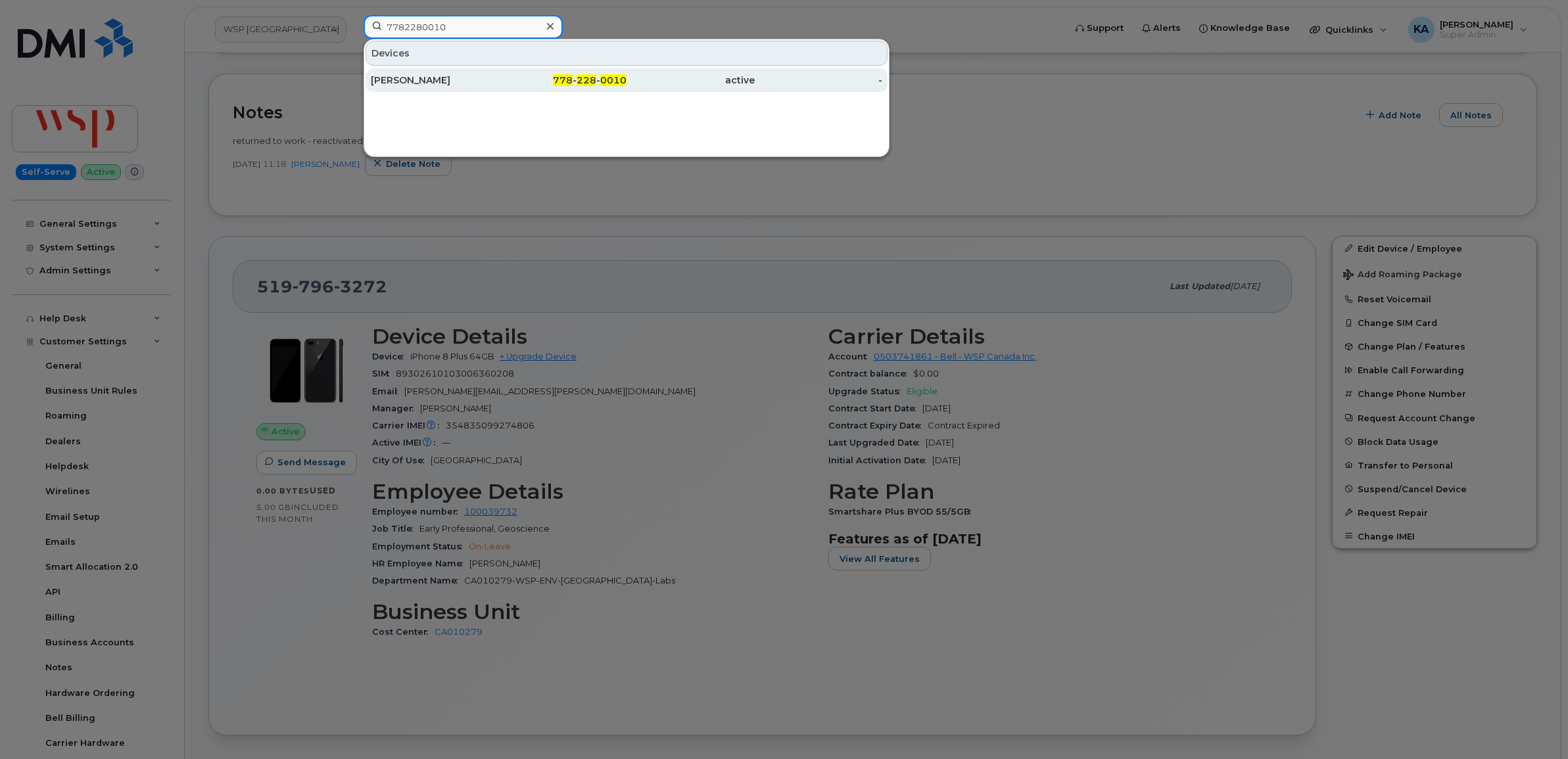
type input "7782280010"
click at [422, 76] on div "[PERSON_NAME]" at bounding box center [435, 80] width 128 height 13
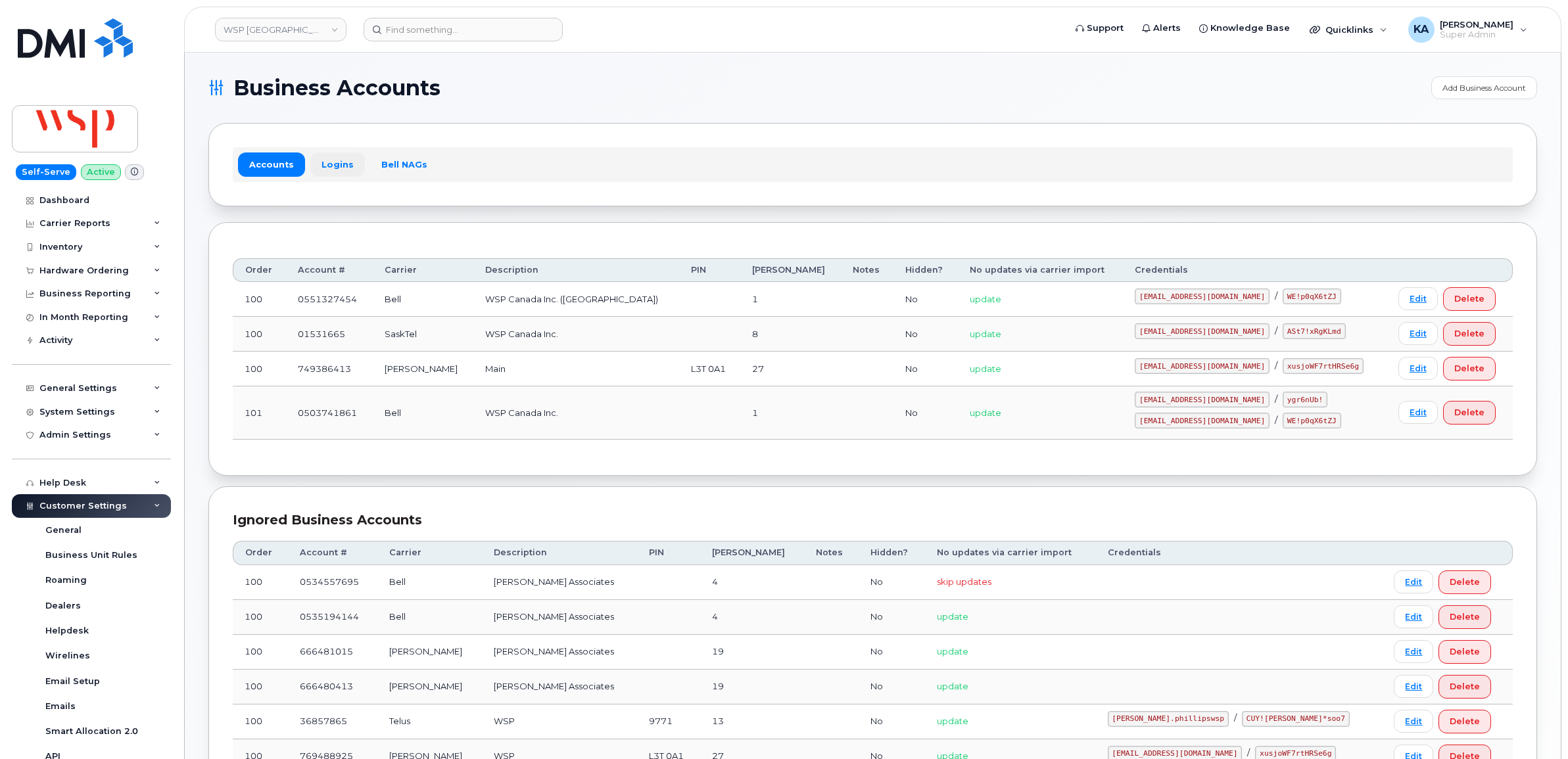
click at [324, 161] on link "Logins" at bounding box center [337, 164] width 54 height 24
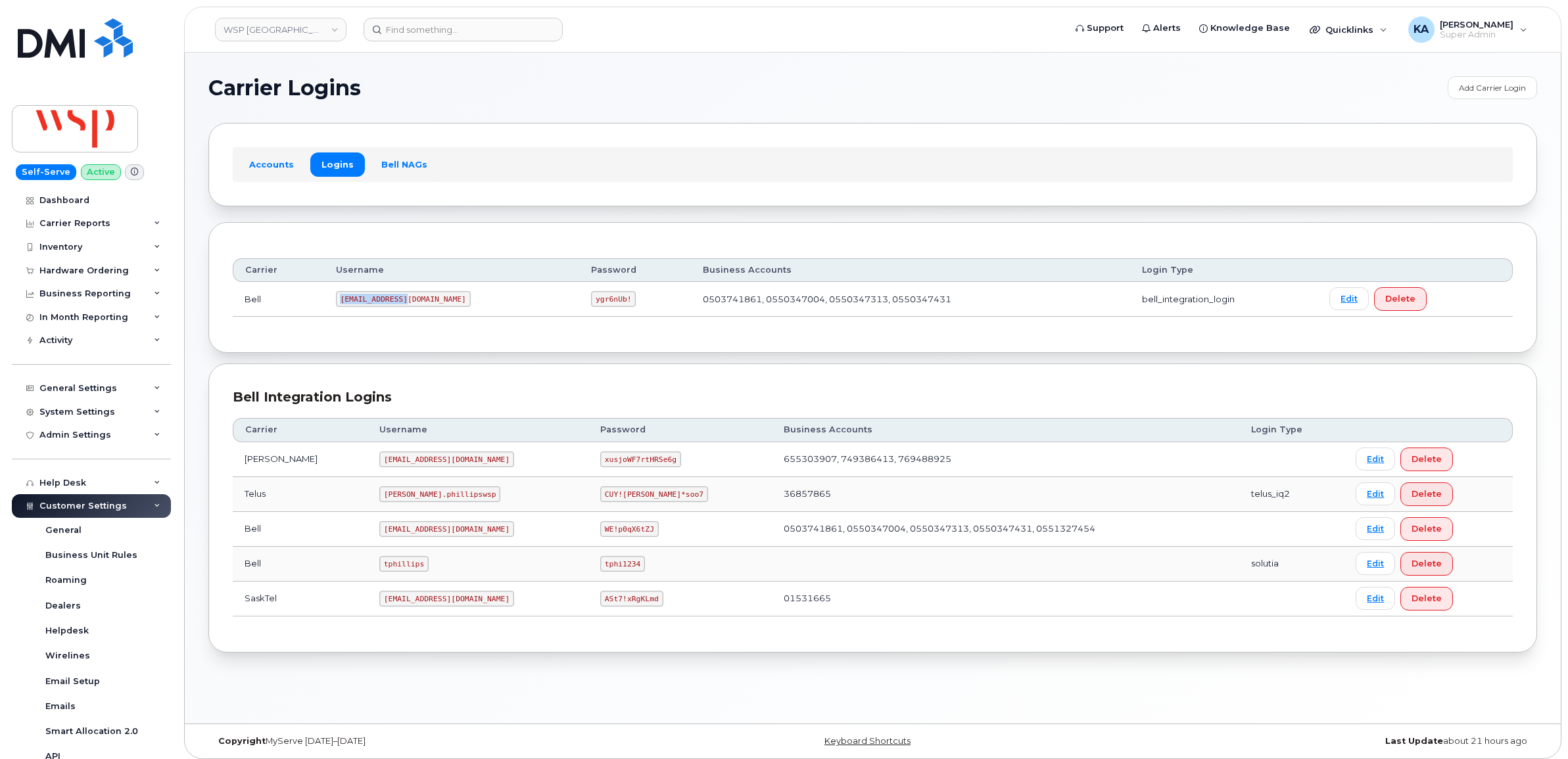
drag, startPoint x: 342, startPoint y: 301, endPoint x: 405, endPoint y: 307, distance: 63.3
click at [406, 307] on code "wsp2@myserve.ca" at bounding box center [403, 298] width 135 height 15
drag, startPoint x: 405, startPoint y: 307, endPoint x: 398, endPoint y: 301, distance: 9.2
copy code "wsp2@myserve.ca"
drag, startPoint x: 511, startPoint y: 301, endPoint x: 551, endPoint y: 304, distance: 40.1
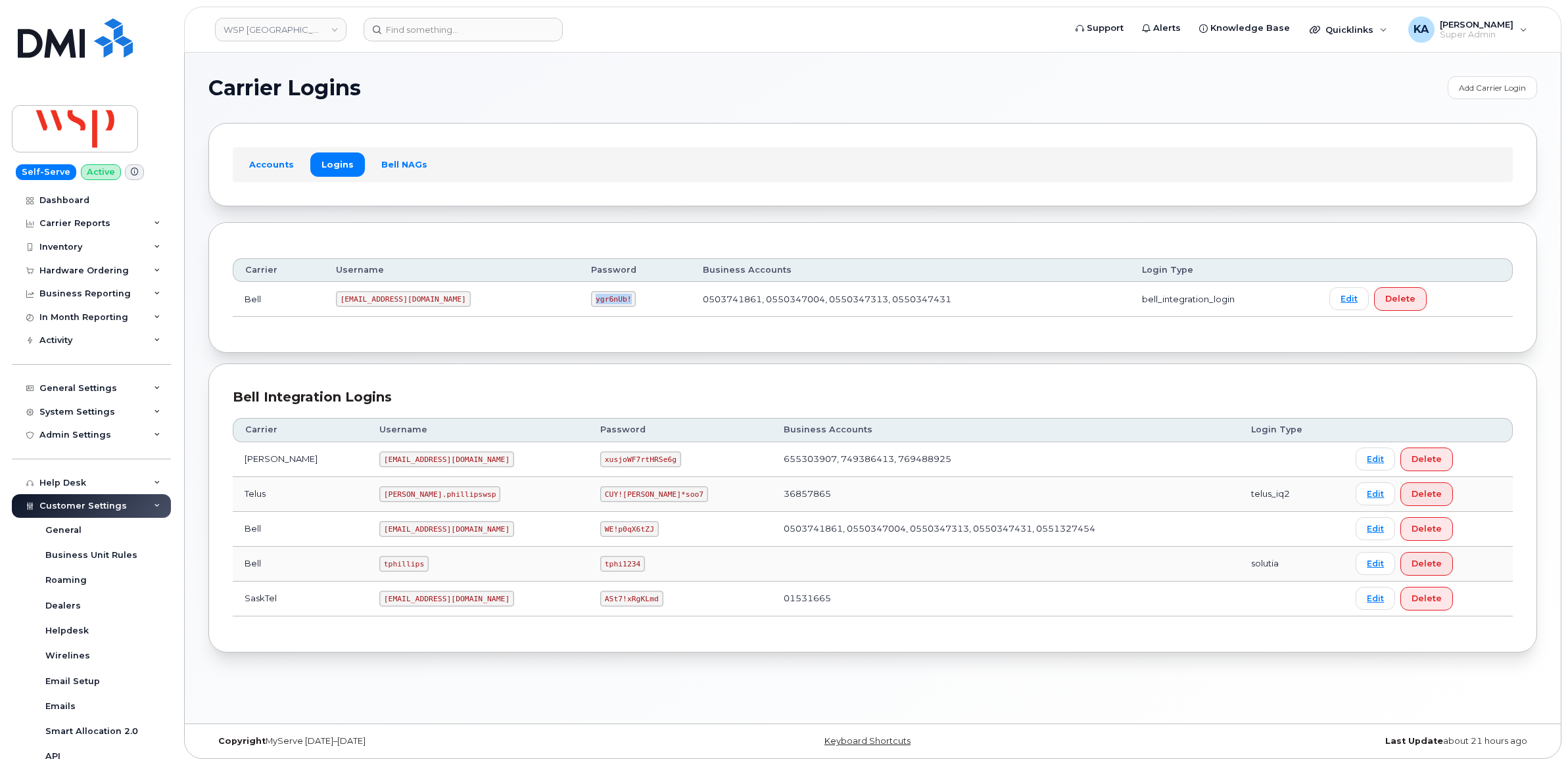
click at [579, 304] on td "ygr6nUb!" at bounding box center [634, 299] width 111 height 35
drag, startPoint x: 551, startPoint y: 304, endPoint x: 537, endPoint y: 302, distance: 14.1
copy code "ygr6nUb!"
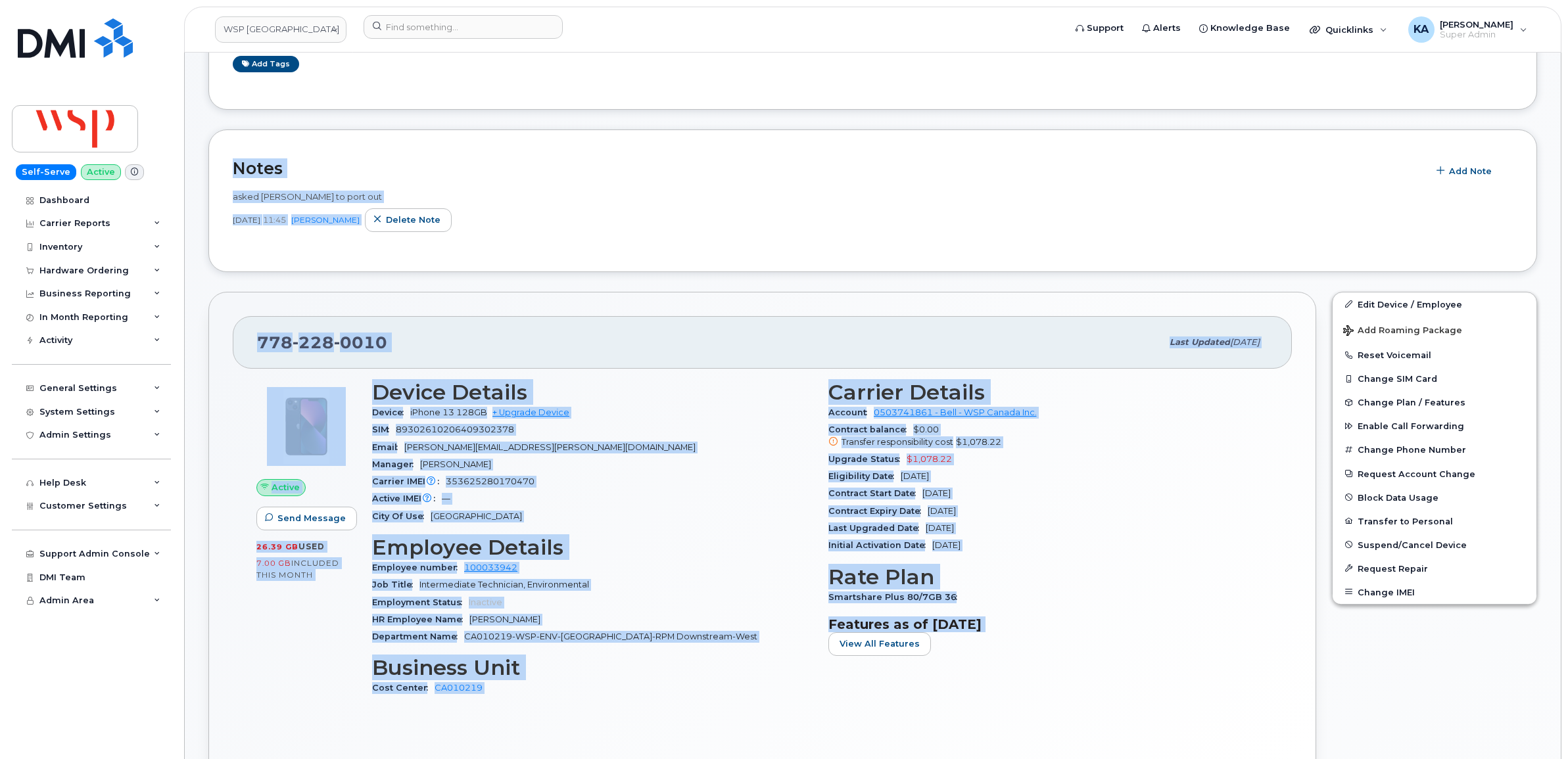
scroll to position [245, 0]
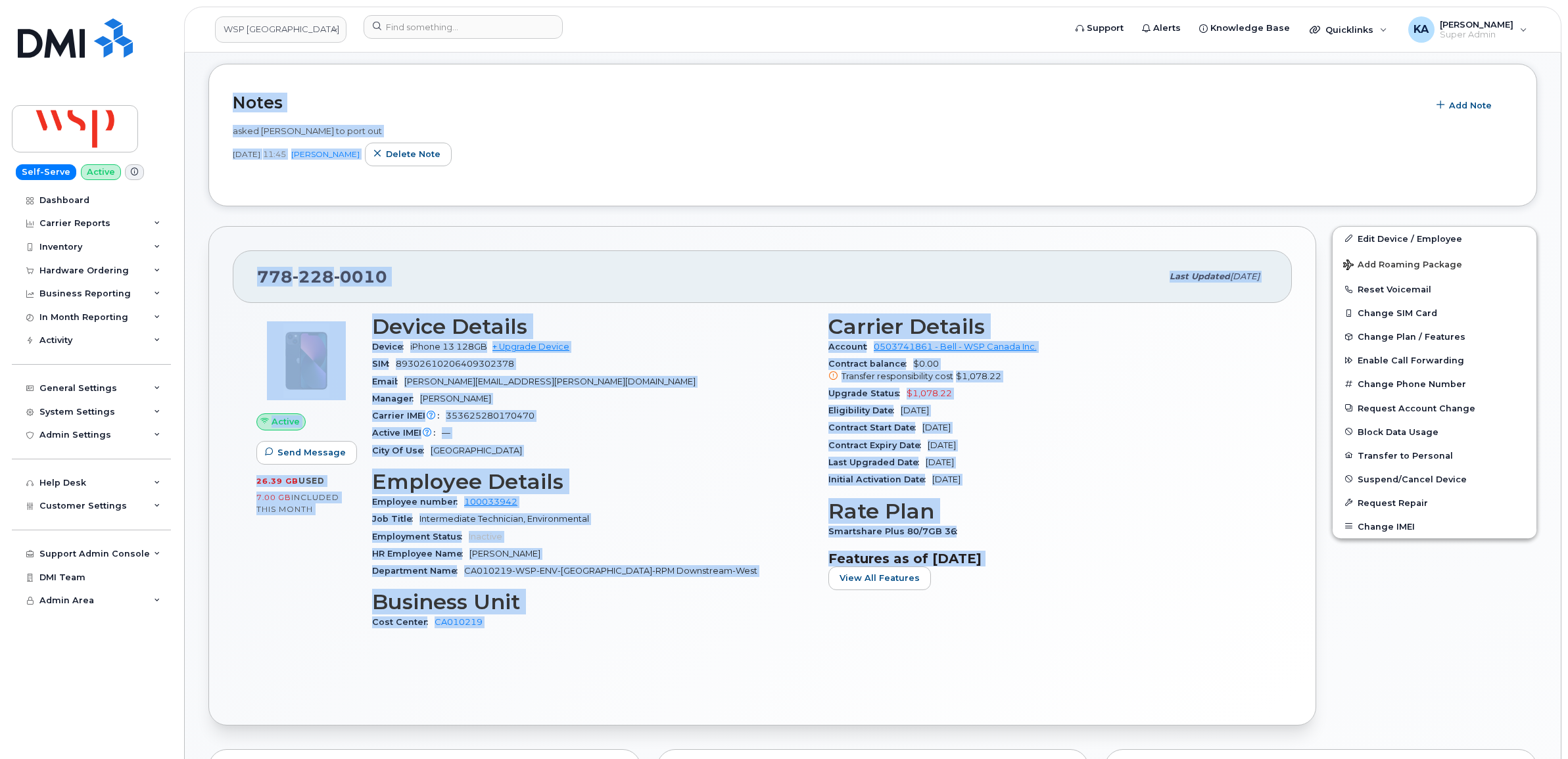
drag, startPoint x: 224, startPoint y: 345, endPoint x: 1078, endPoint y: 568, distance: 882.6
copy div "Notes Add Note asked Solutia to port out Aug 14, 2025 11:45 Brian Scott Delete …"
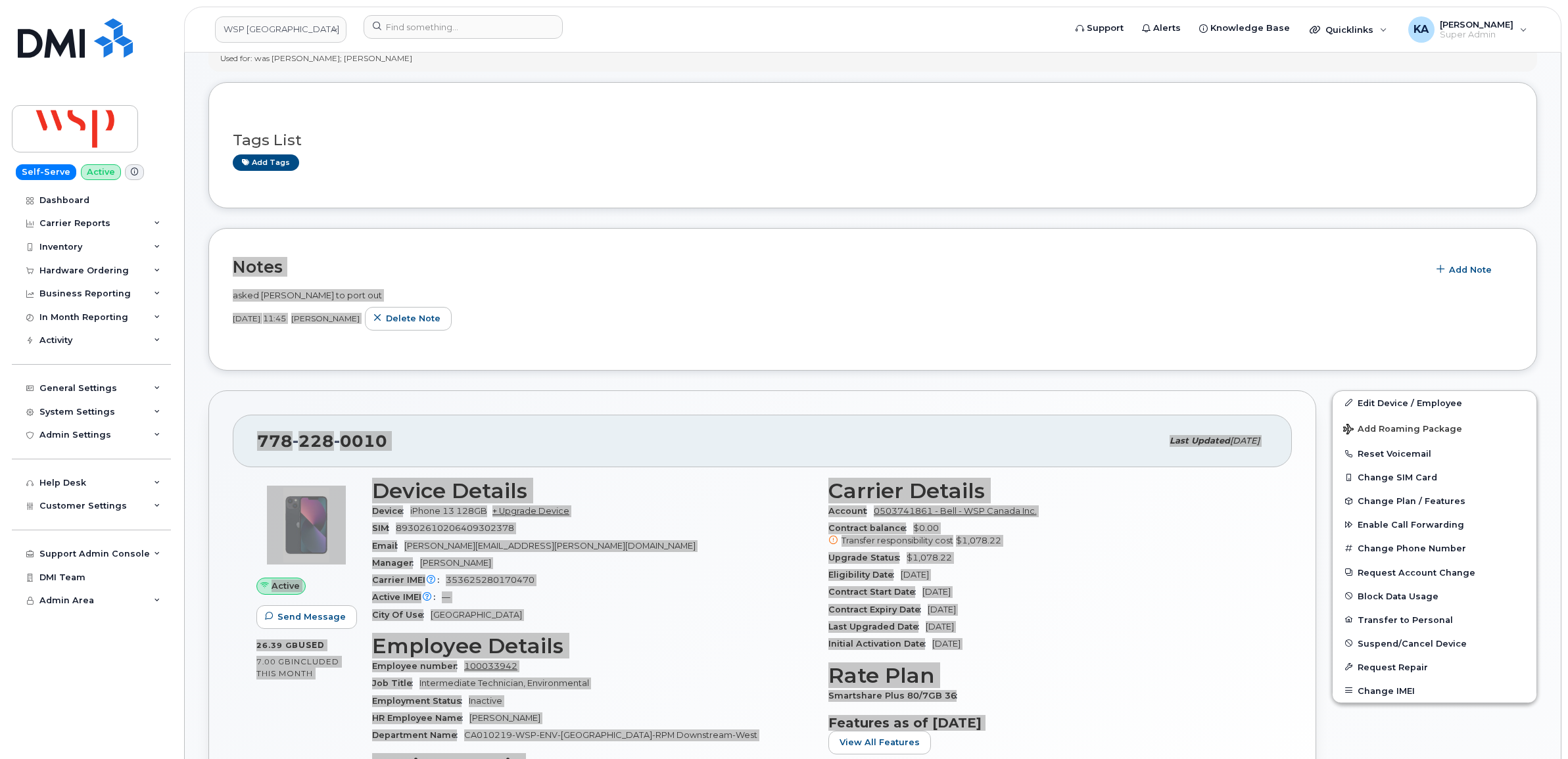
scroll to position [0, 0]
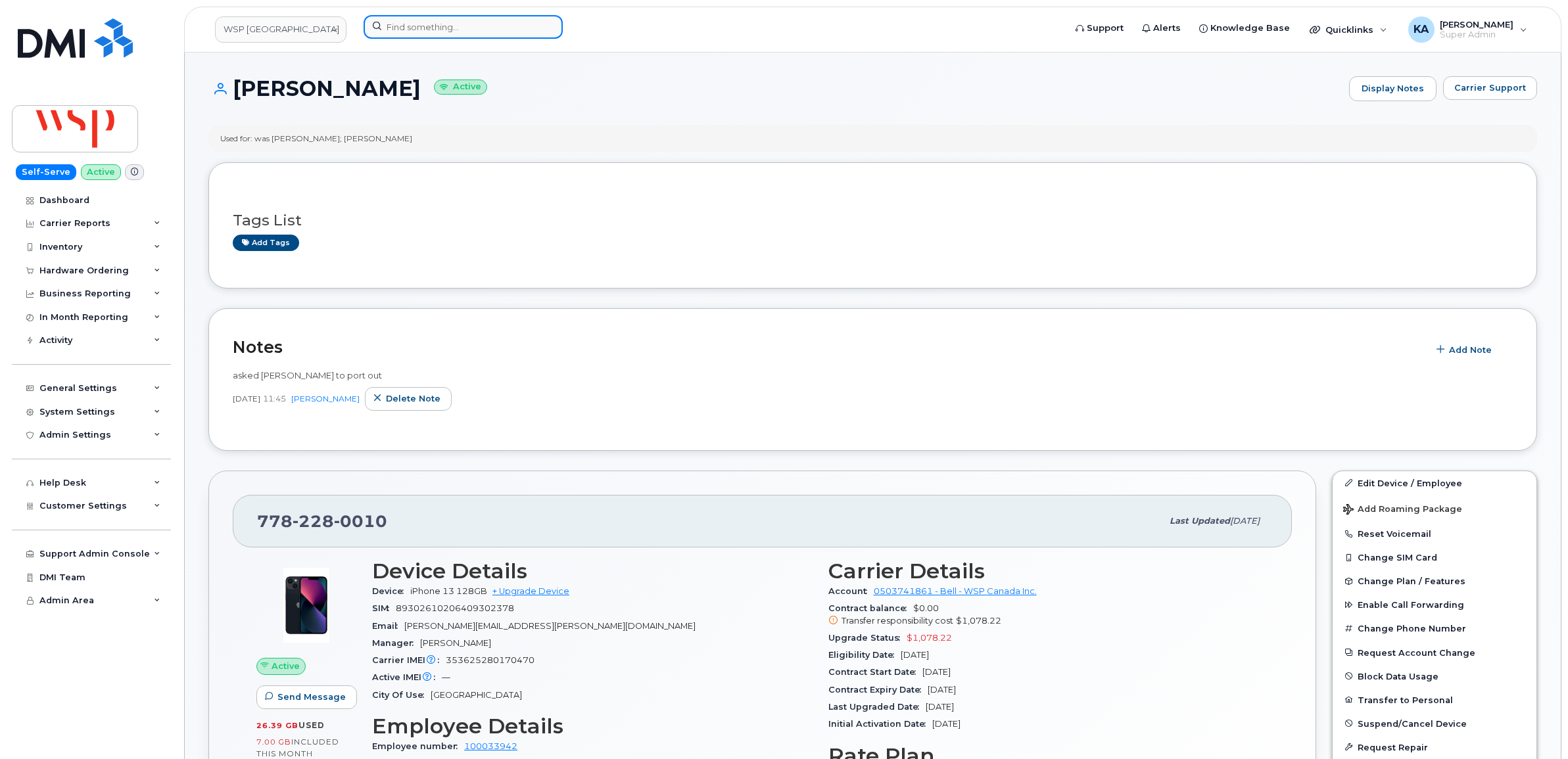
click at [426, 24] on input at bounding box center [463, 27] width 199 height 24
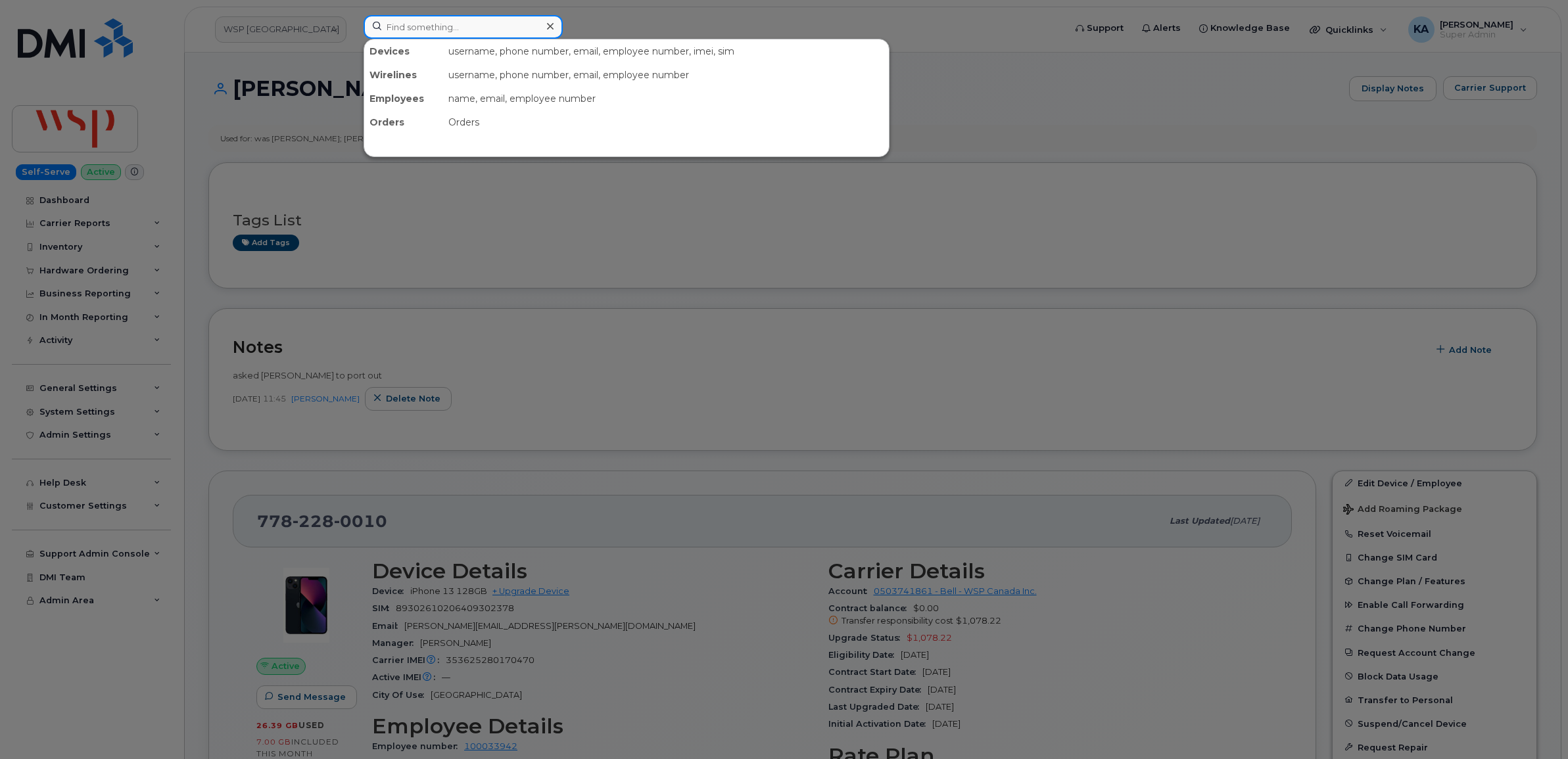
paste input "4384650160"
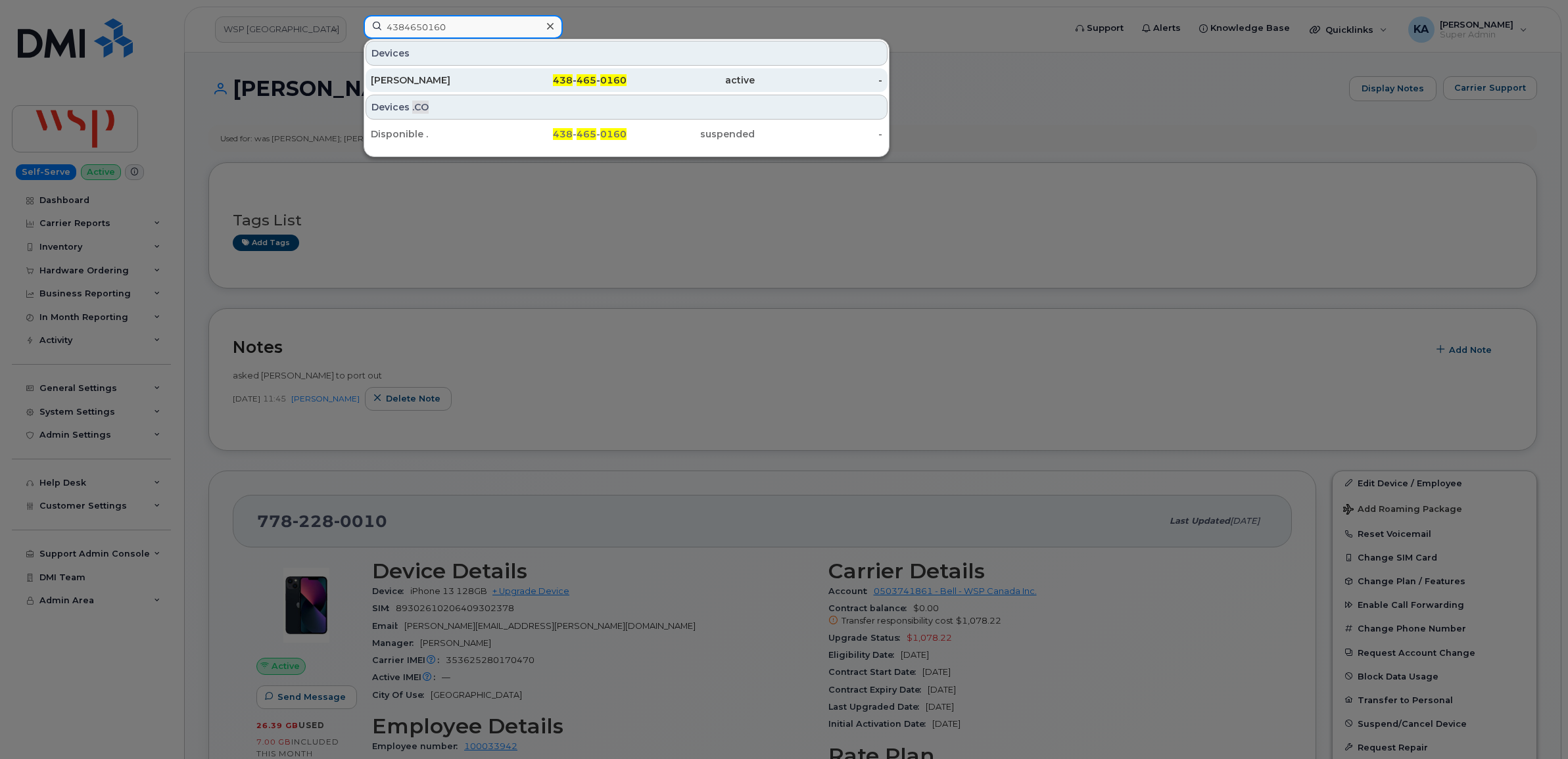
type input "4384650160"
click at [421, 83] on div "Laurianne Richard" at bounding box center [435, 80] width 128 height 13
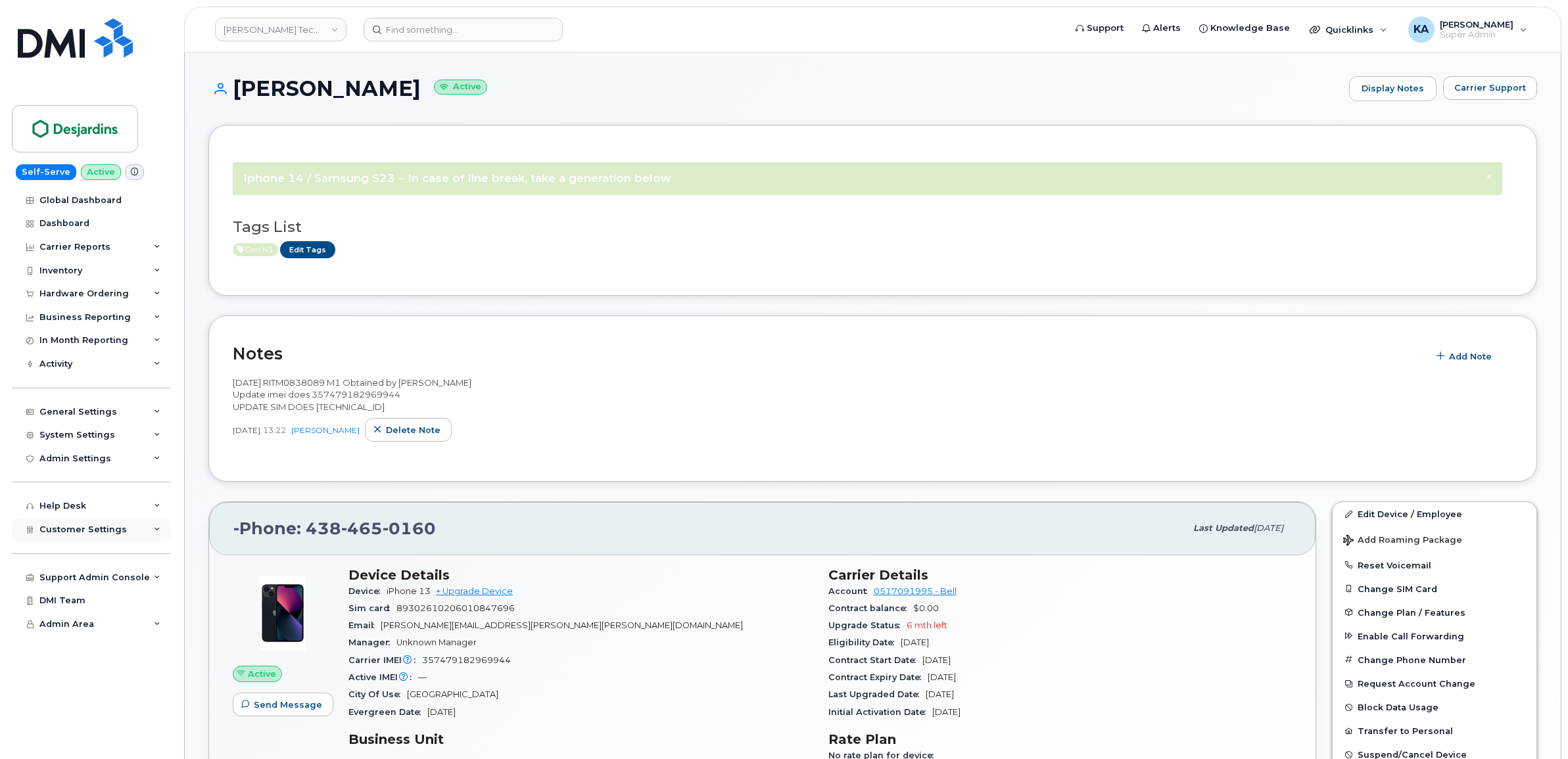
click at [66, 530] on span "Customer Settings" at bounding box center [84, 530] width 88 height 10
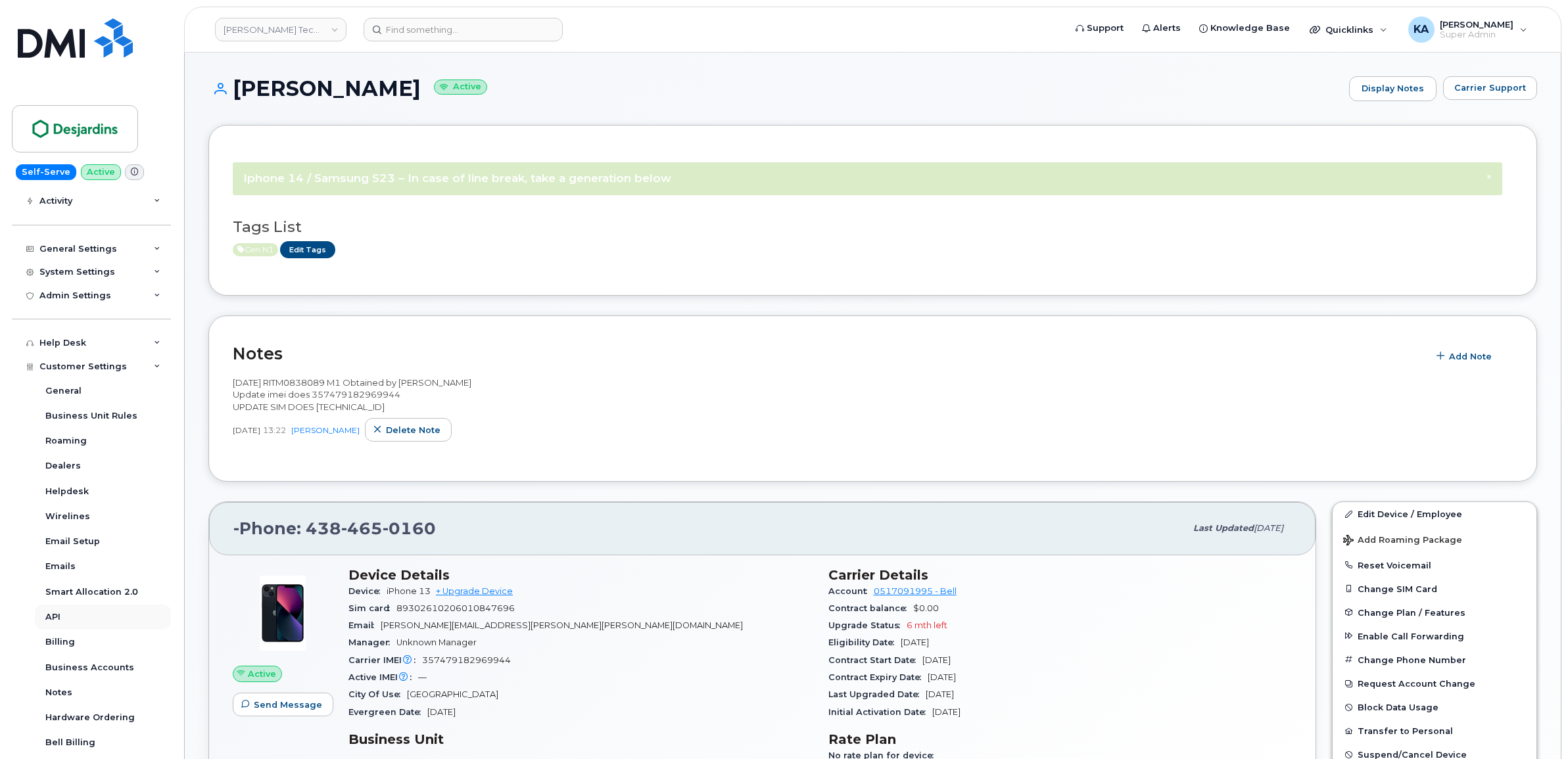
scroll to position [165, 0]
drag, startPoint x: 307, startPoint y: 530, endPoint x: 439, endPoint y: 544, distance: 132.7
click at [439, 542] on div "Phone: 438 465 0160" at bounding box center [709, 529] width 952 height 28
drag, startPoint x: 439, startPoint y: 544, endPoint x: 422, endPoint y: 536, distance: 18.8
copy font "438 465 0160"
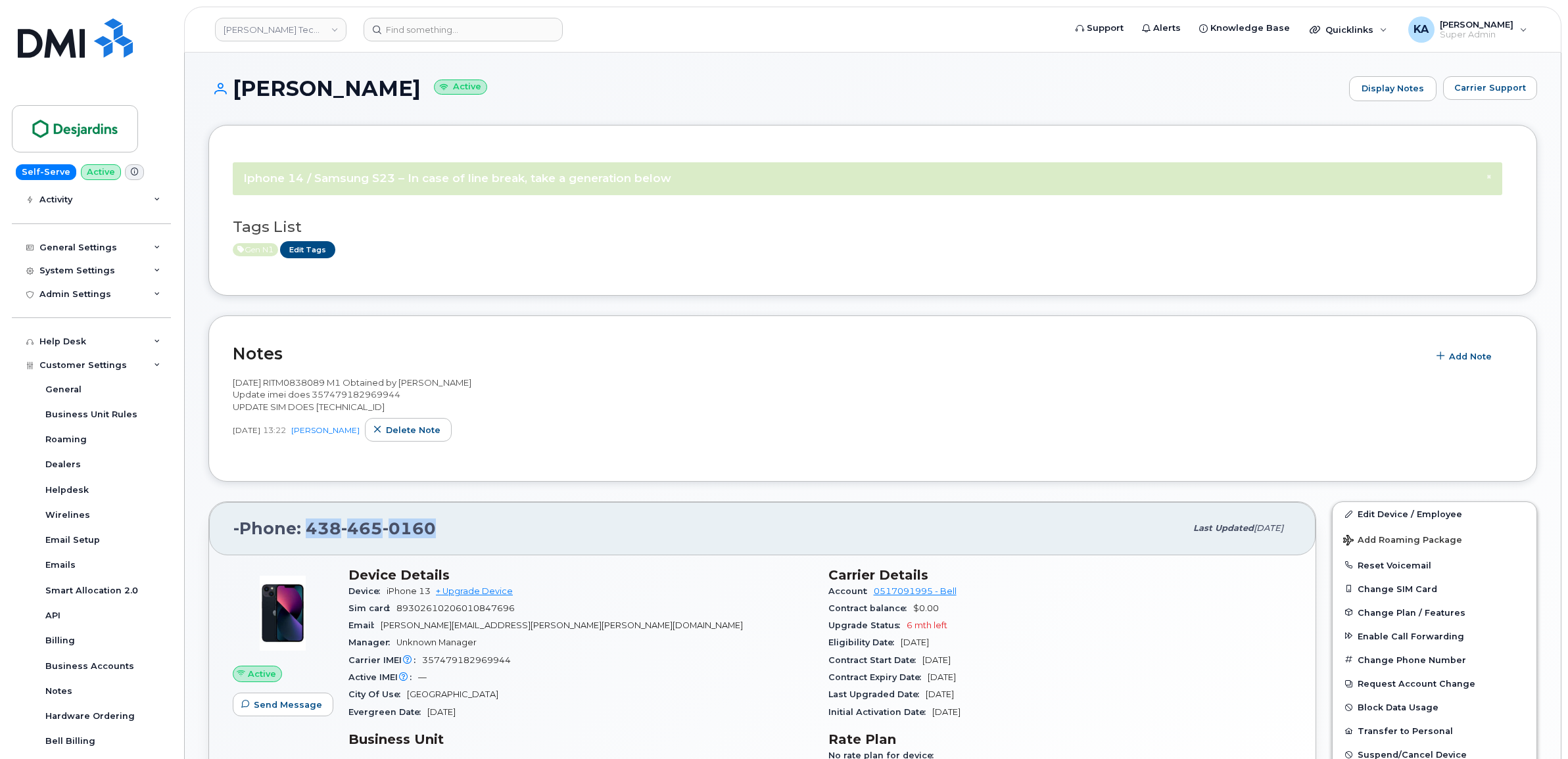
scroll to position [82, 0]
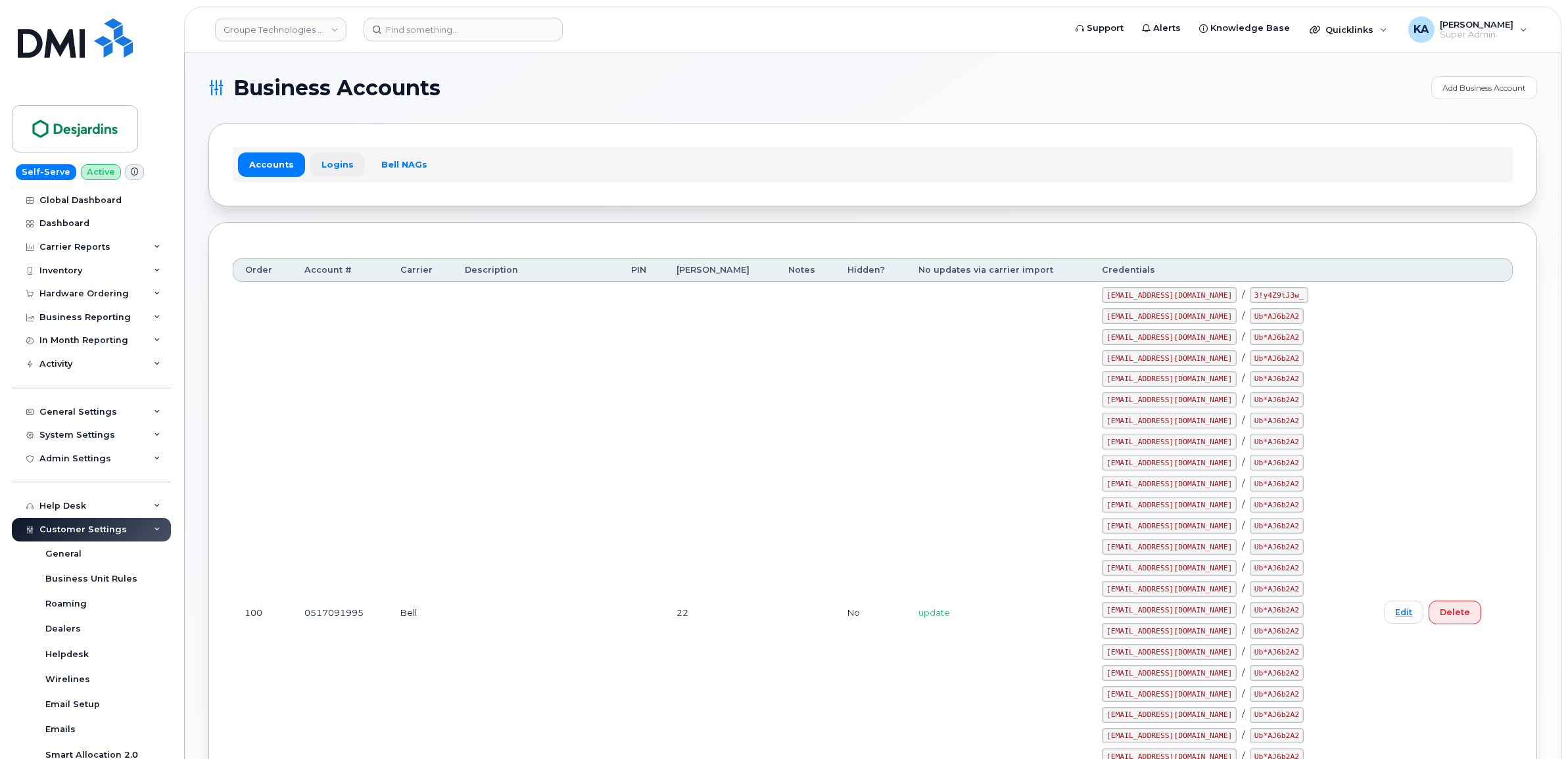
click at [325, 161] on link "Logins" at bounding box center [337, 164] width 54 height 24
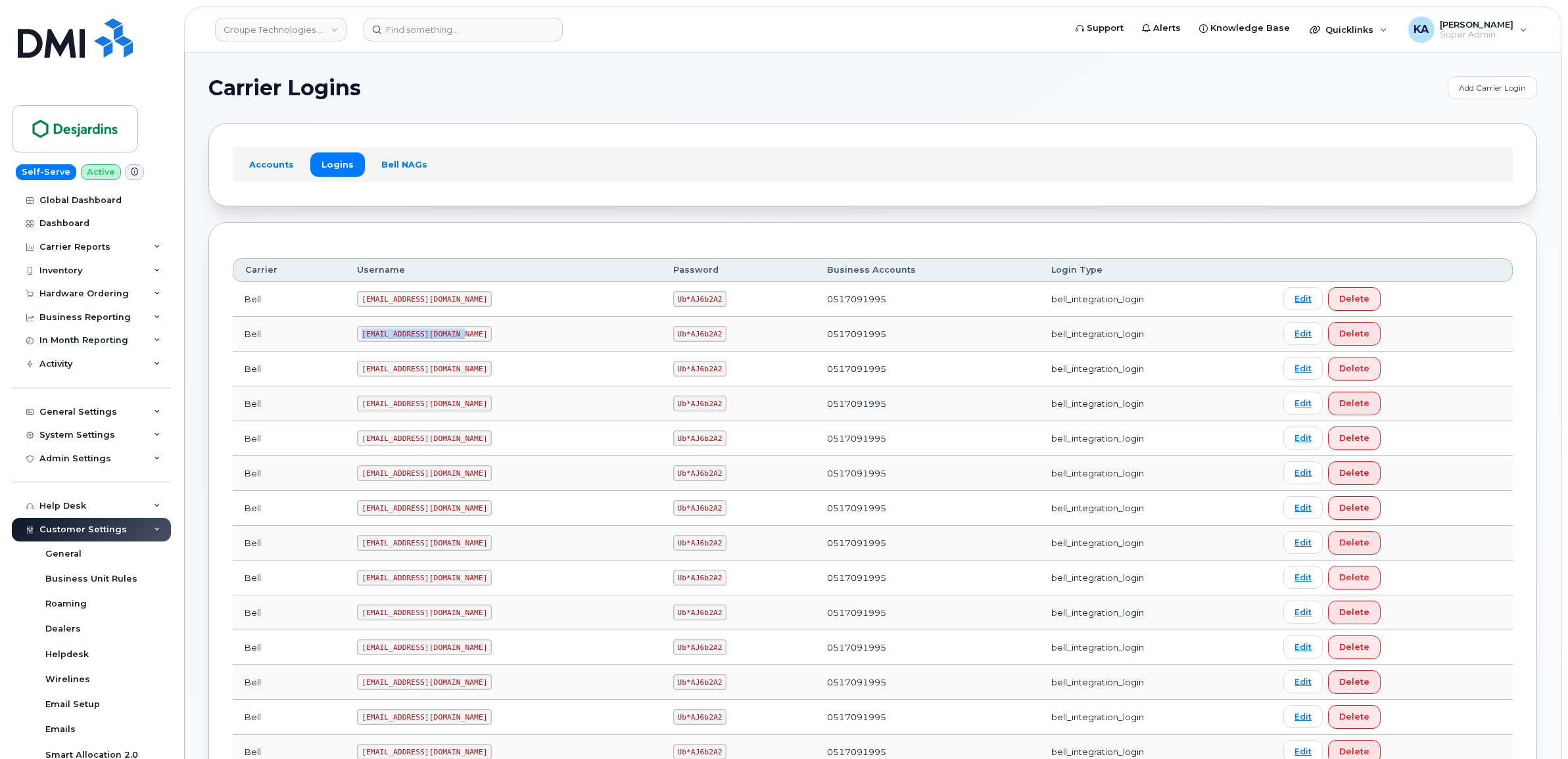
drag, startPoint x: 365, startPoint y: 339, endPoint x: 461, endPoint y: 334, distance: 96.1
click at [461, 334] on code "[EMAIL_ADDRESS][DOMAIN_NAME]" at bounding box center [424, 333] width 135 height 15
drag, startPoint x: 461, startPoint y: 334, endPoint x: 449, endPoint y: 334, distance: 12.0
copy code "[EMAIL_ADDRESS][DOMAIN_NAME]"
drag, startPoint x: 642, startPoint y: 333, endPoint x: 705, endPoint y: 339, distance: 63.3
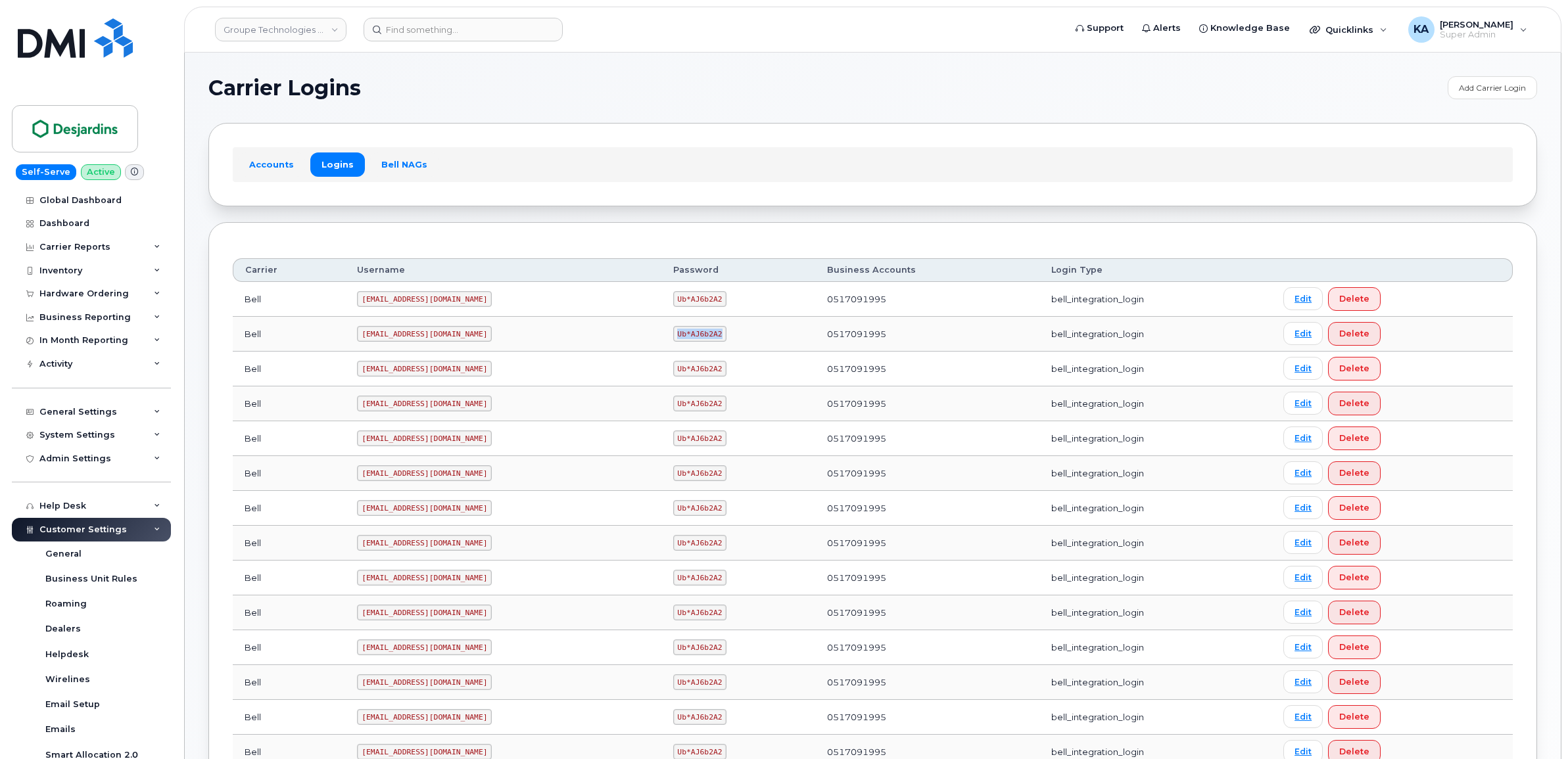
click at [705, 339] on td "Ub*AJ6b2A2" at bounding box center [739, 334] width 155 height 35
drag, startPoint x: 705, startPoint y: 339, endPoint x: 675, endPoint y: 335, distance: 30.3
copy code "Ub*AJ6b2A2"
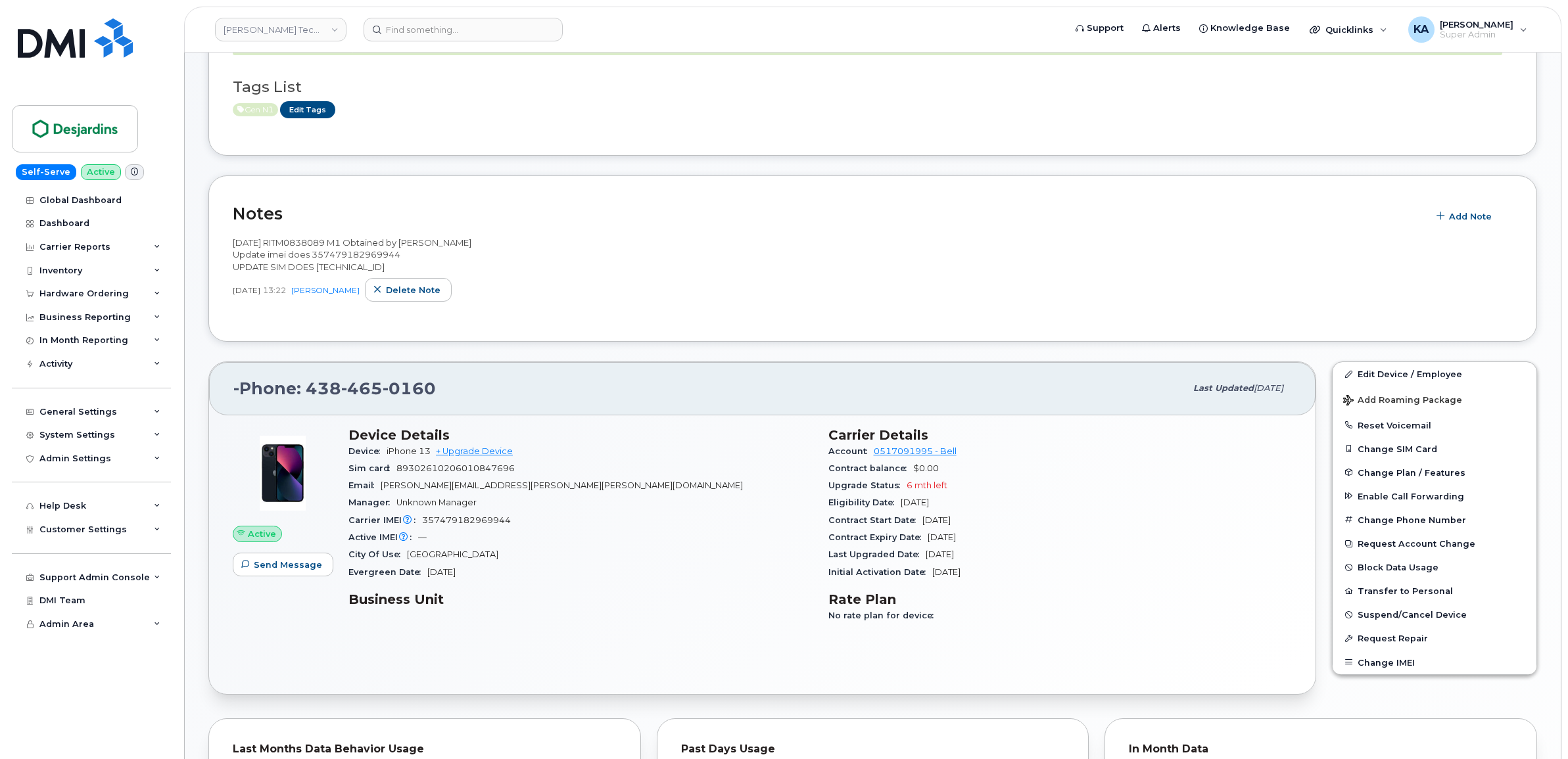
scroll to position [165, 0]
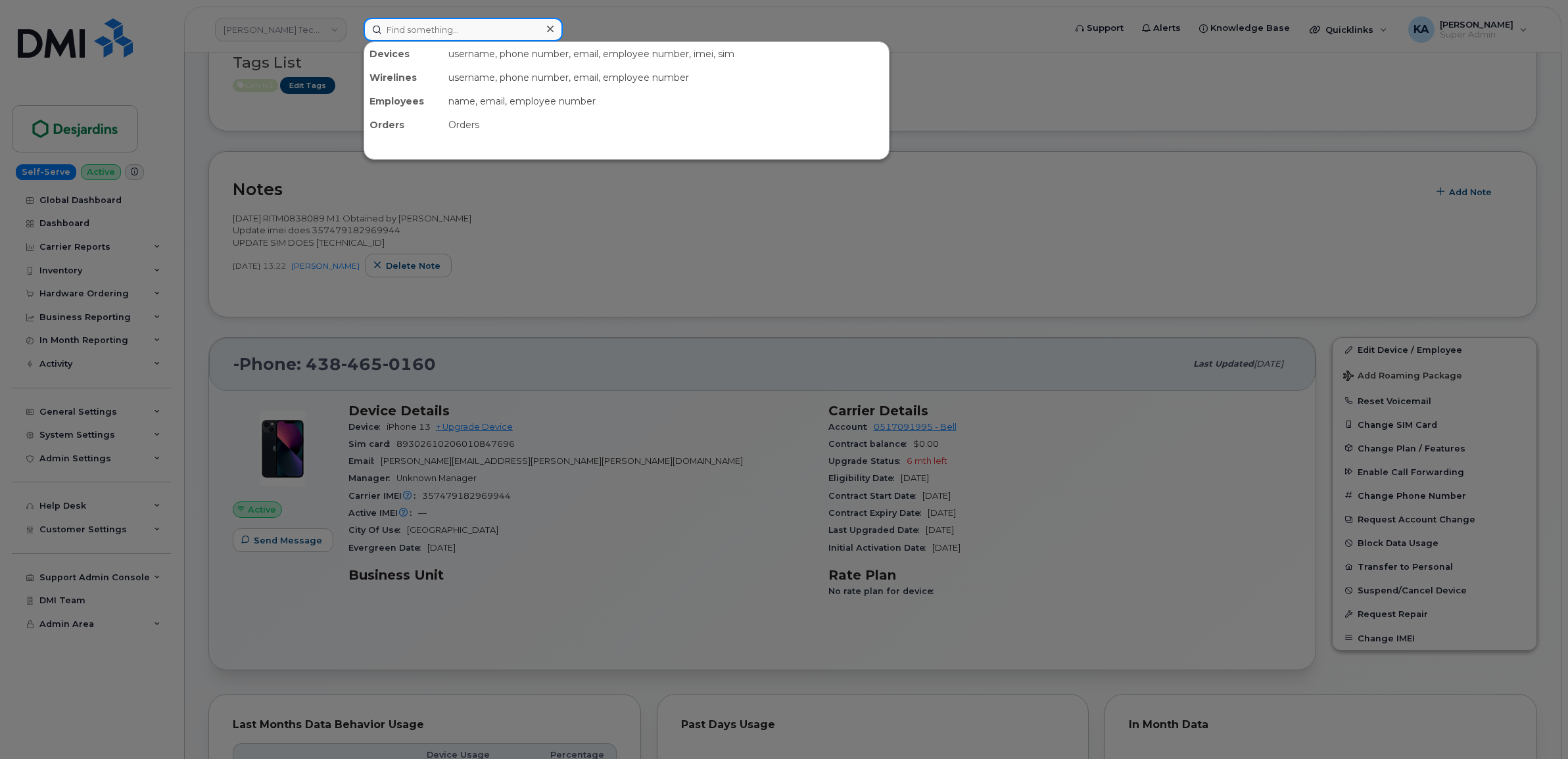
paste input "5143479826"
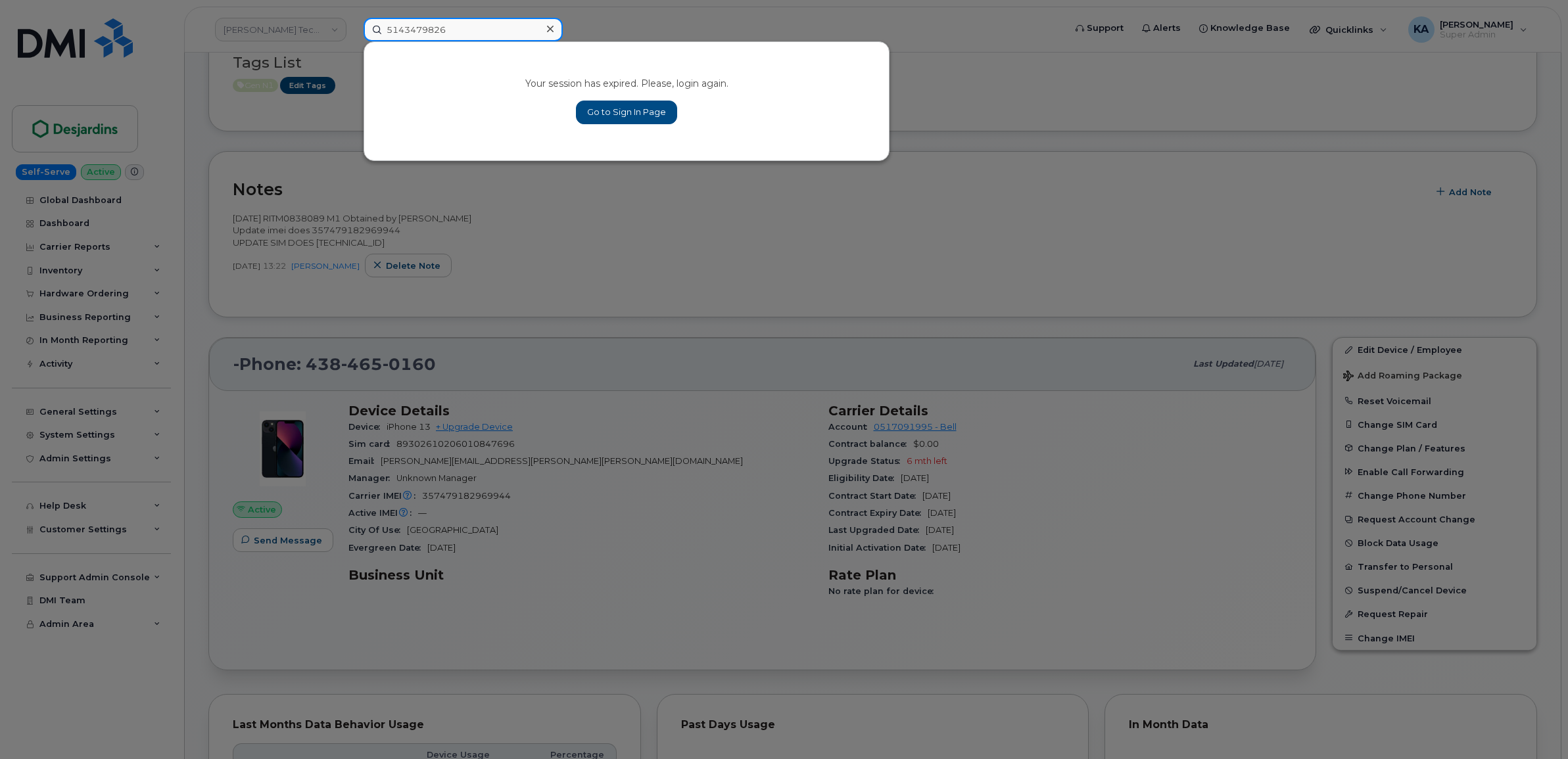
type input "5143479826"
click at [617, 115] on link "Go to Sign In Page" at bounding box center [626, 112] width 101 height 24
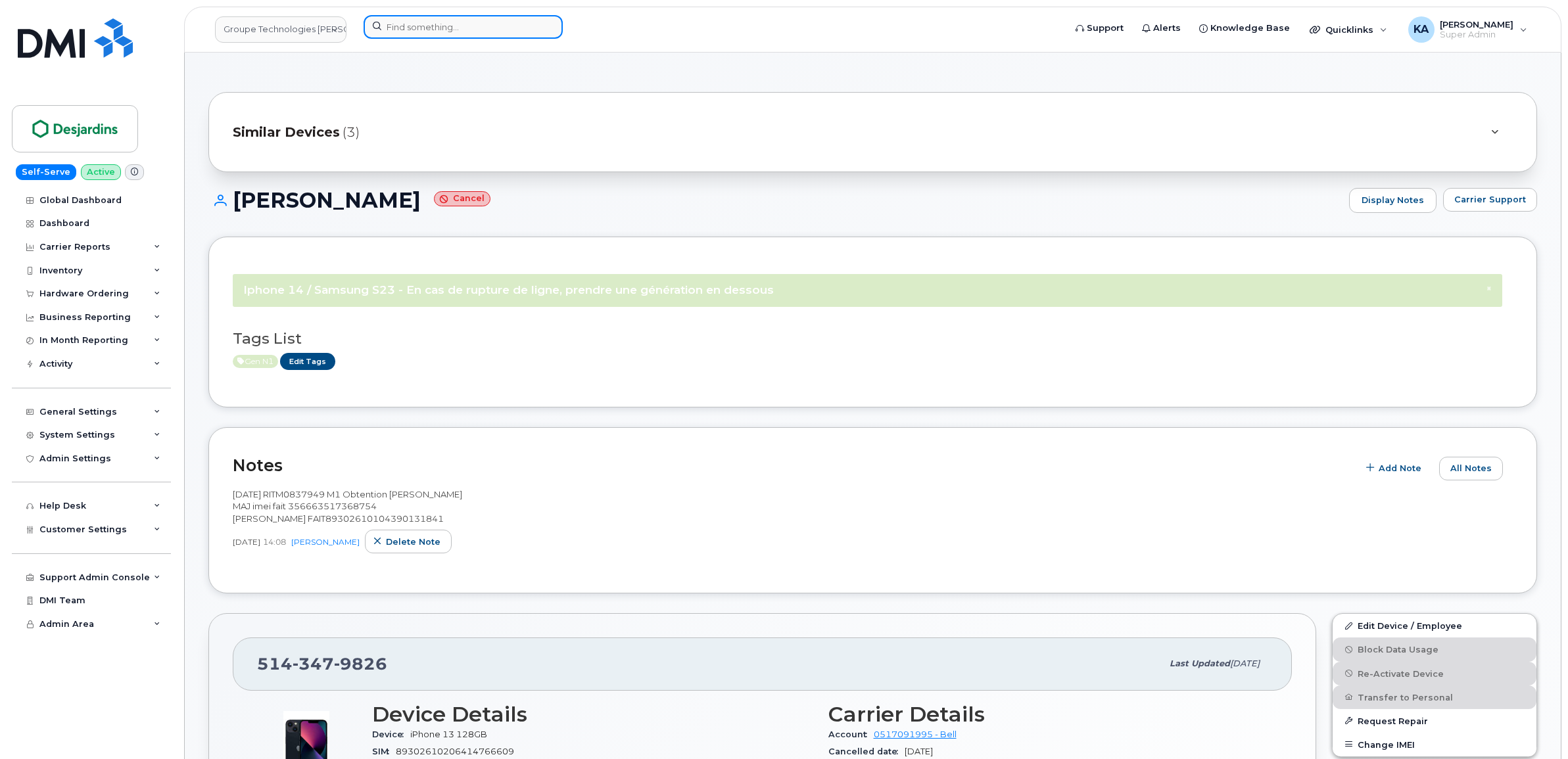
click at [452, 24] on input at bounding box center [463, 27] width 199 height 24
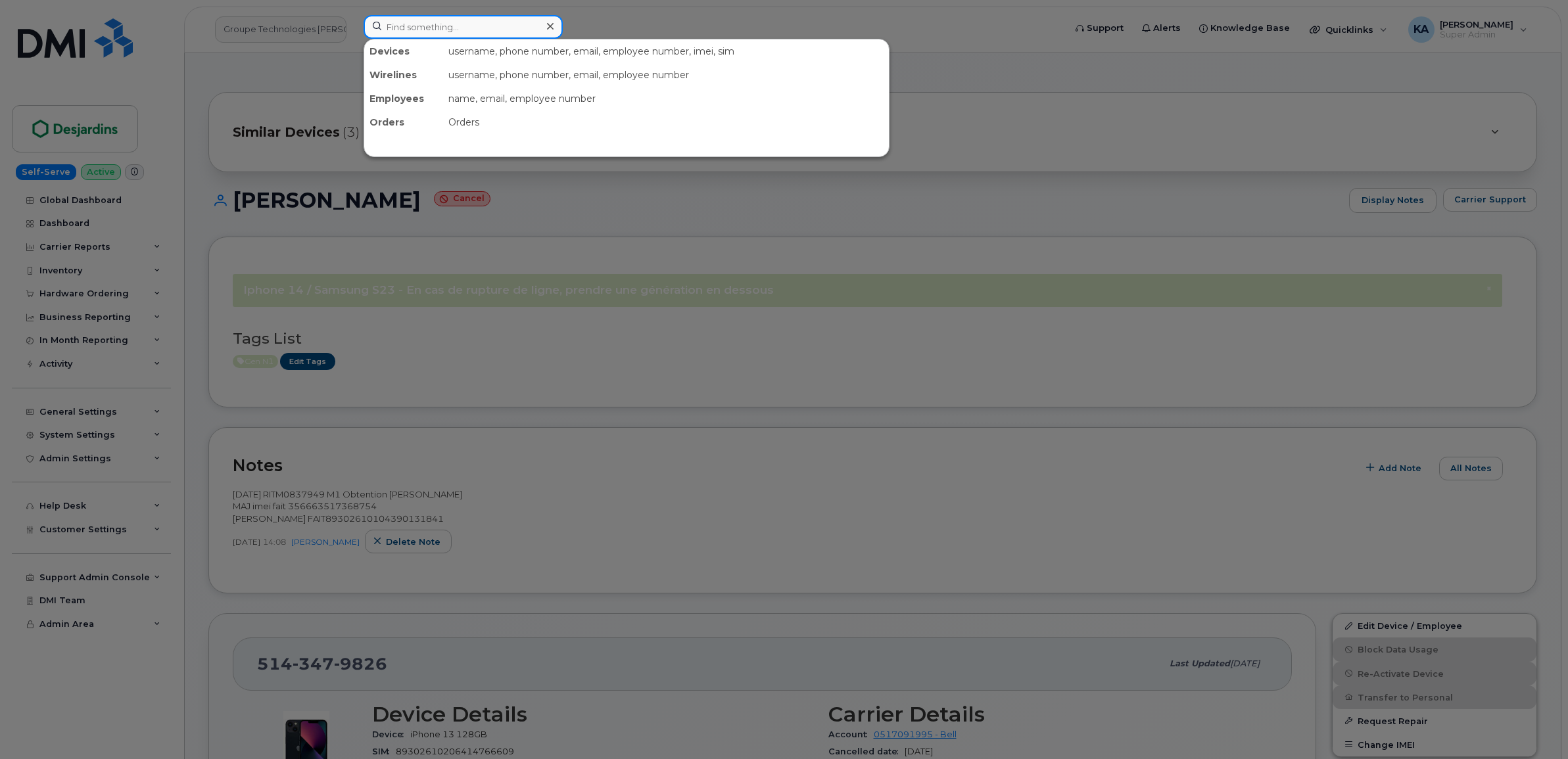
paste input "4384650160"
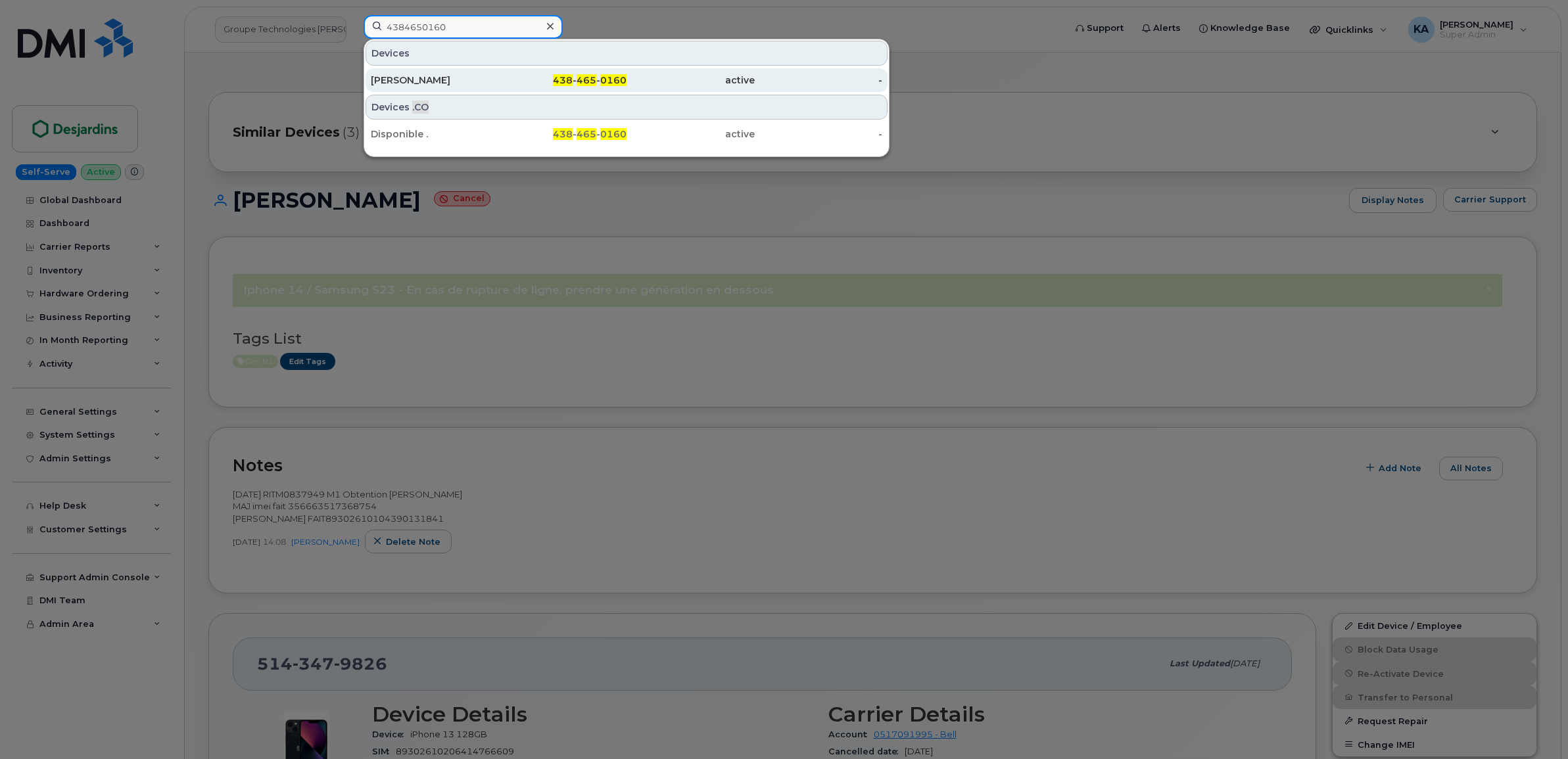
type input "4384650160"
click at [431, 75] on div "Laurianne Richard" at bounding box center [435, 80] width 128 height 13
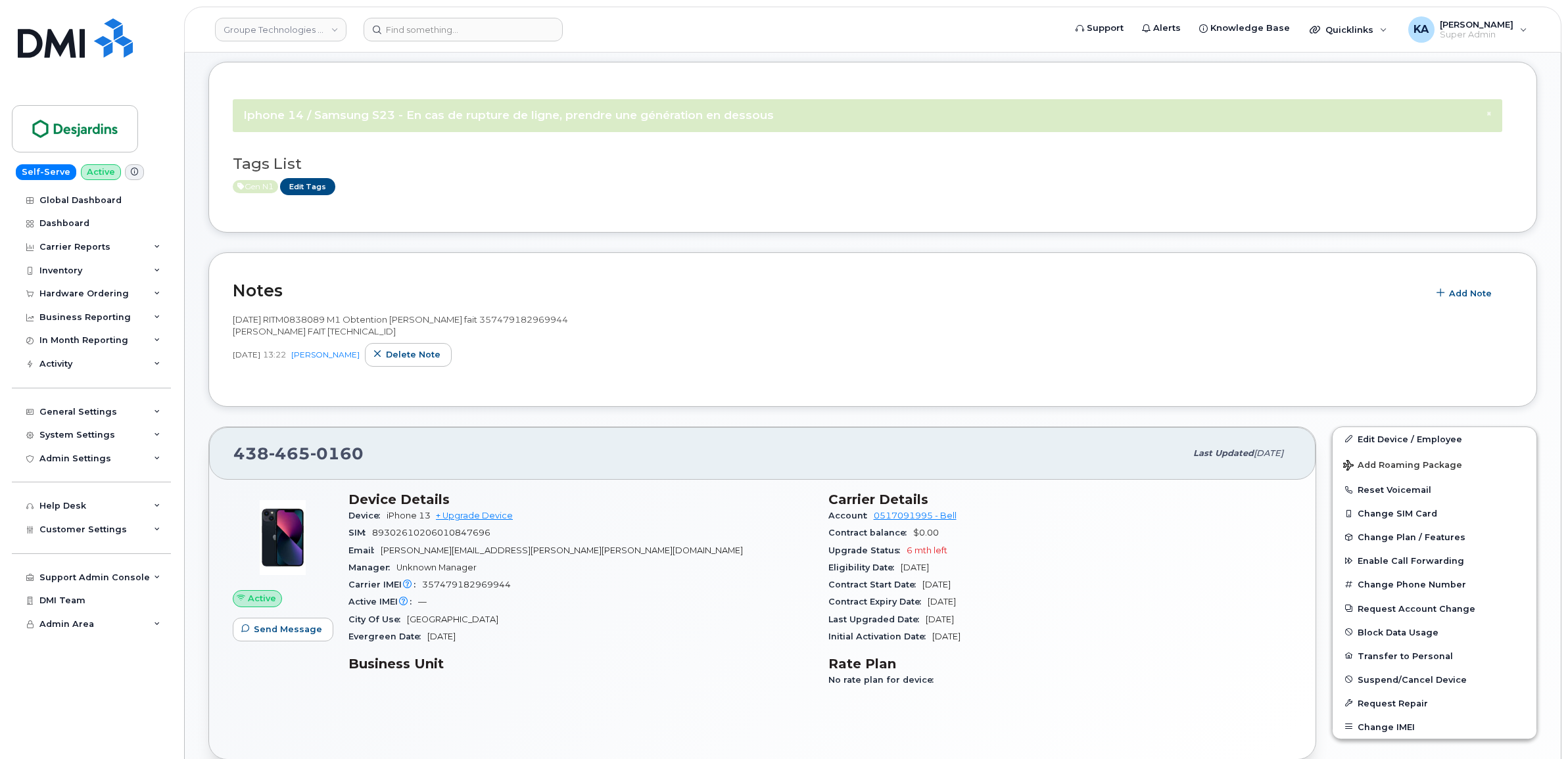
scroll to position [82, 0]
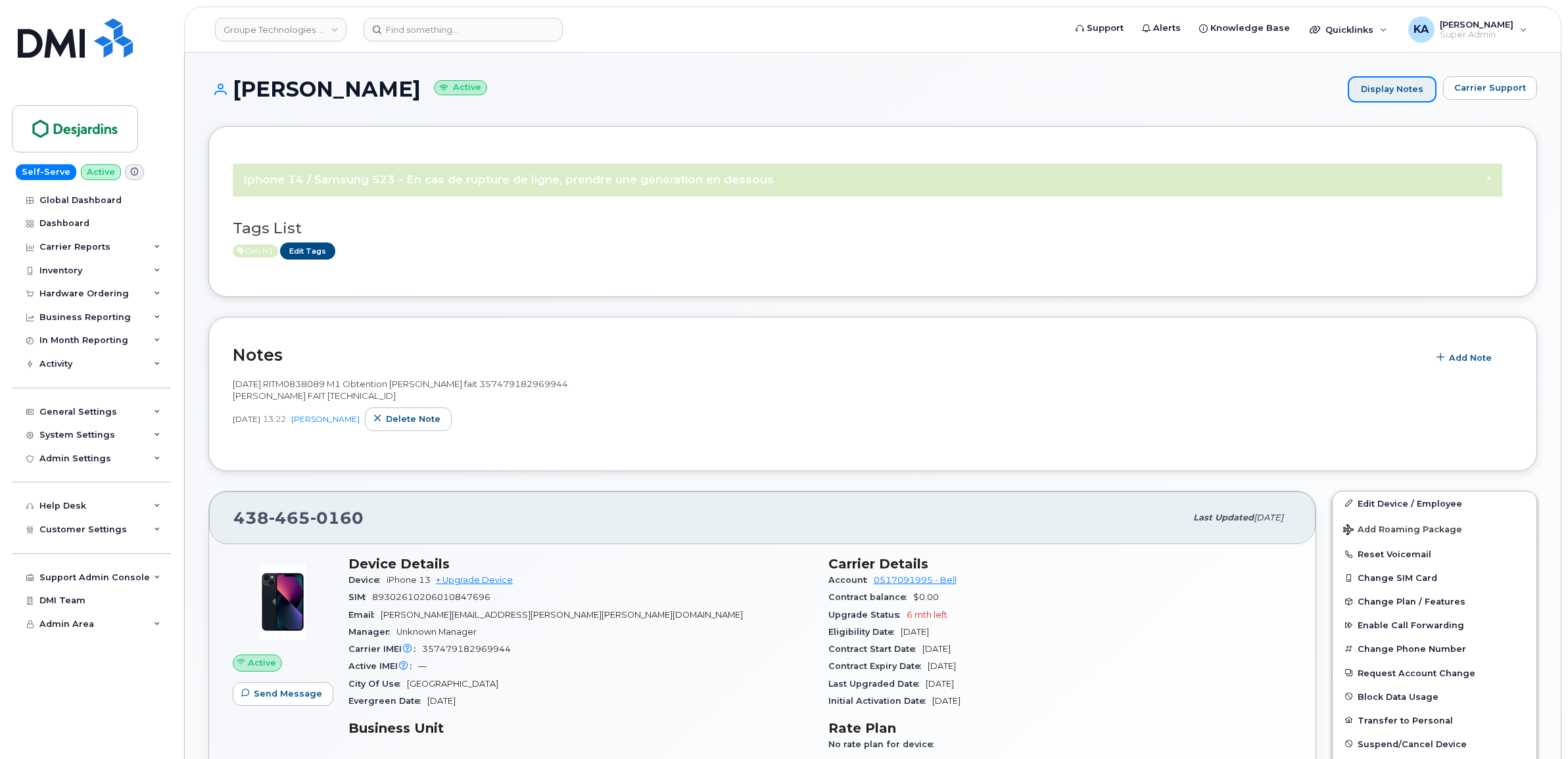
click at [1382, 92] on link "Display Notes" at bounding box center [1391, 89] width 88 height 26
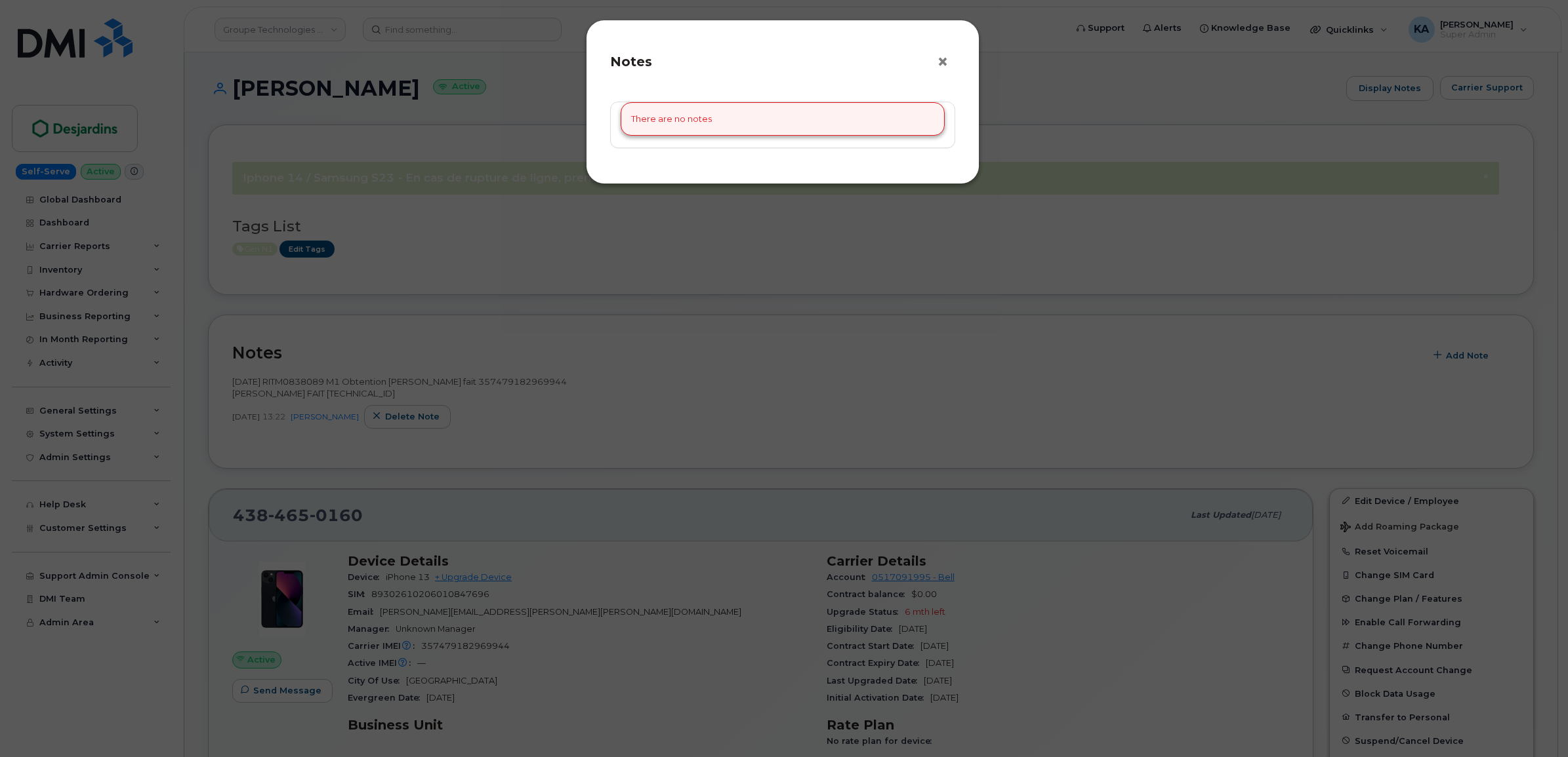
click at [945, 61] on button "×" at bounding box center [946, 62] width 19 height 19
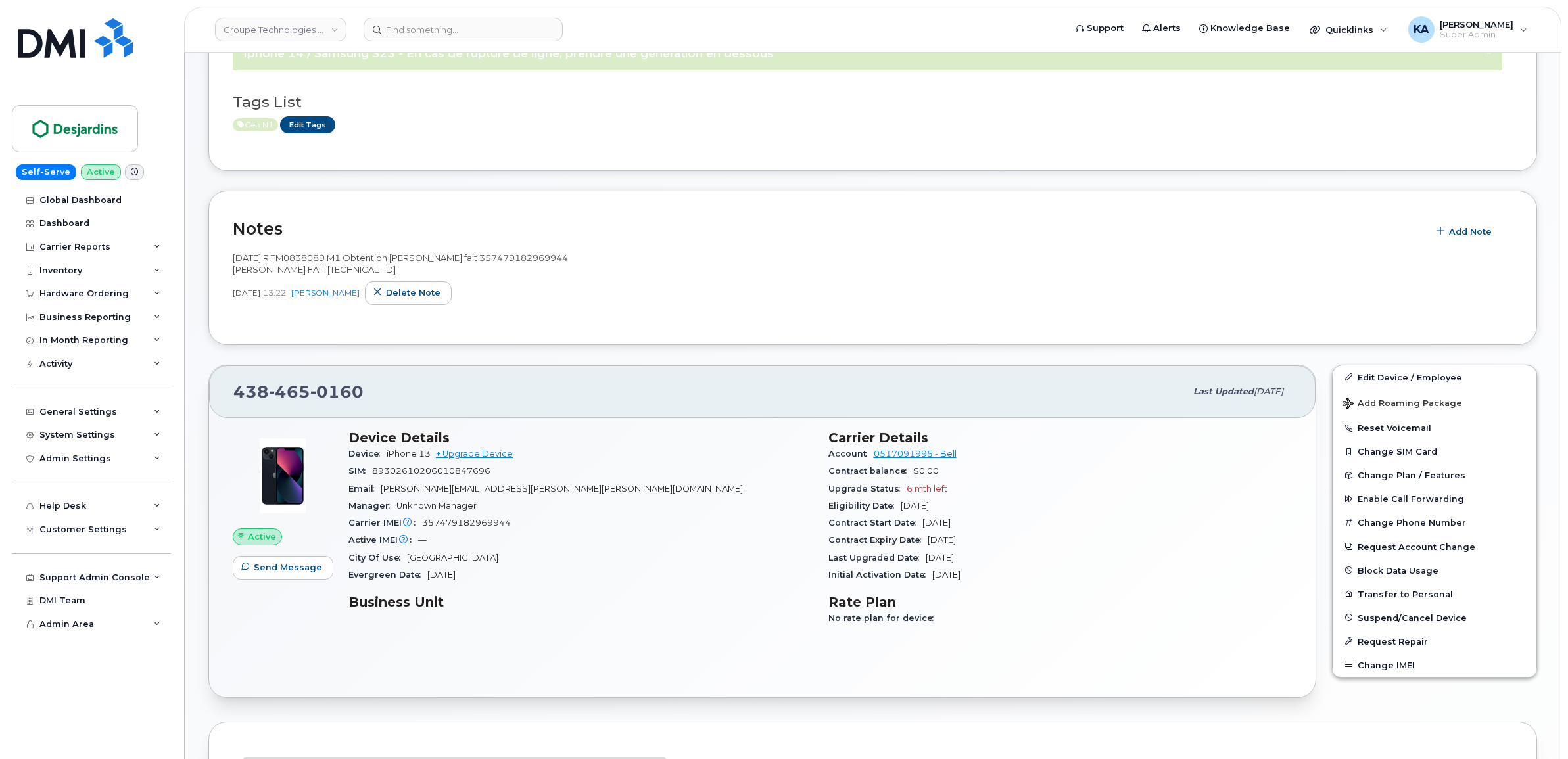
scroll to position [165, 0]
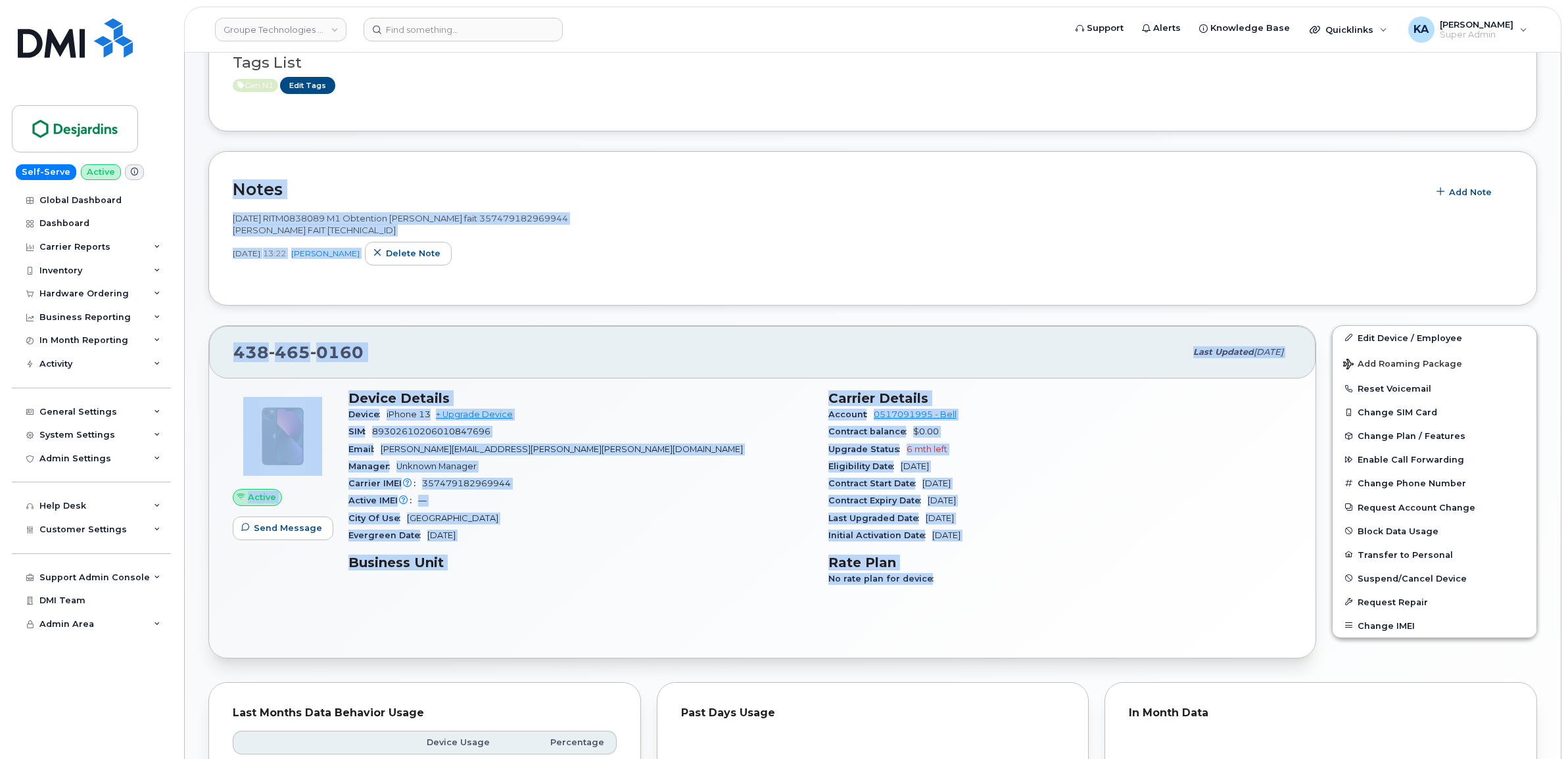
drag, startPoint x: 231, startPoint y: 192, endPoint x: 961, endPoint y: 600, distance: 836.3
click at [961, 605] on div "× Iphone 14 / Samsung S23 - En cas de rupture de ligne, prendre une génération …" at bounding box center [872, 575] width 1329 height 1230
drag, startPoint x: 961, startPoint y: 600, endPoint x: 889, endPoint y: 511, distance: 114.5
copy div "Notes Add Note 2025-08-14 RITM0838089 M1 Obtention Laurianne Richard MAJ imei f…"
click at [224, 209] on div "Notes Add Note 2025-08-14 RITM0838089 M1 Obtention Laurianne Richard MAJ imei f…" at bounding box center [872, 228] width 1329 height 155
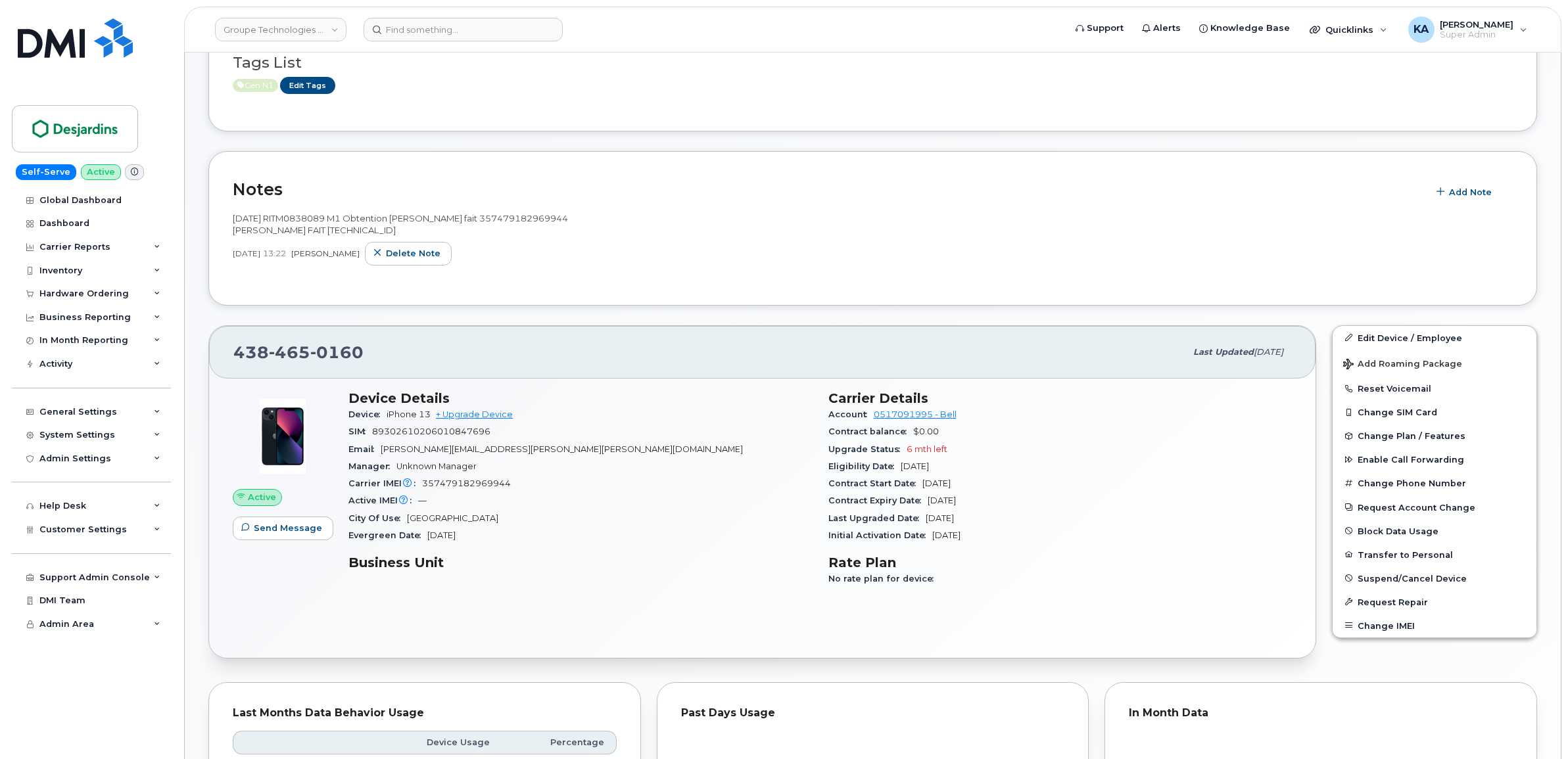
drag, startPoint x: 230, startPoint y: 192, endPoint x: 405, endPoint y: 272, distance: 192.4
click at [405, 272] on div "Notes Add Note 2025-08-14 RITM0838089 M1 Obtention Laurianne Richard MAJ imei f…" at bounding box center [872, 228] width 1329 height 155
drag, startPoint x: 405, startPoint y: 272, endPoint x: 392, endPoint y: 266, distance: 14.3
copy div "Notes Add Note 2025-08-14 RITM0838089 M1 Obtention Laurianne Richard MAJ imei f…"
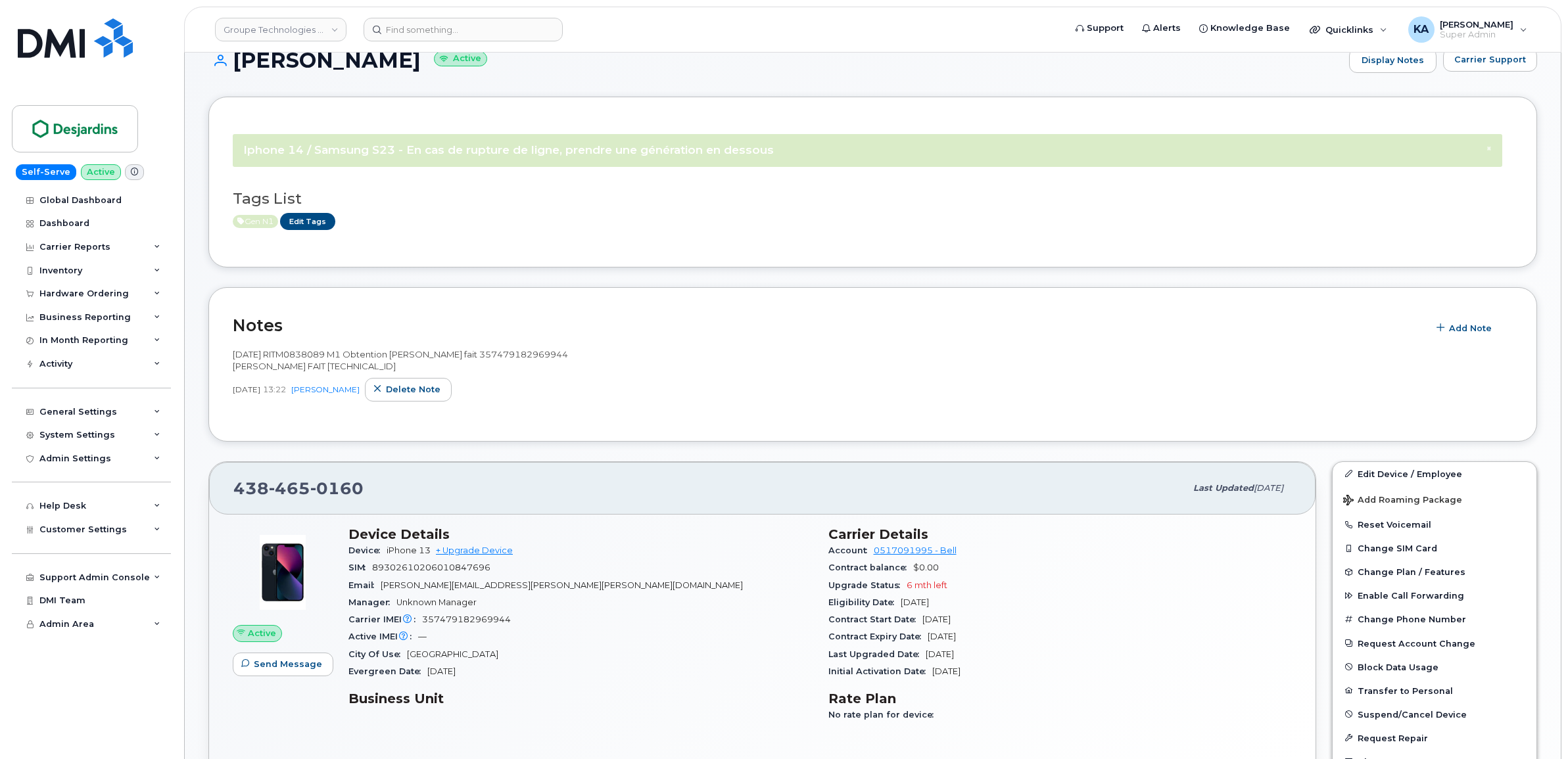
scroll to position [0, 0]
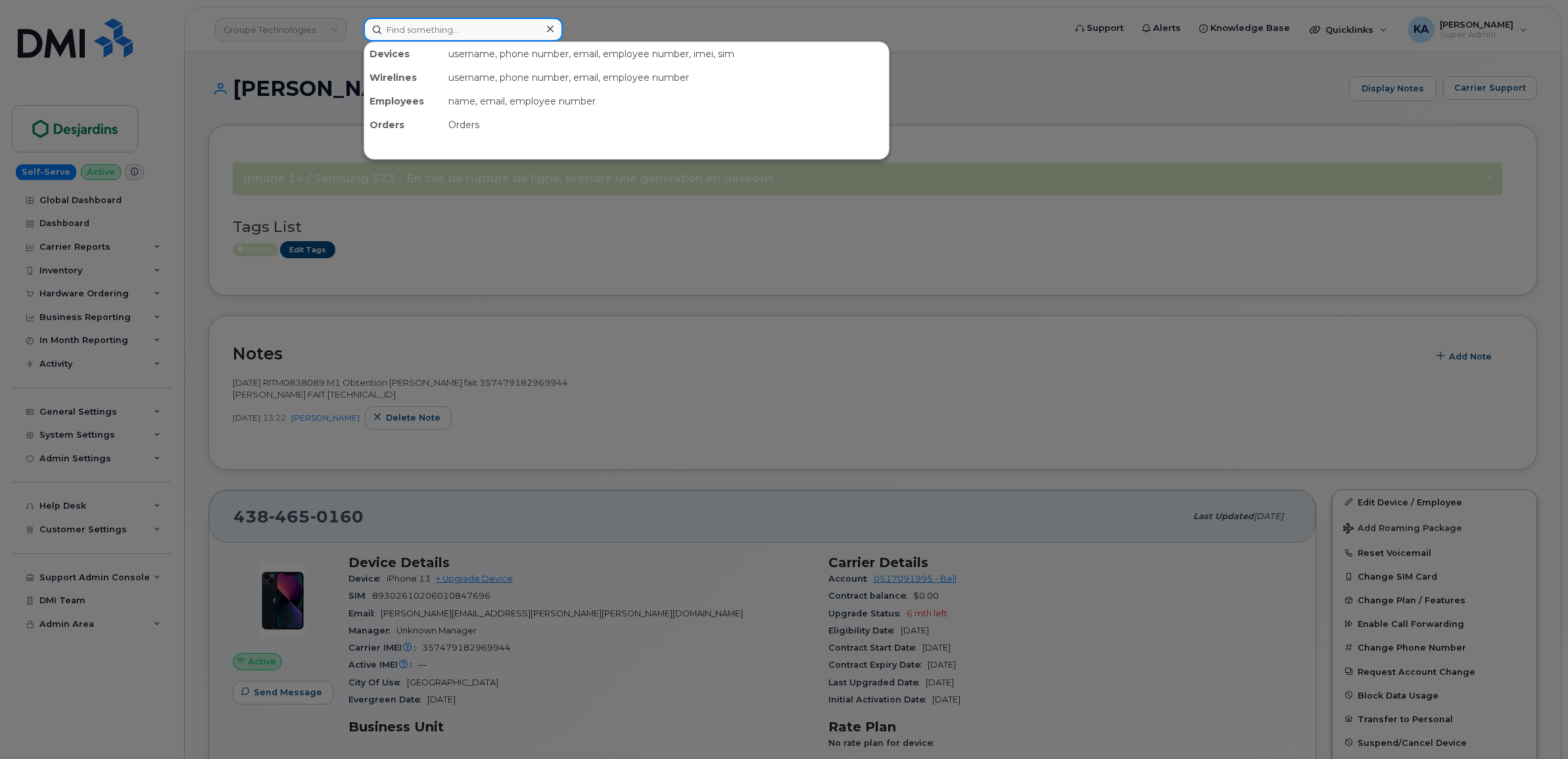
click at [400, 28] on input at bounding box center [463, 29] width 199 height 24
paste input "5143479826"
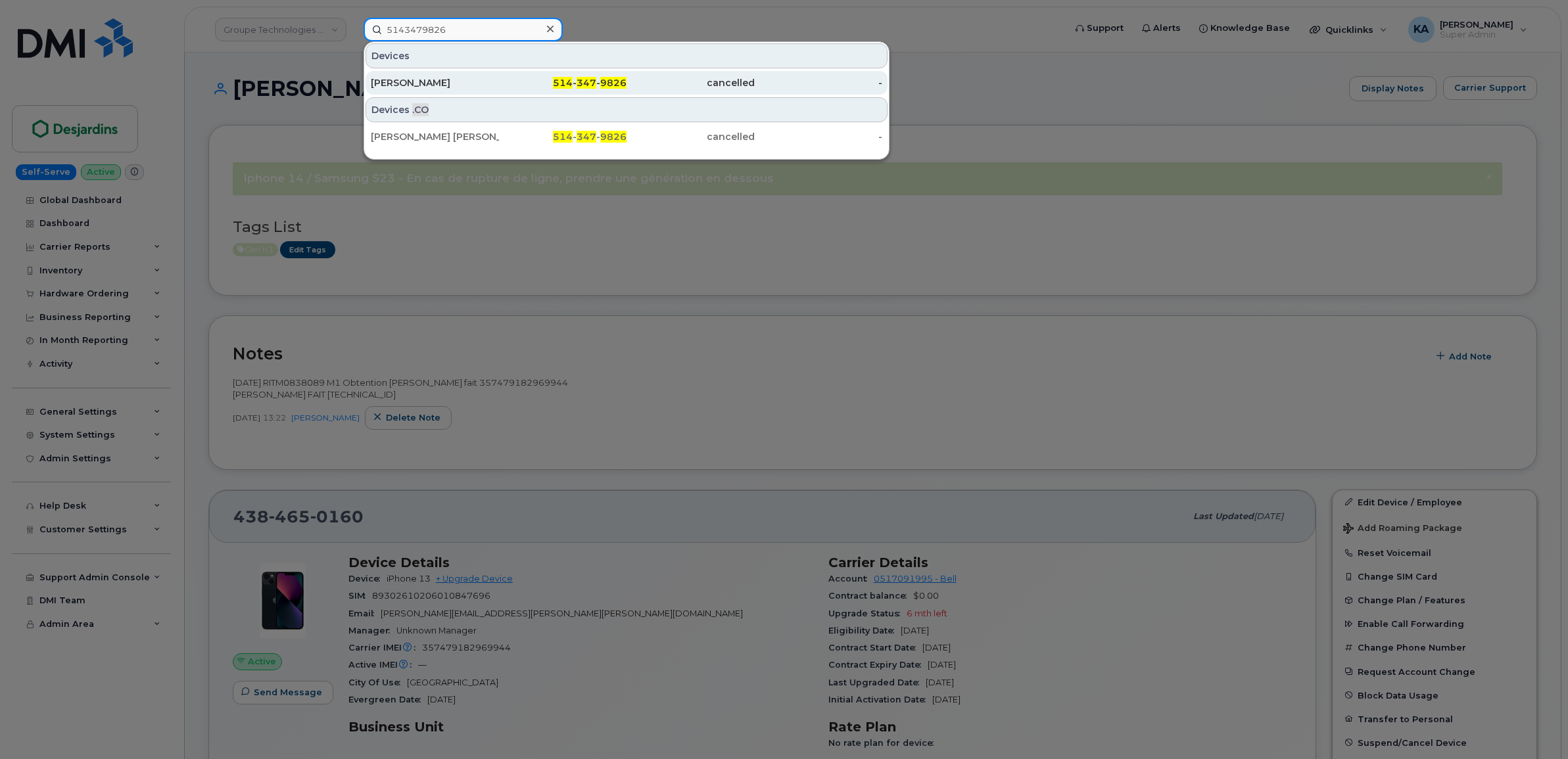
type input "5143479826"
click at [416, 76] on div "Shawn Hazelton" at bounding box center [435, 83] width 128 height 13
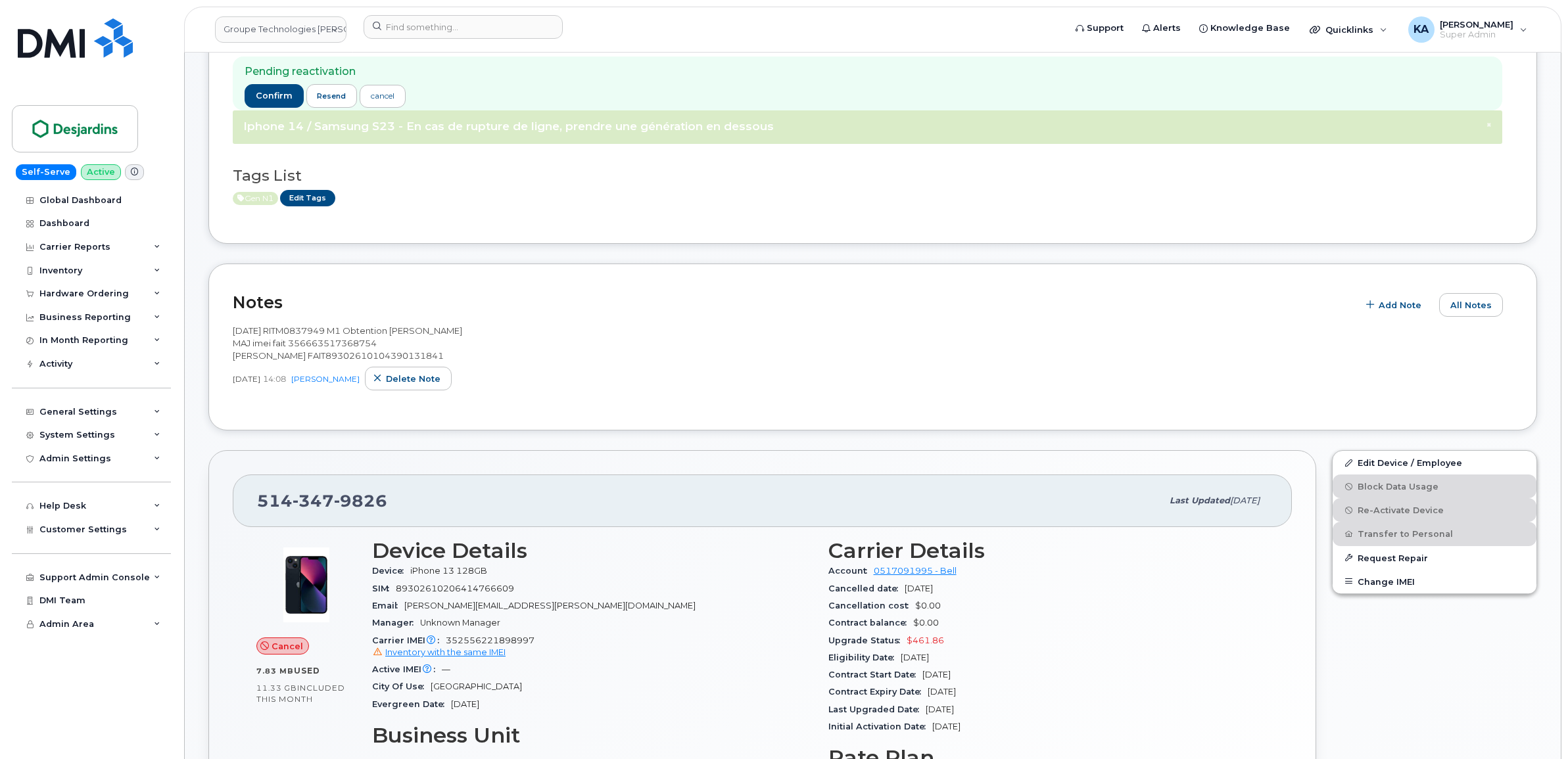
scroll to position [247, 0]
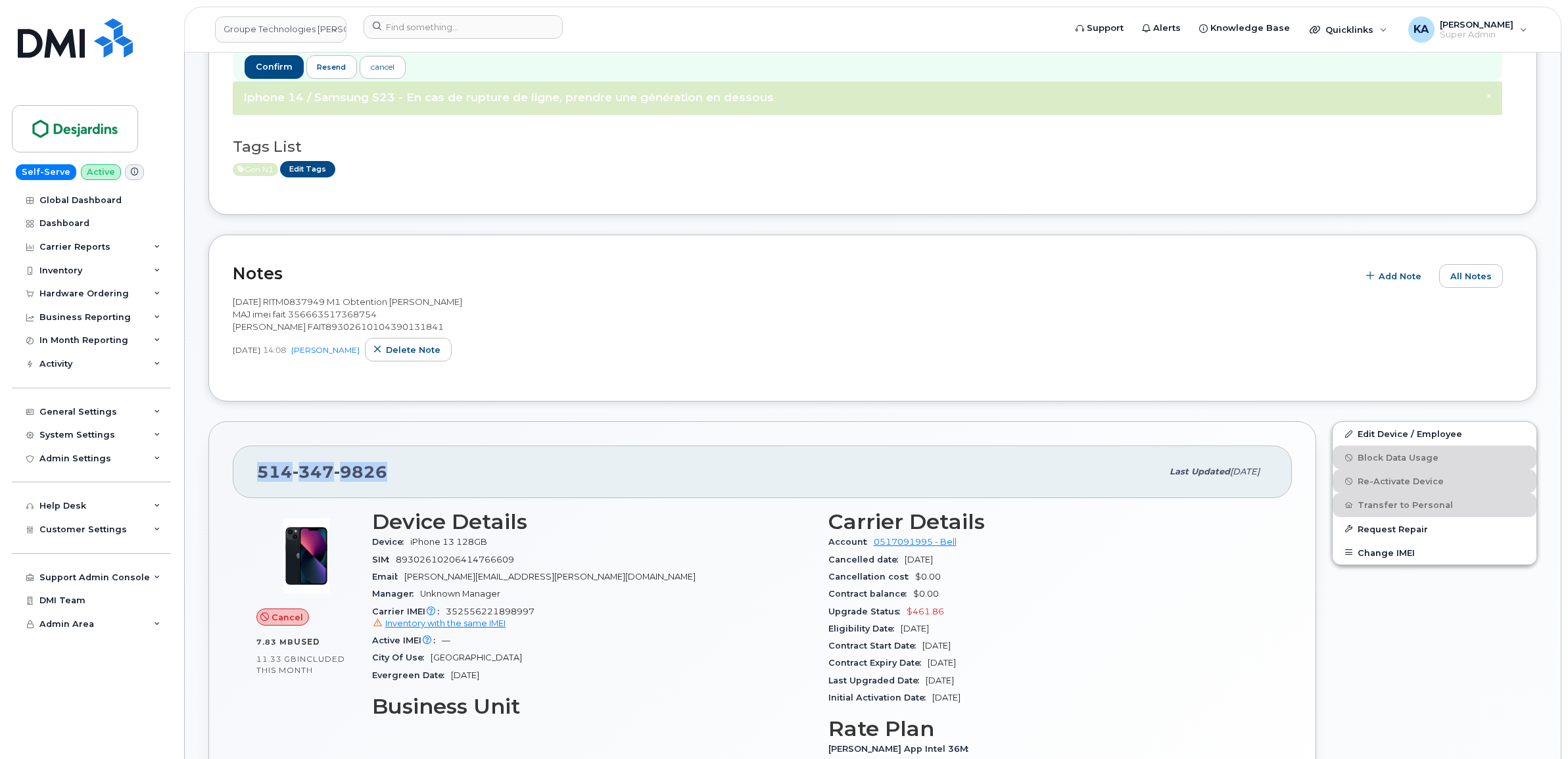
drag, startPoint x: 388, startPoint y: 475, endPoint x: 261, endPoint y: 478, distance: 127.0
click at [261, 478] on div "[PHONE_NUMBER]" at bounding box center [709, 472] width 905 height 28
copy span "[PHONE_NUMBER]"
